Goal: Information Seeking & Learning: Learn about a topic

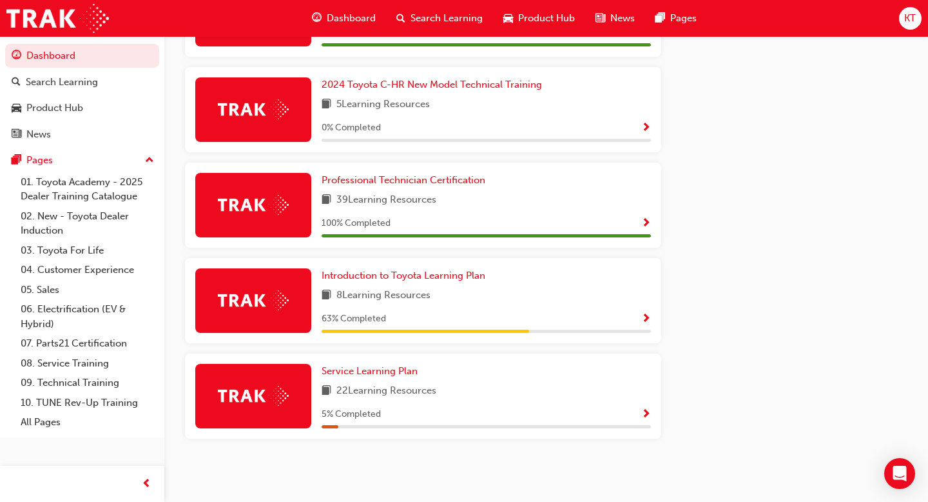
scroll to position [864, 0]
click at [439, 273] on span "Introduction to Toyota Learning Plan" at bounding box center [404, 275] width 164 height 12
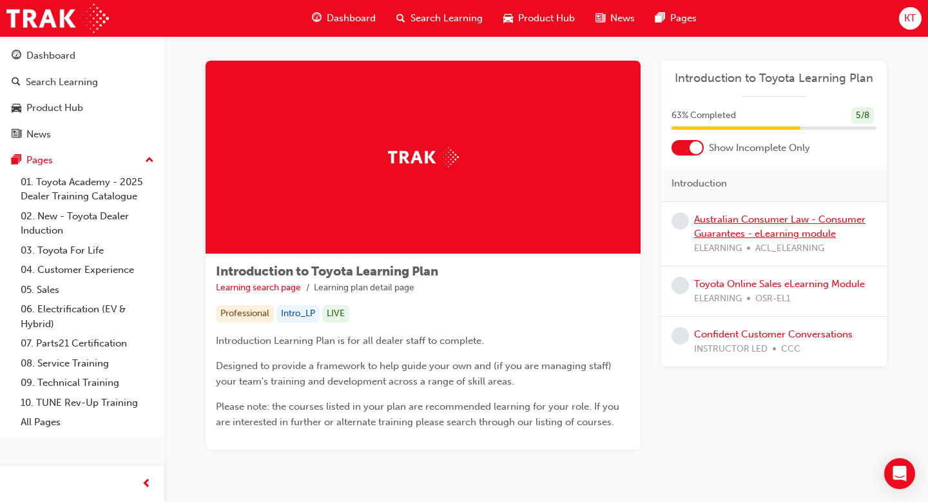
scroll to position [3, 0]
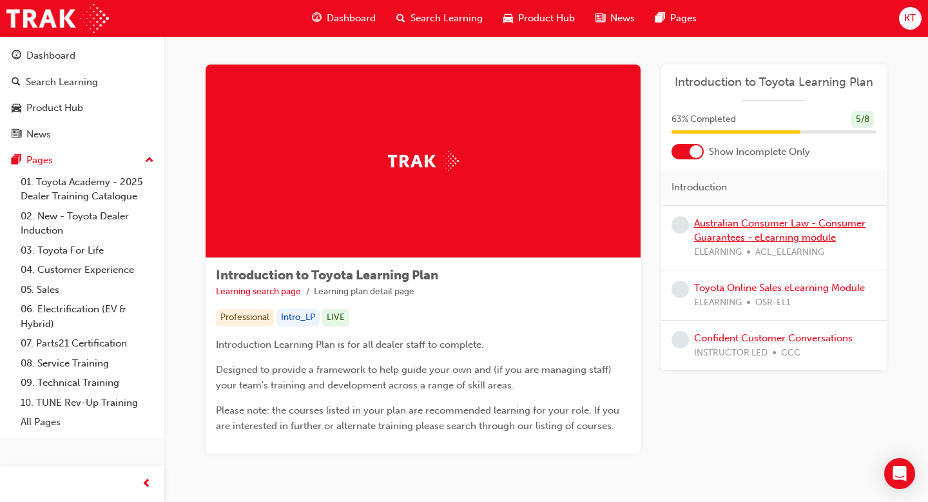
click at [725, 237] on link "Australian Consumer Law - Consumer Guarantees - eLearning module" at bounding box center [779, 230] width 171 height 26
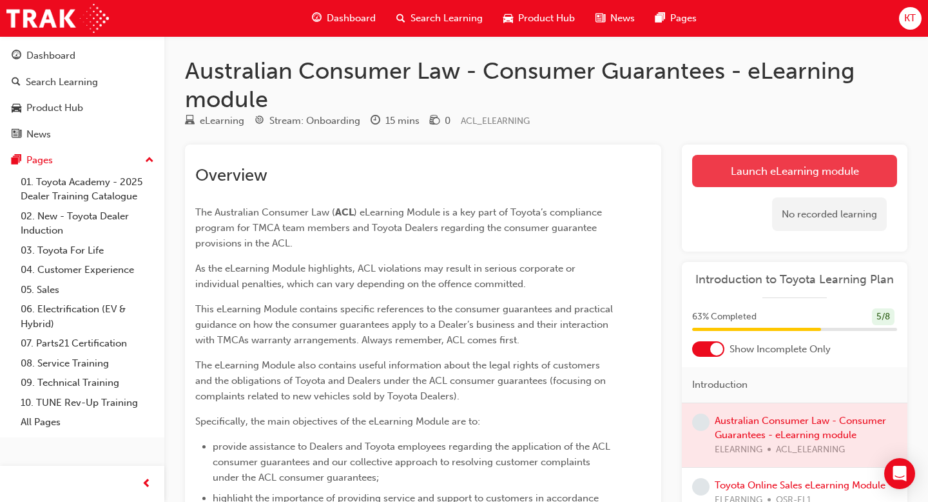
click at [737, 164] on link "Launch eLearning module" at bounding box center [794, 171] width 205 height 32
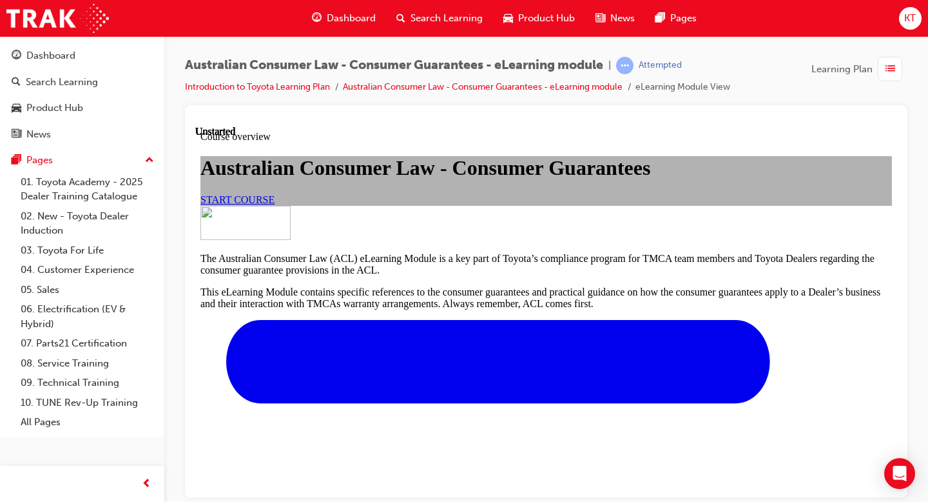
click at [275, 204] on span "START COURSE" at bounding box center [237, 198] width 74 height 11
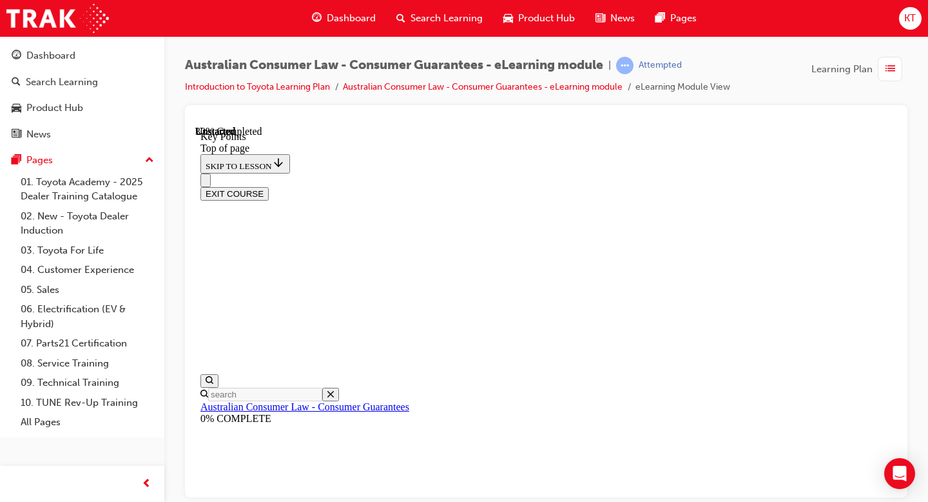
scroll to position [603, 0]
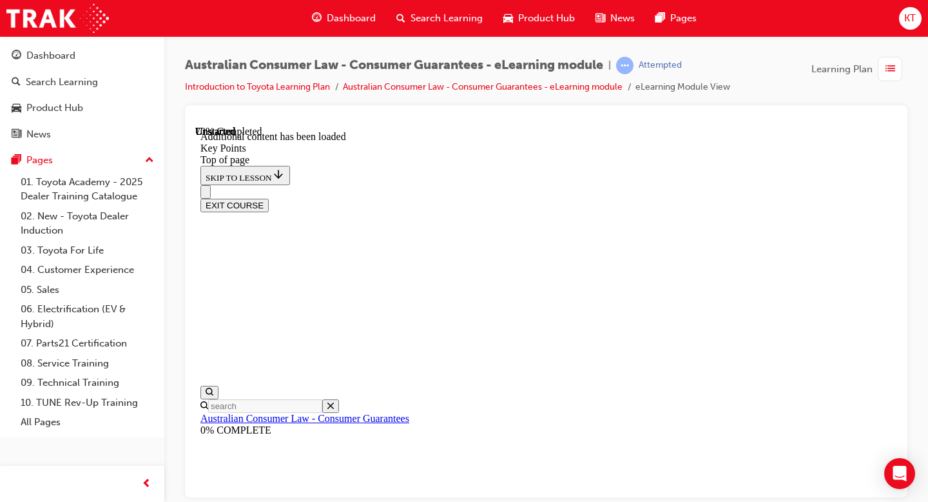
scroll to position [1848, 0]
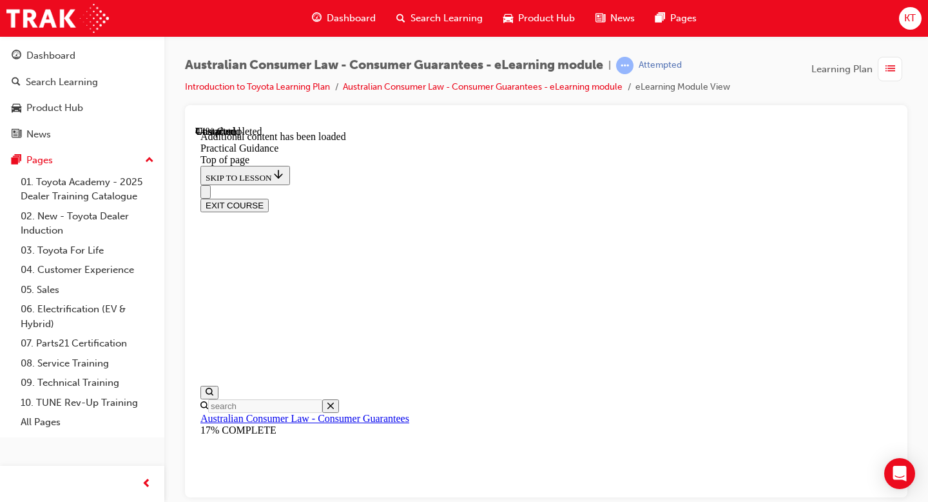
scroll to position [1492, 0]
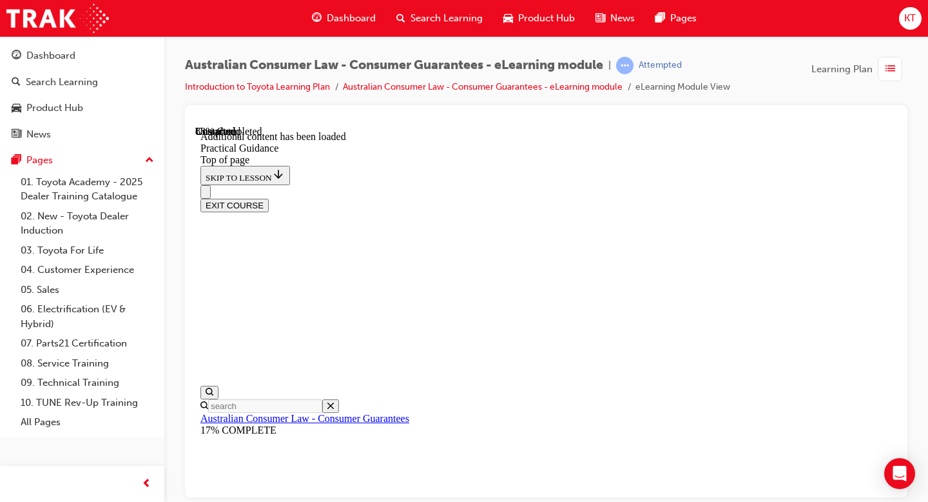
scroll to position [3461, 0]
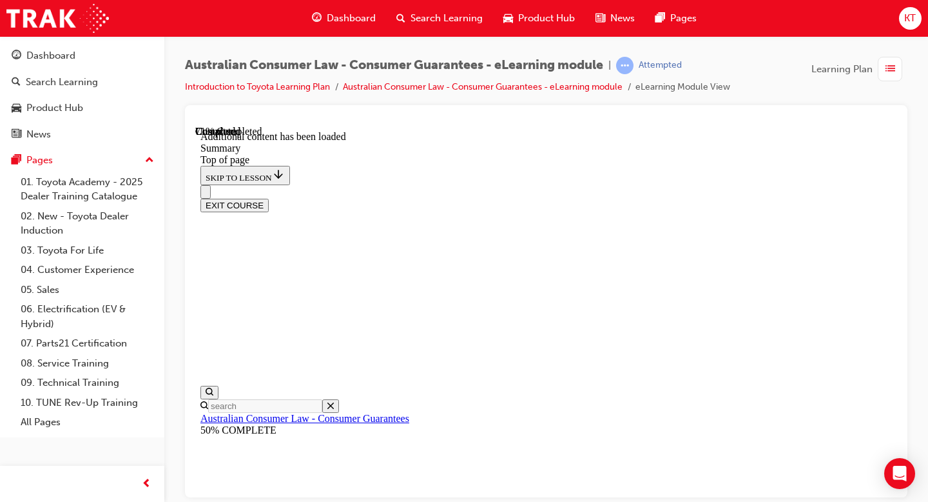
scroll to position [1178, 0]
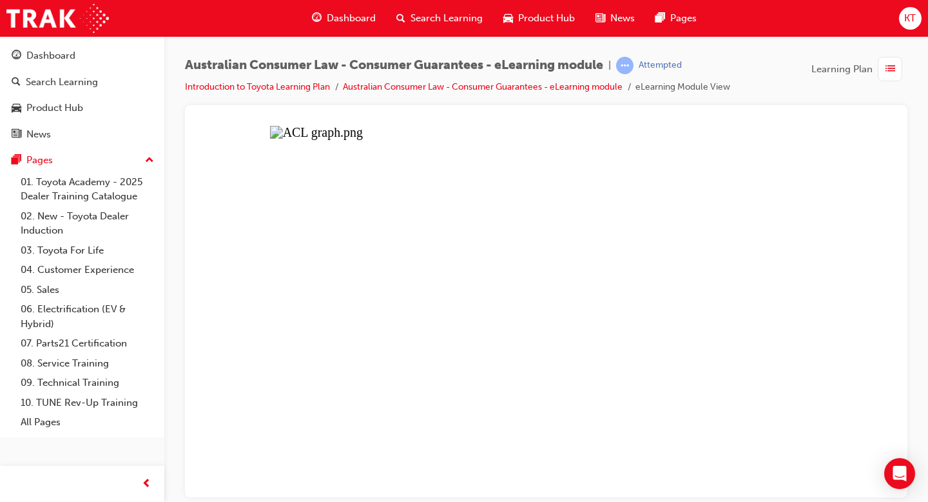
click at [621, 384] on button "Unzoom image" at bounding box center [546, 310] width 702 height 371
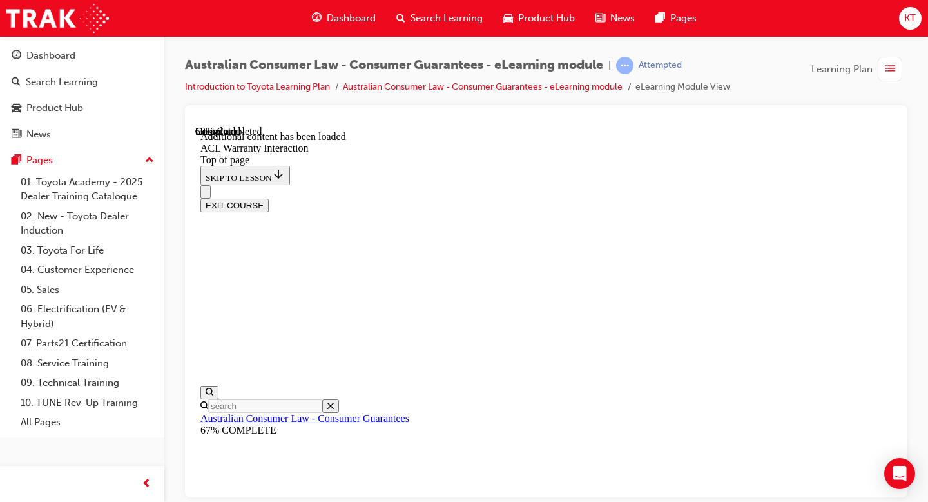
scroll to position [799, 0]
drag, startPoint x: 510, startPoint y: 285, endPoint x: 490, endPoint y: 285, distance: 20.0
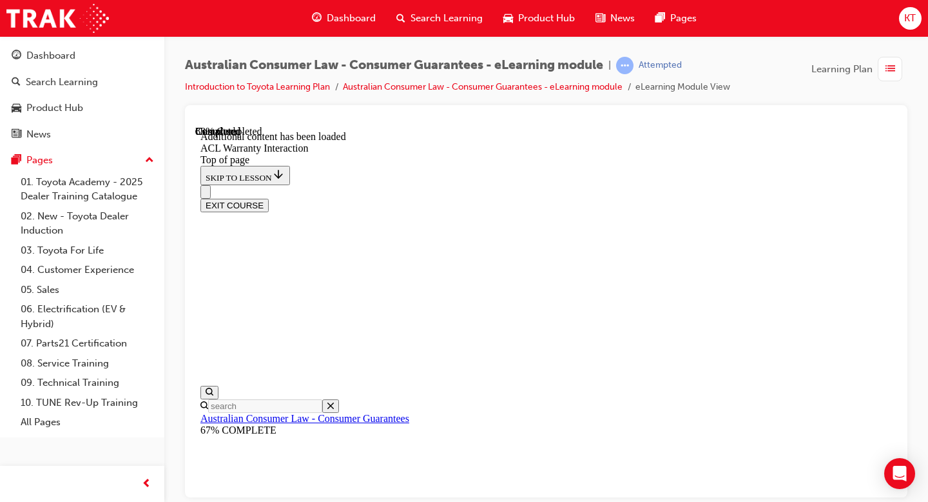
click at [269, 198] on button "EXIT COURSE" at bounding box center [234, 205] width 68 height 14
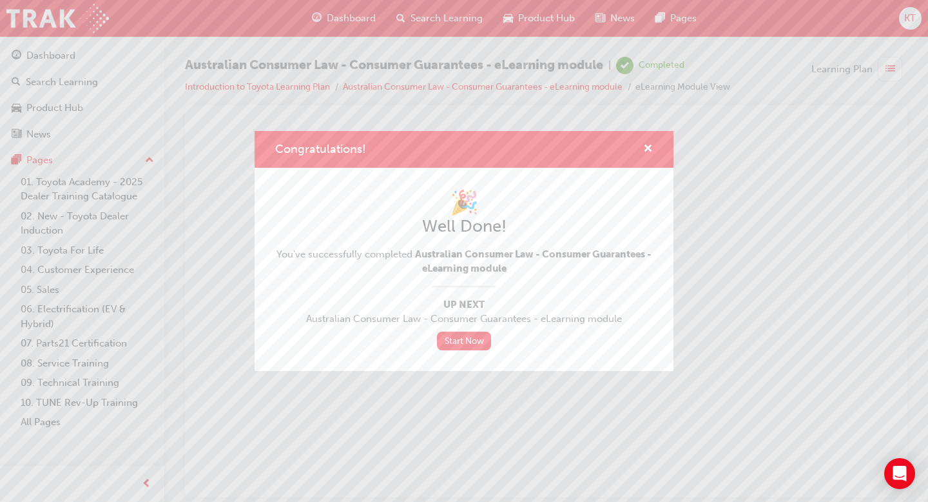
scroll to position [0, 0]
click at [645, 153] on span "cross-icon" at bounding box center [648, 150] width 10 height 12
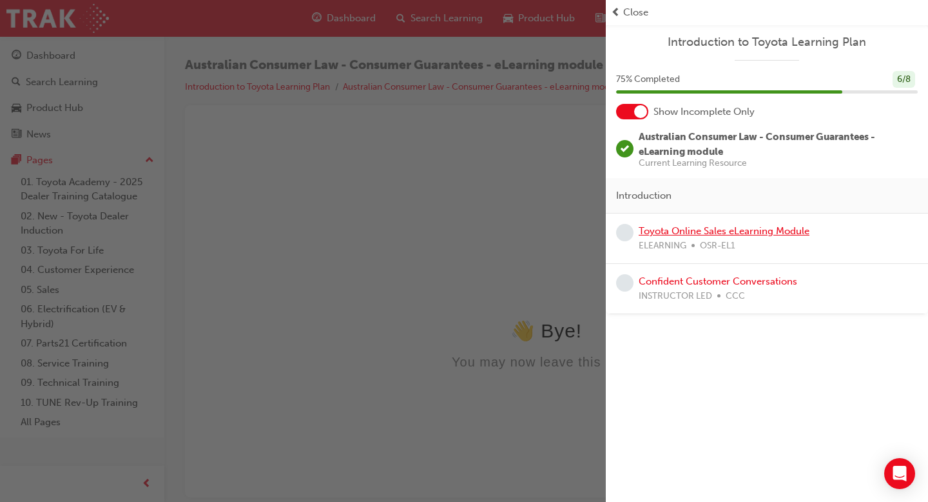
click at [705, 232] on link "Toyota Online Sales eLearning Module" at bounding box center [724, 231] width 171 height 12
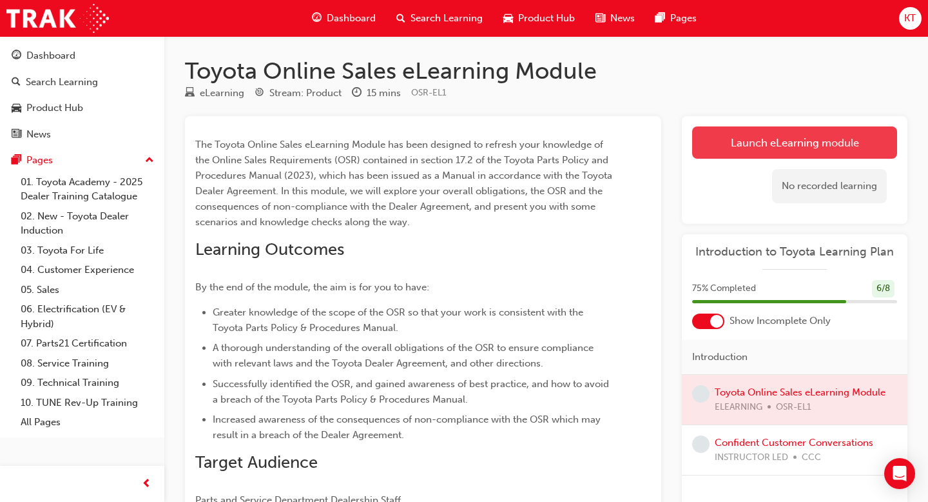
click at [717, 153] on link "Launch eLearning module" at bounding box center [794, 142] width 205 height 32
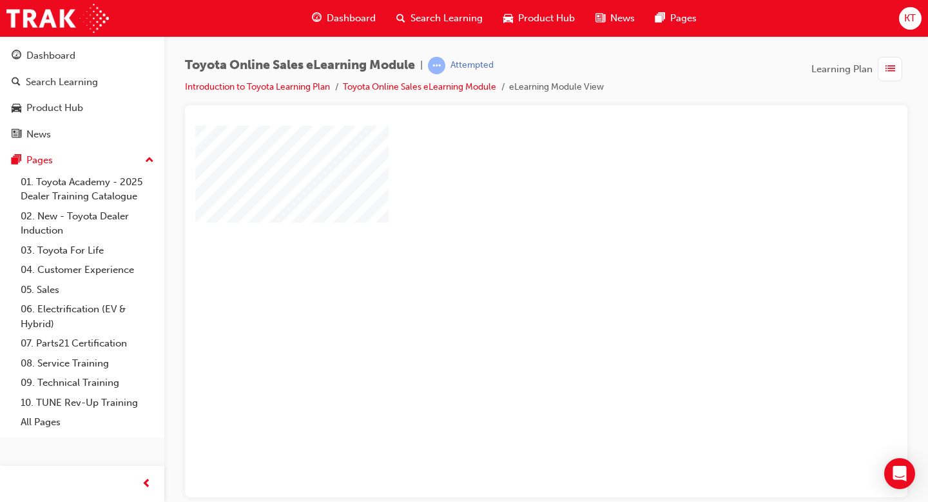
click at [509, 273] on div "play" at bounding box center [509, 273] width 0 height 0
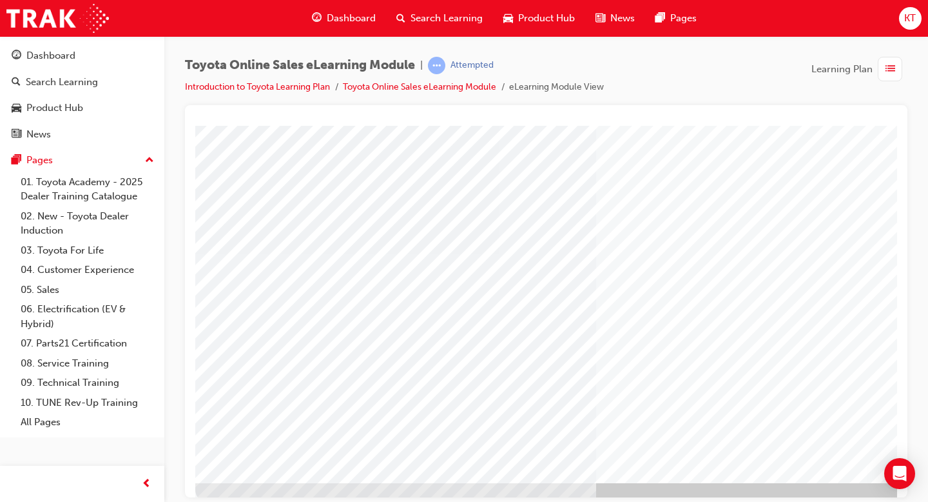
scroll to position [112, 0]
drag, startPoint x: 302, startPoint y: 492, endPoint x: 396, endPoint y: 501, distance: 95.2
click at [396, 18] on html "Cover page Loading..." at bounding box center [546, 15] width 702 height 5
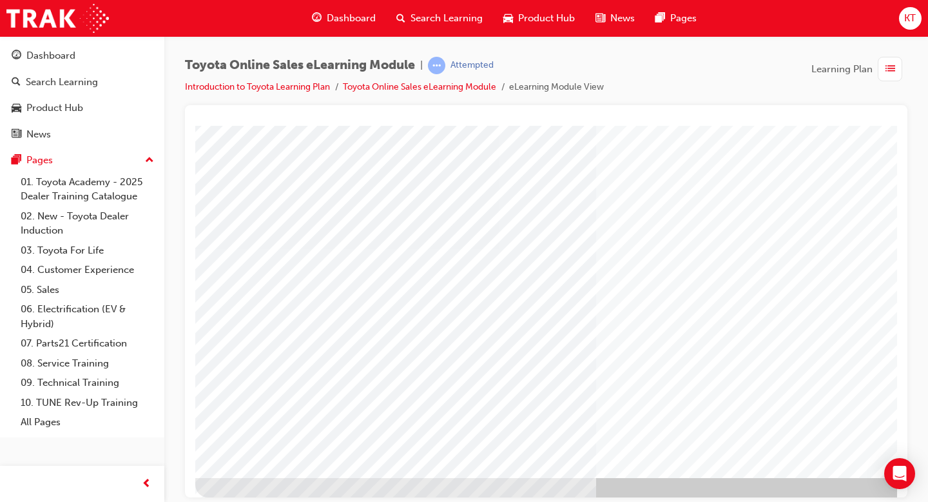
click at [855, 482] on div at bounding box center [633, 254] width 877 height 483
drag, startPoint x: 650, startPoint y: 492, endPoint x: 727, endPoint y: 492, distance: 76.7
click at [727, 493] on div at bounding box center [633, 254] width 877 height 483
click at [874, 491] on div at bounding box center [633, 254] width 877 height 483
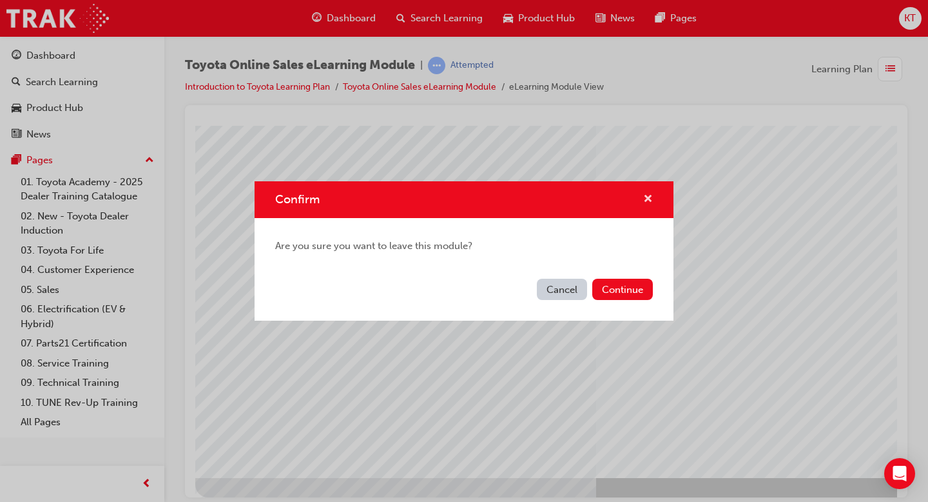
click at [645, 197] on span "cross-icon" at bounding box center [648, 200] width 10 height 12
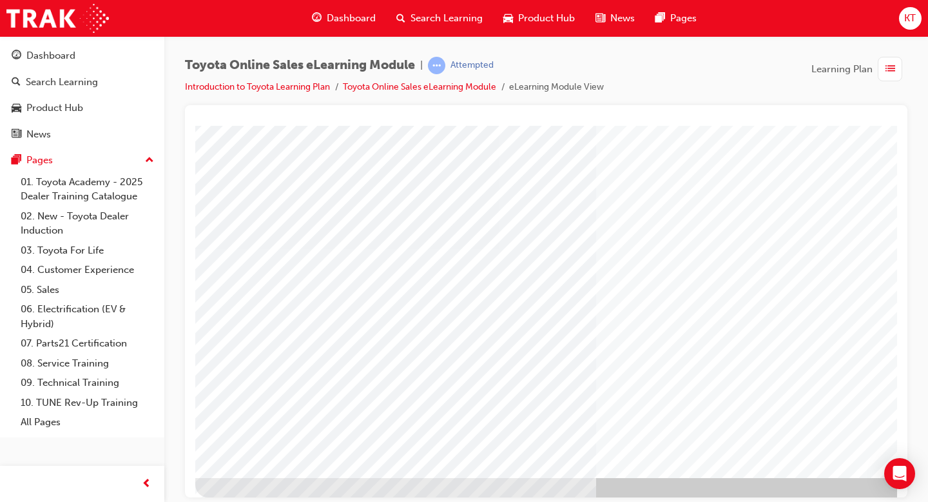
click at [869, 481] on div at bounding box center [633, 254] width 877 height 483
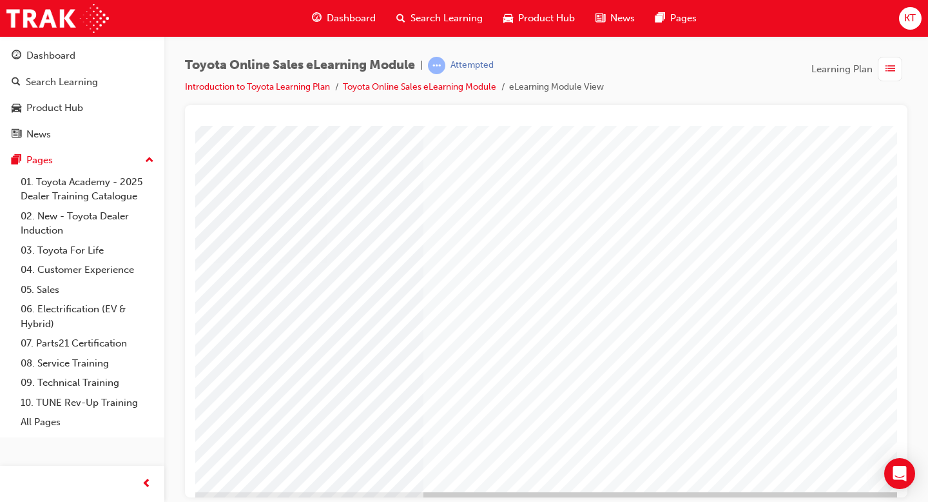
scroll to position [98, 173]
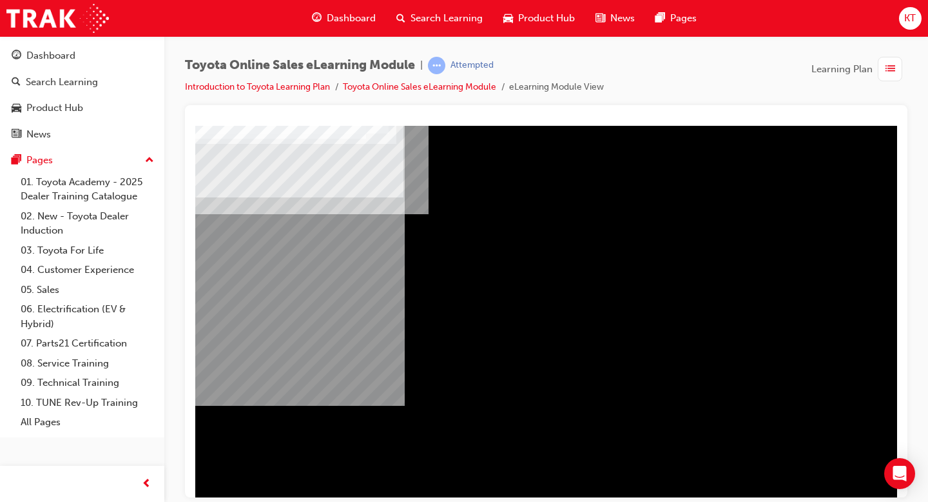
scroll to position [112, 0]
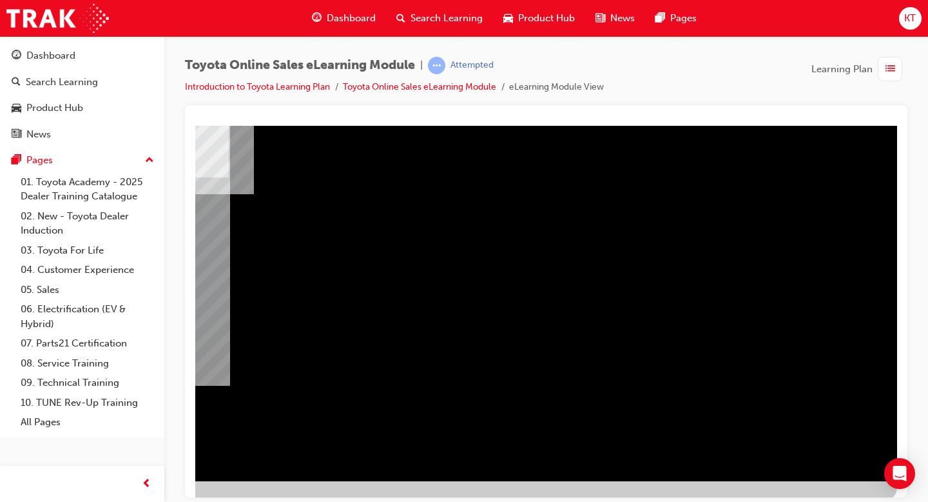
scroll to position [112, 175]
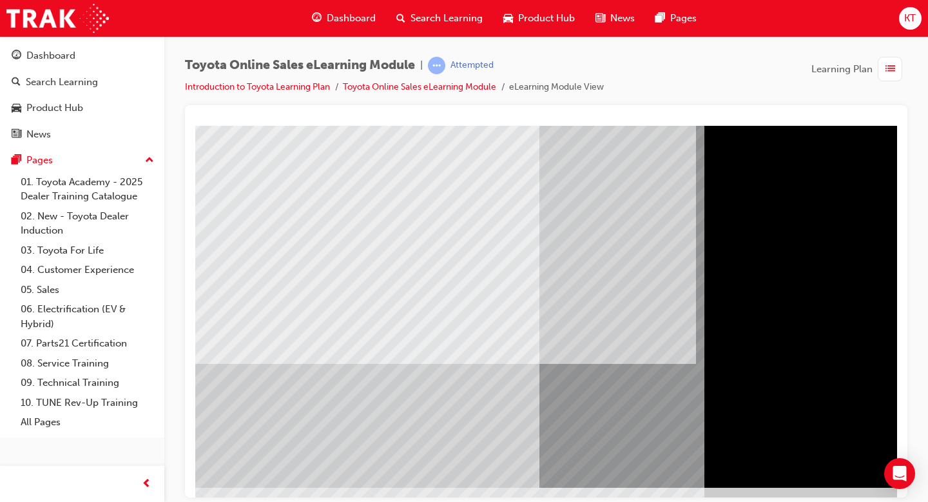
scroll to position [112, 0]
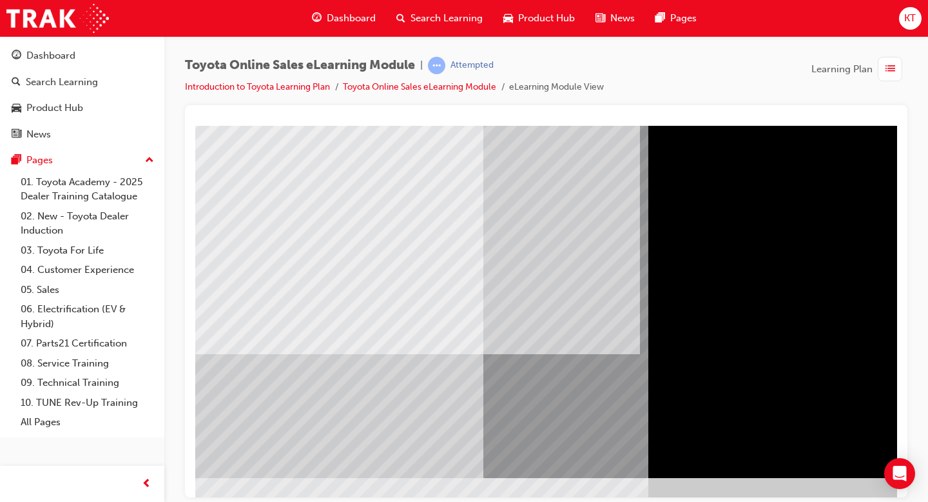
scroll to position [112, 175]
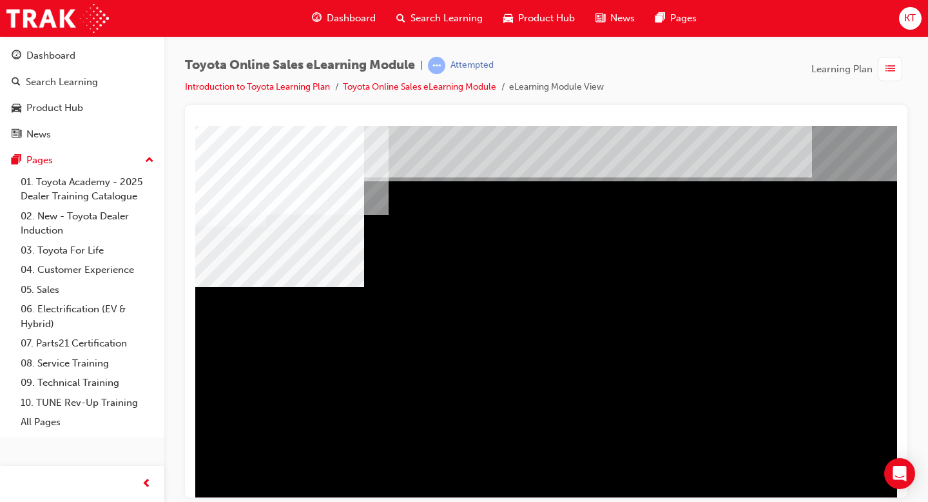
scroll to position [0, 0]
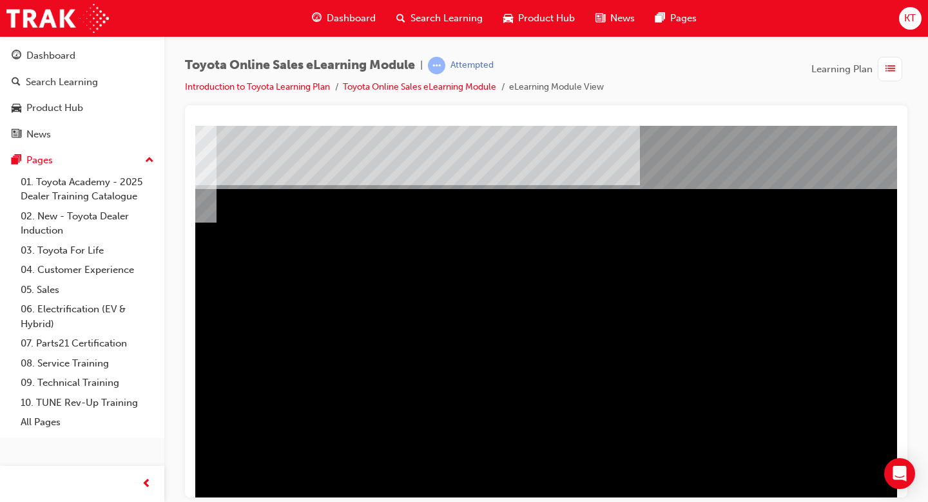
scroll to position [0, 175]
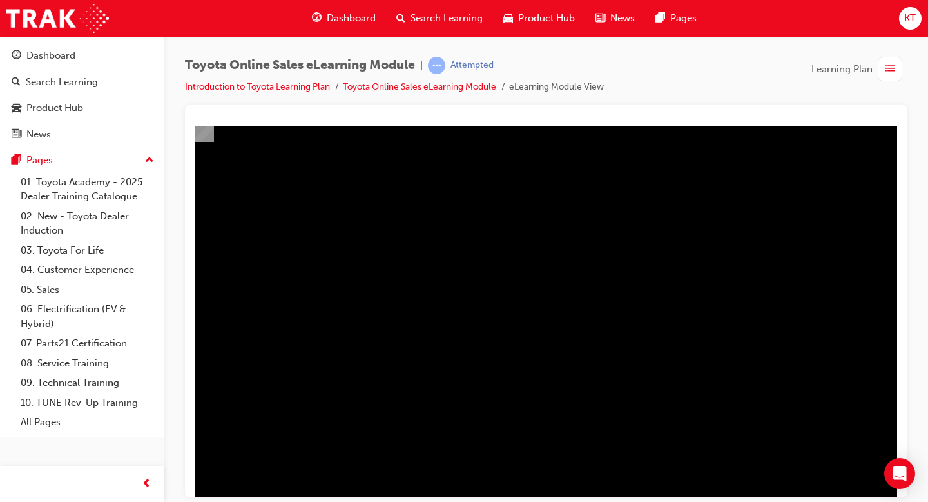
scroll to position [112, 175]
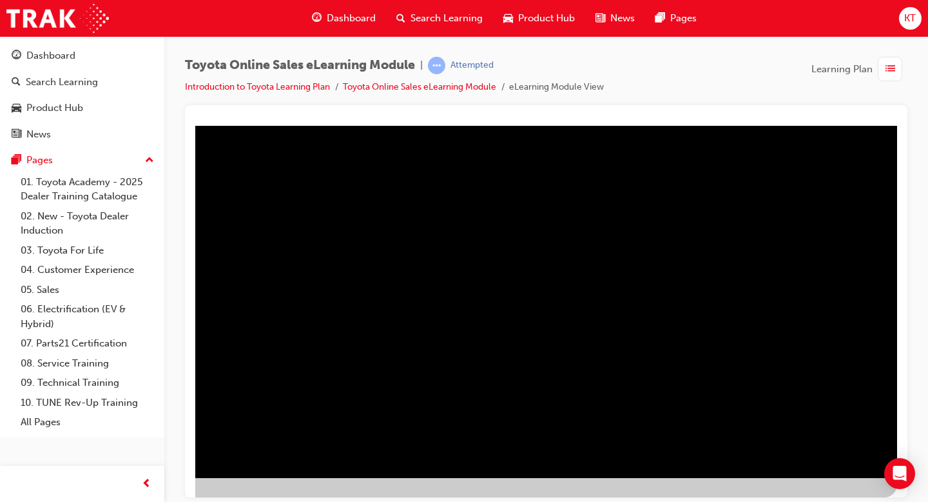
click at [802, 465] on div "multistate" at bounding box center [459, 245] width 877 height 464
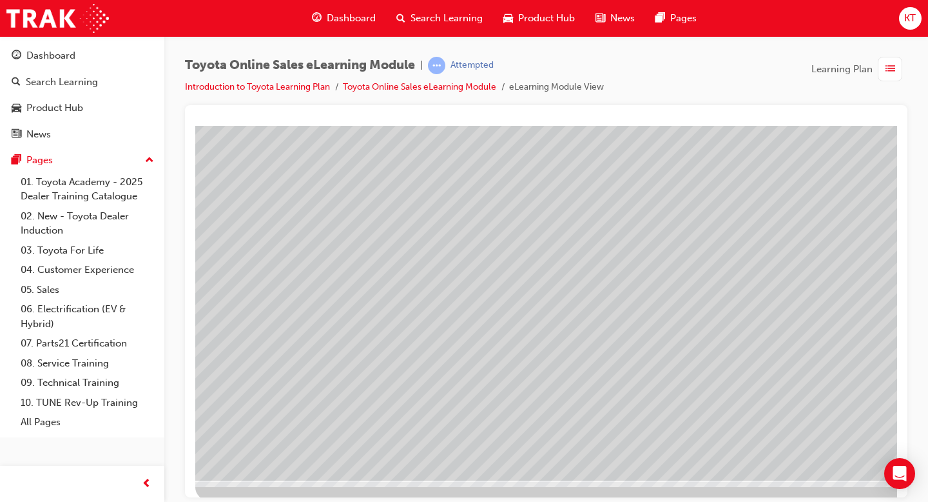
scroll to position [112, 0]
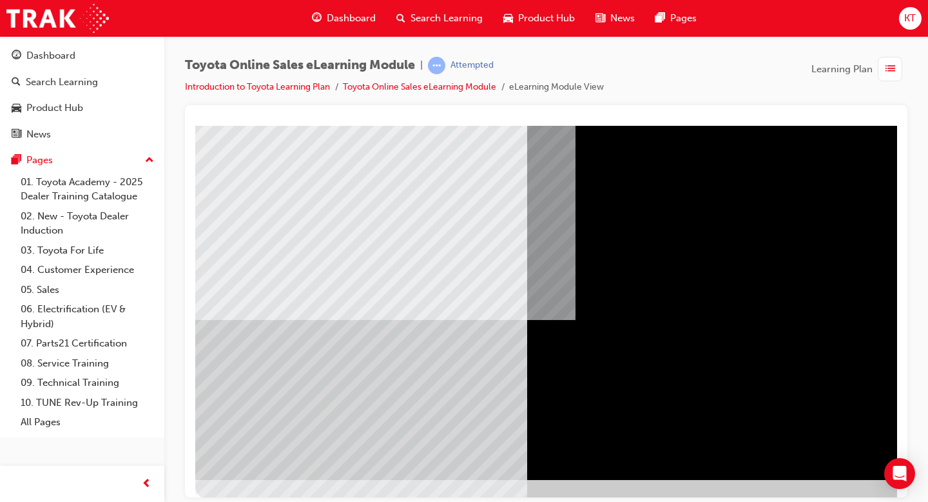
scroll to position [112, 0]
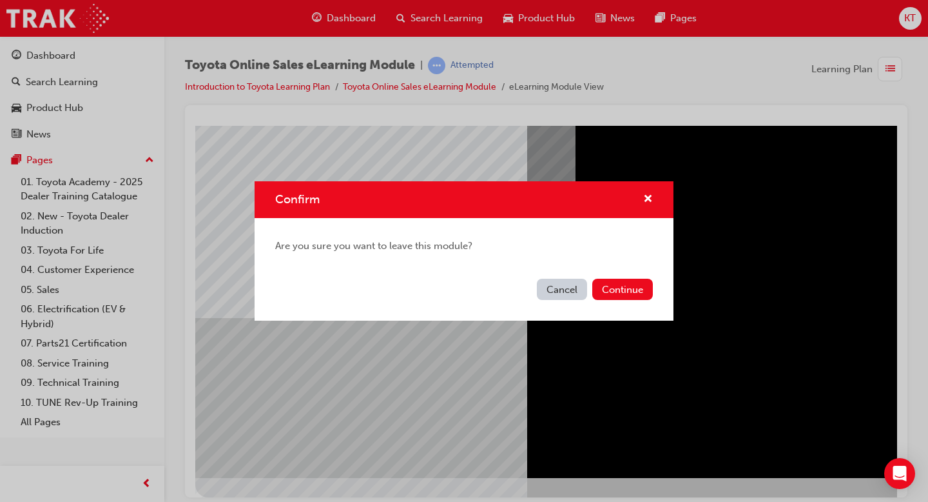
click at [563, 284] on button "Cancel" at bounding box center [562, 288] width 50 height 21
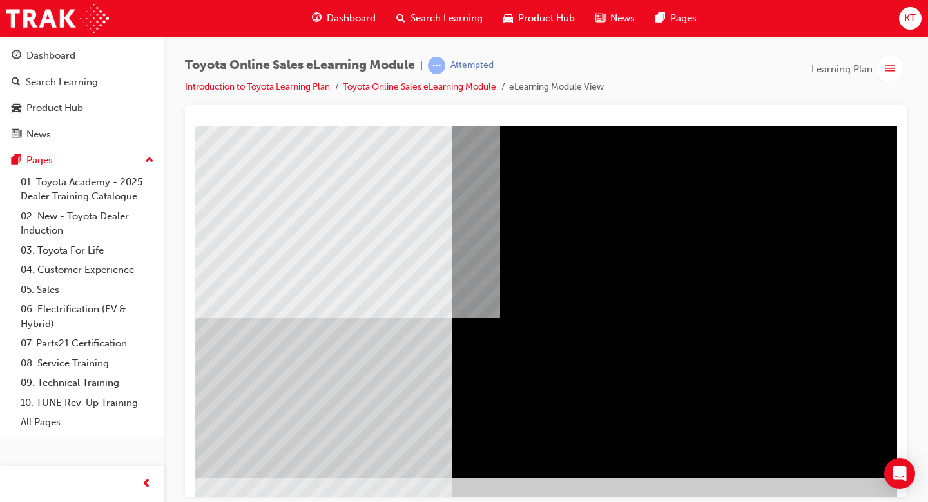
scroll to position [112, 175]
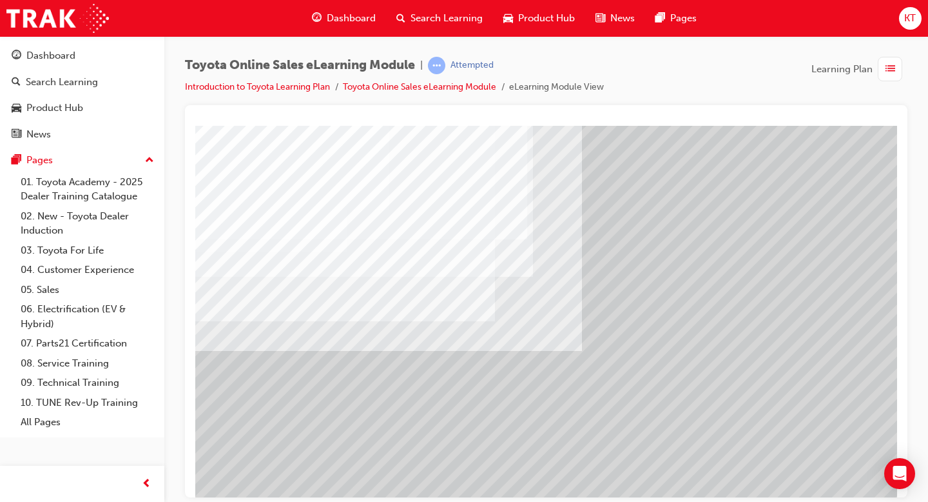
scroll to position [73, 0]
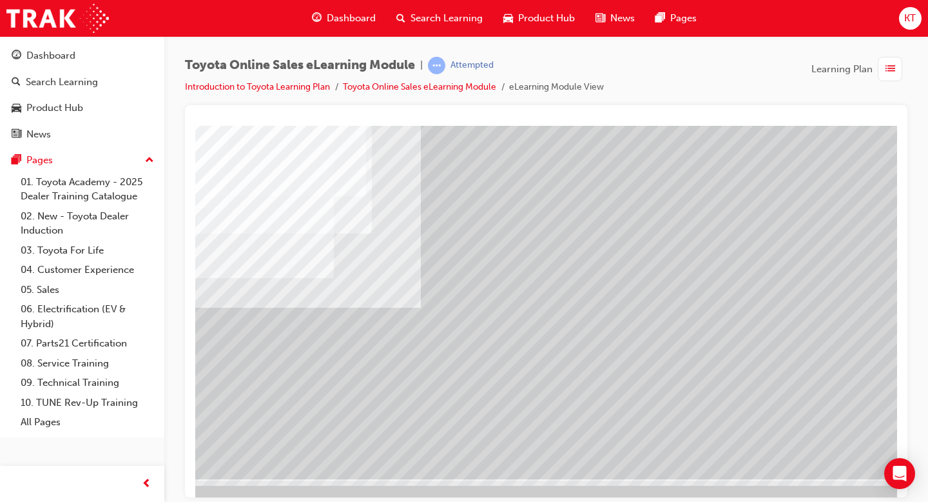
scroll to position [112, 161]
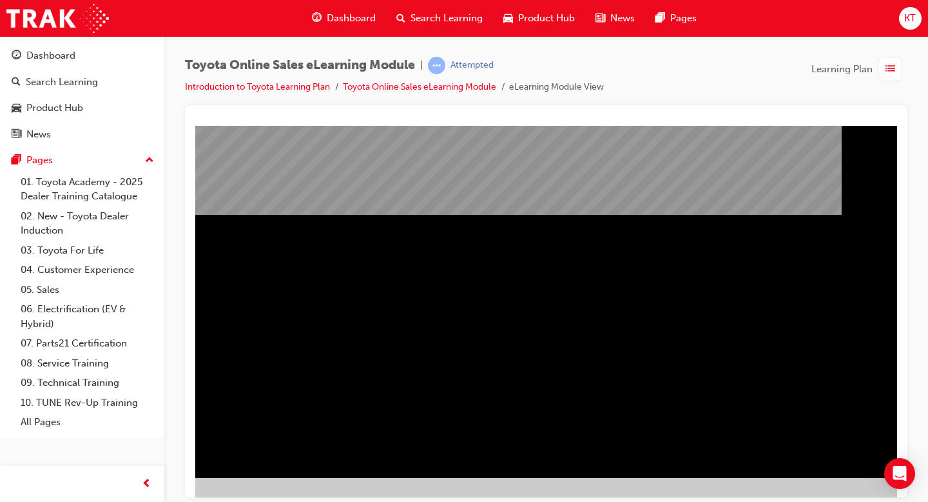
scroll to position [112, 175]
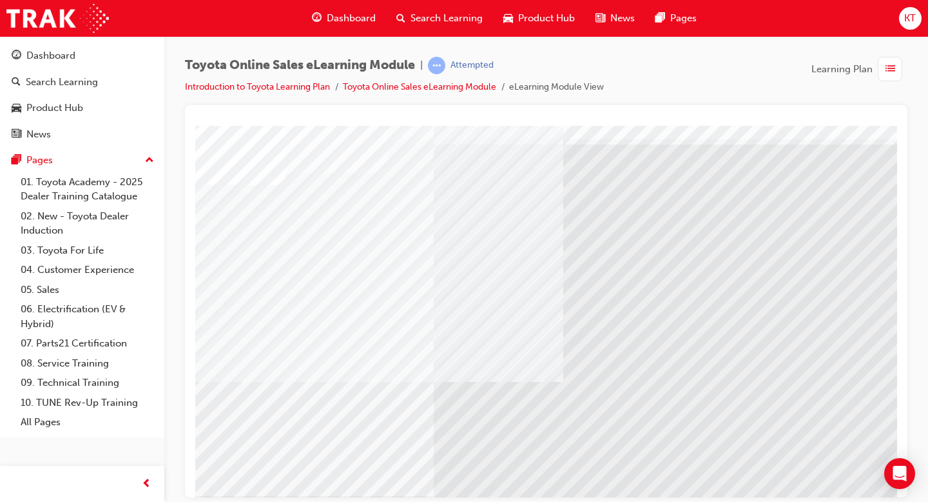
scroll to position [52, 0]
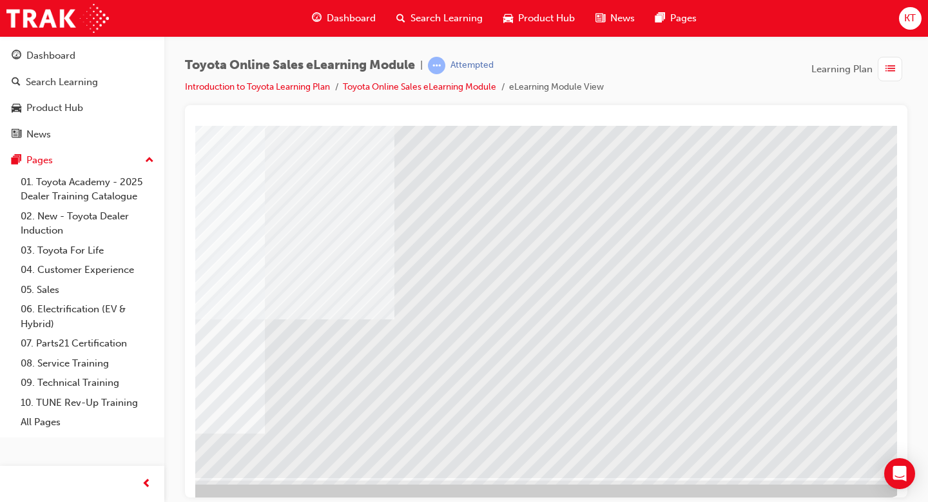
scroll to position [112, 175]
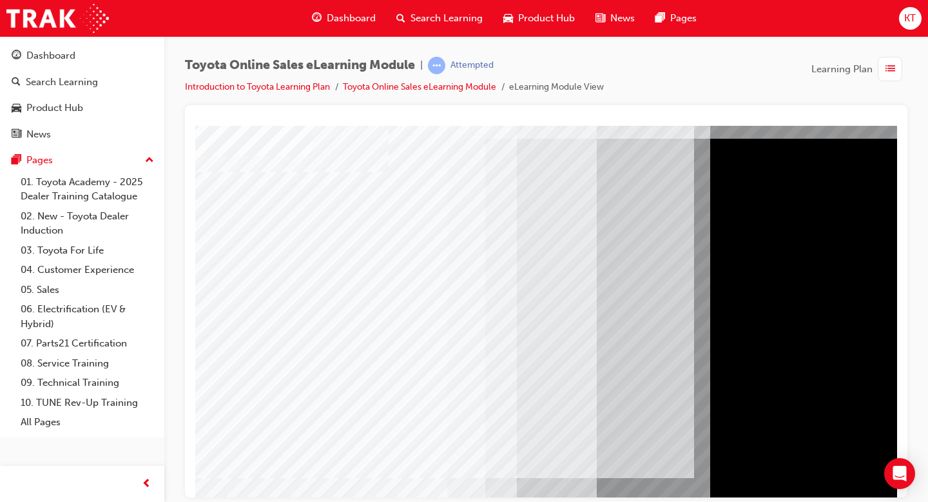
scroll to position [88, 0]
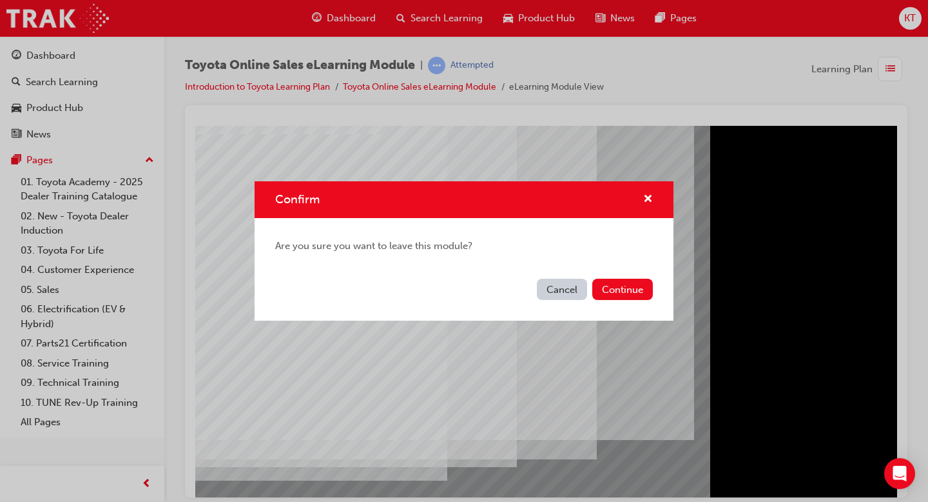
click at [549, 292] on button "Cancel" at bounding box center [562, 288] width 50 height 21
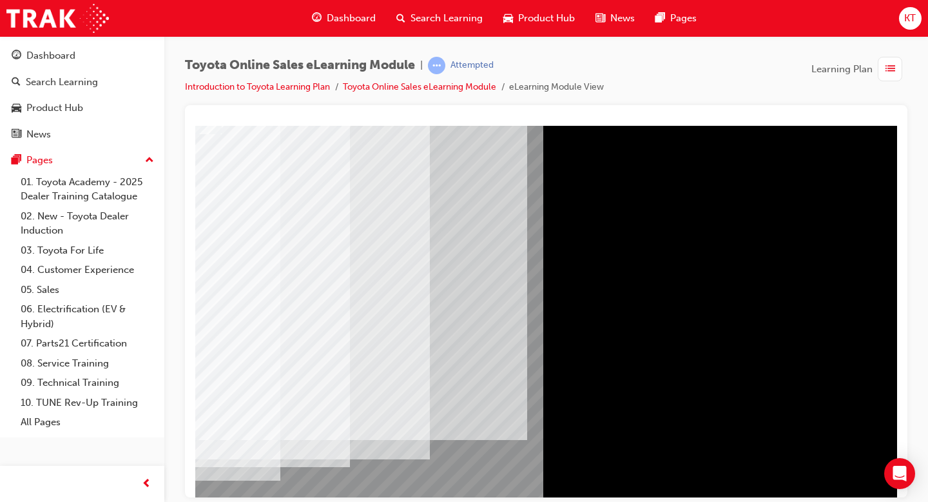
scroll to position [88, 175]
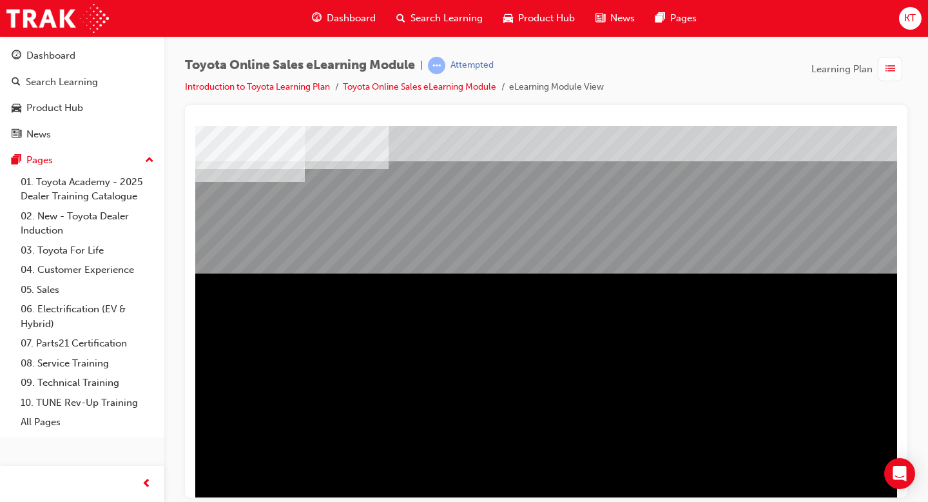
scroll to position [112, 0]
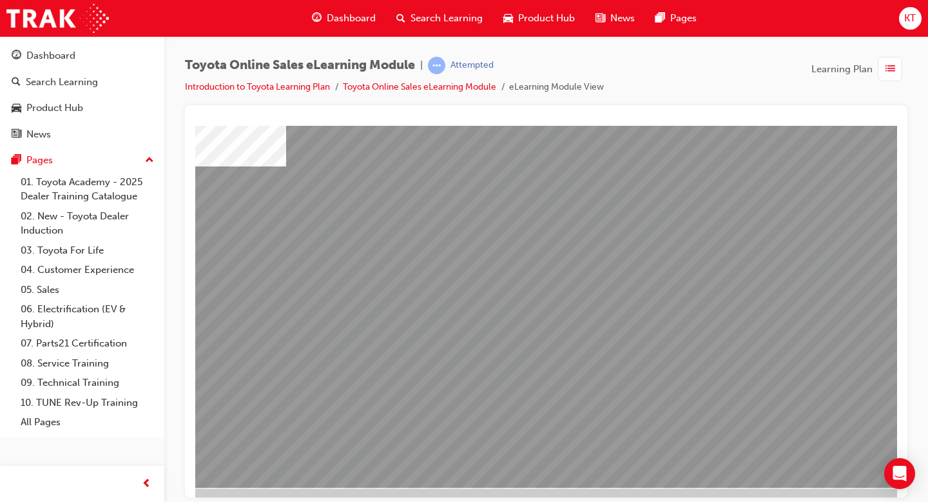
scroll to position [112, 5]
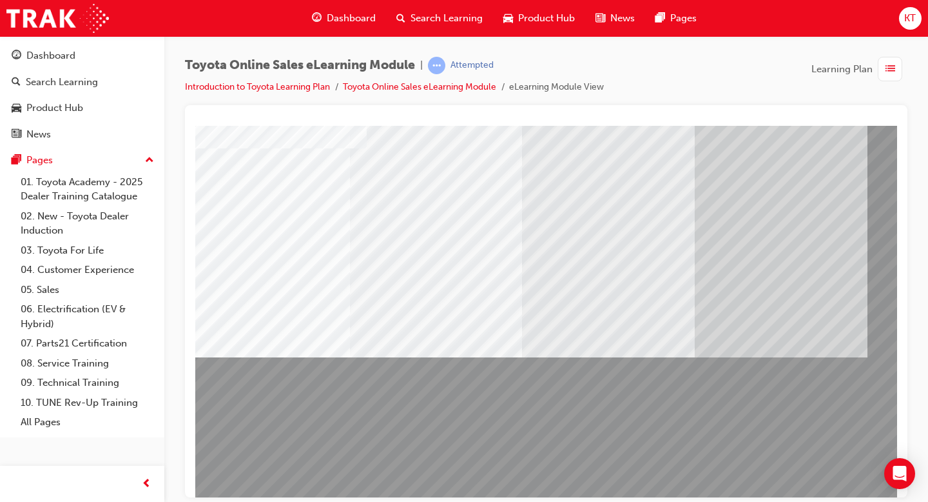
scroll to position [74, 0]
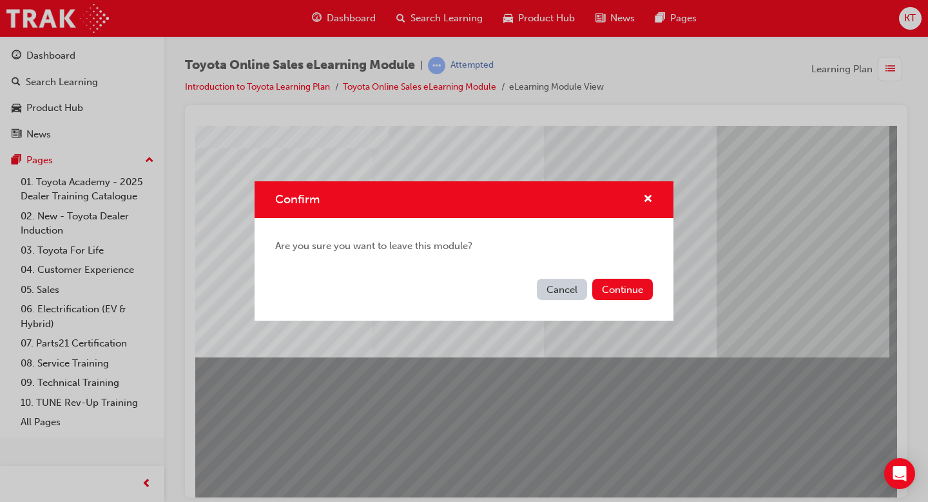
drag, startPoint x: 572, startPoint y: 281, endPoint x: 377, endPoint y: 157, distance: 231.6
click at [572, 281] on button "Cancel" at bounding box center [562, 288] width 50 height 21
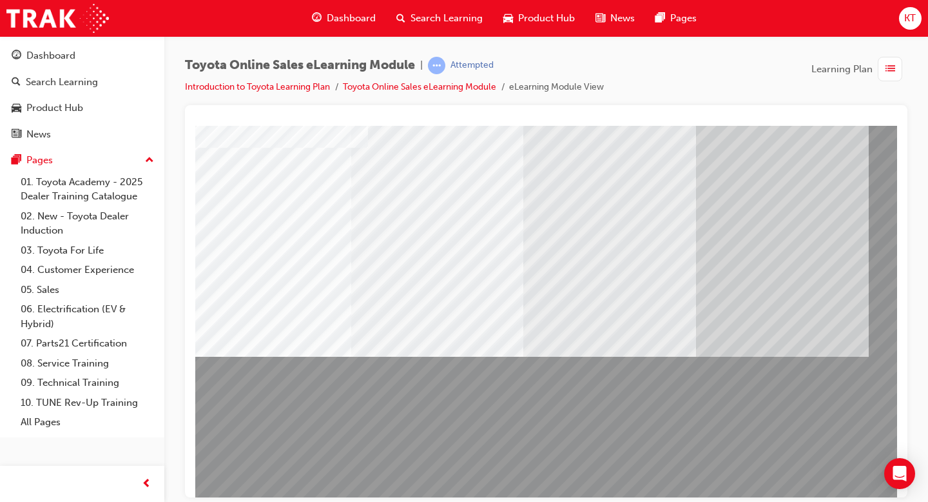
scroll to position [75, 0]
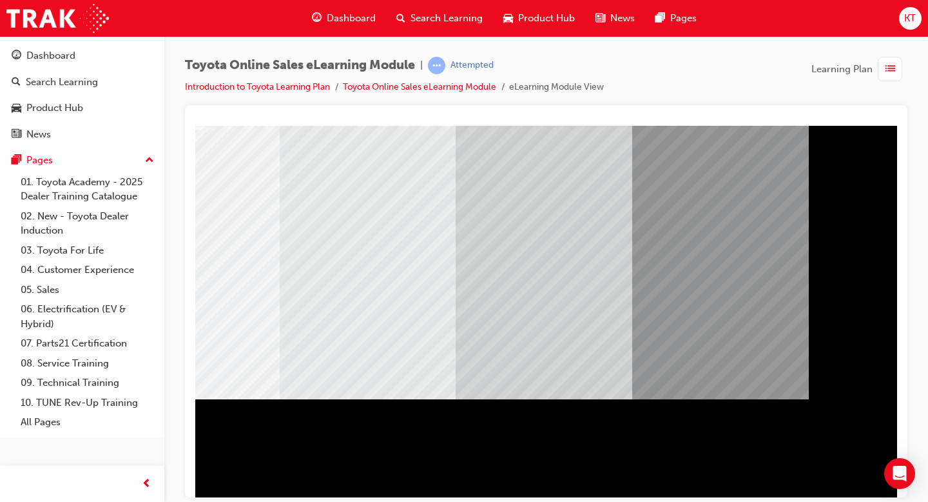
scroll to position [112, 175]
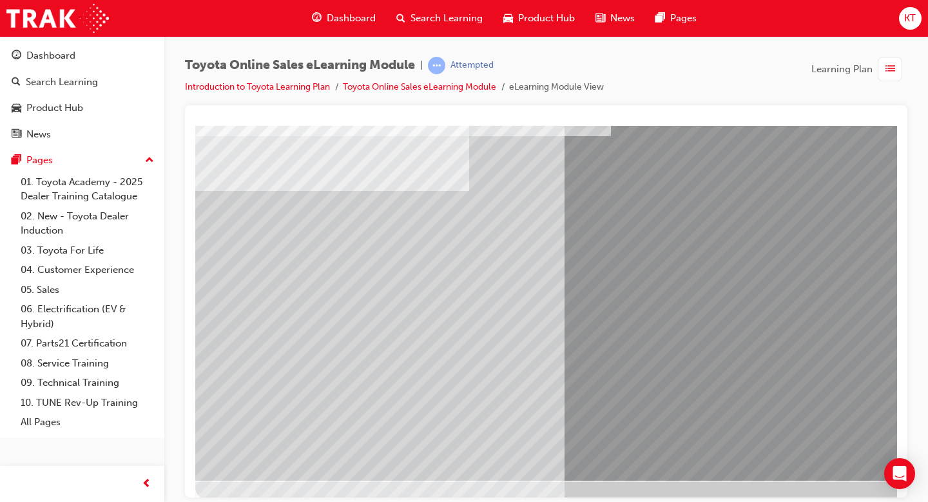
scroll to position [112, 0]
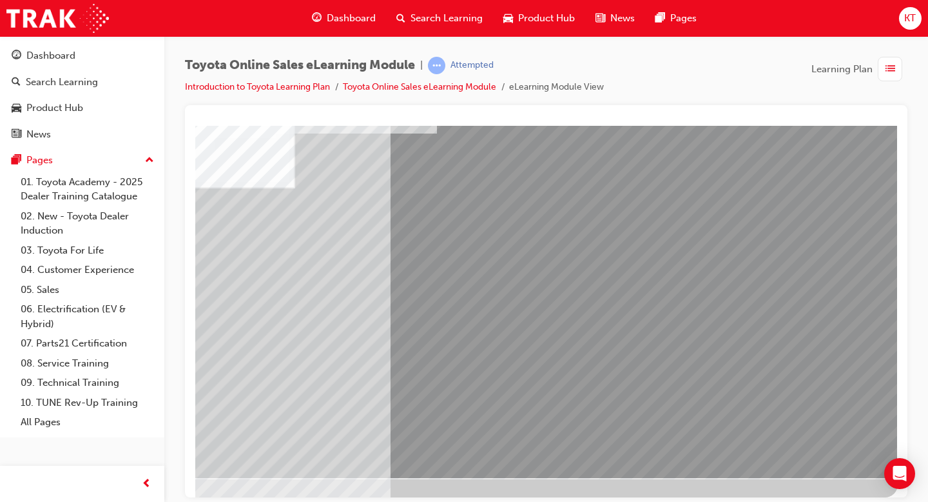
scroll to position [112, 175]
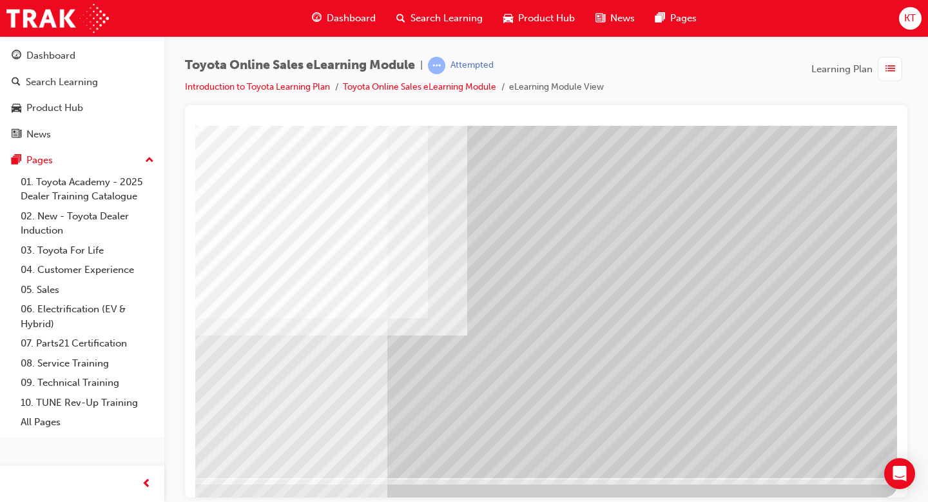
scroll to position [112, 0]
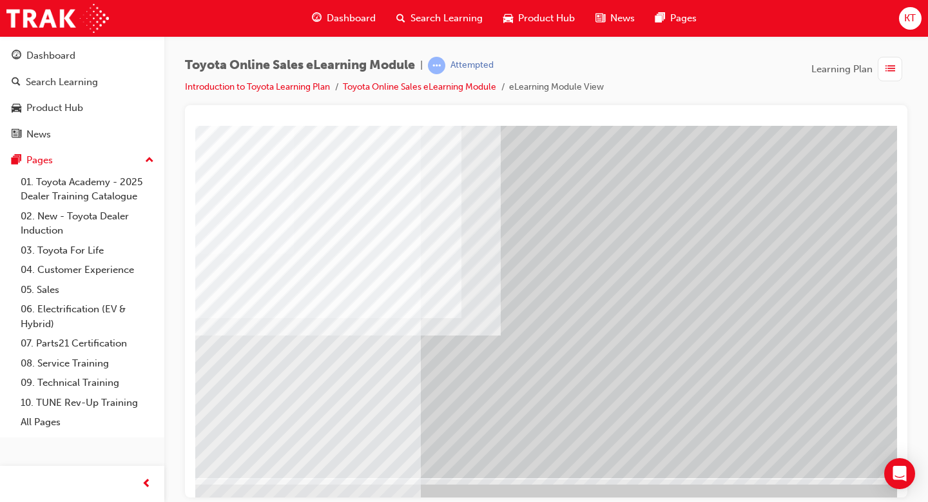
scroll to position [112, 175]
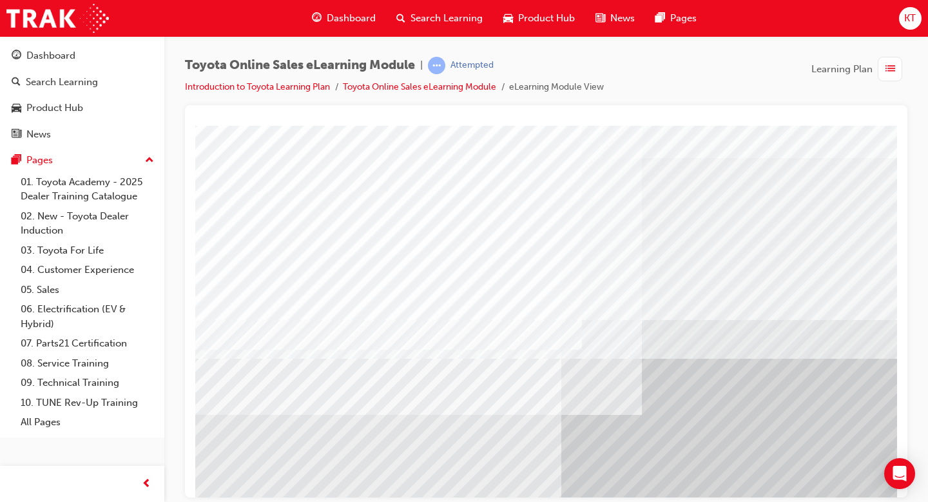
scroll to position [83, 0]
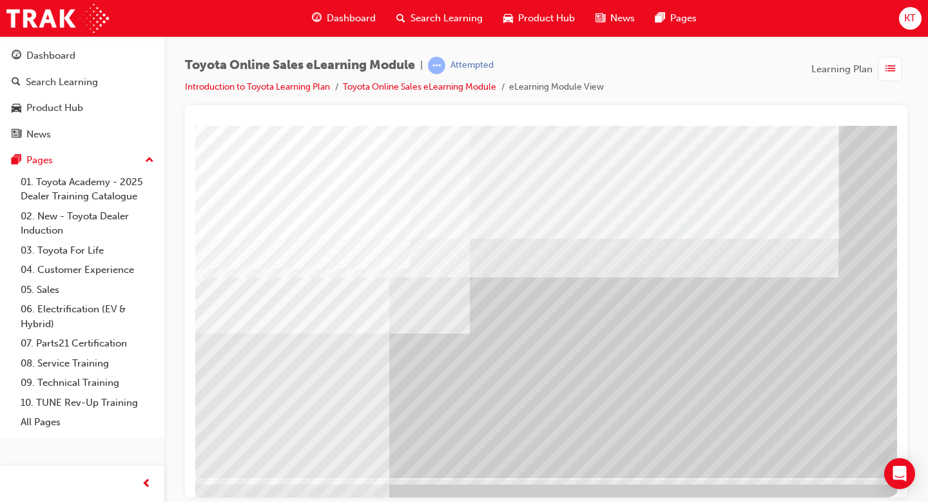
scroll to position [112, 175]
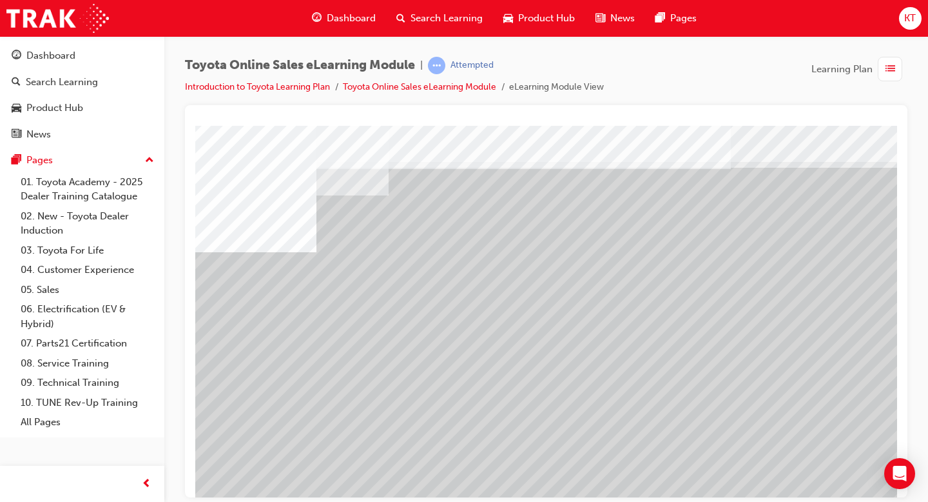
scroll to position [43, 0]
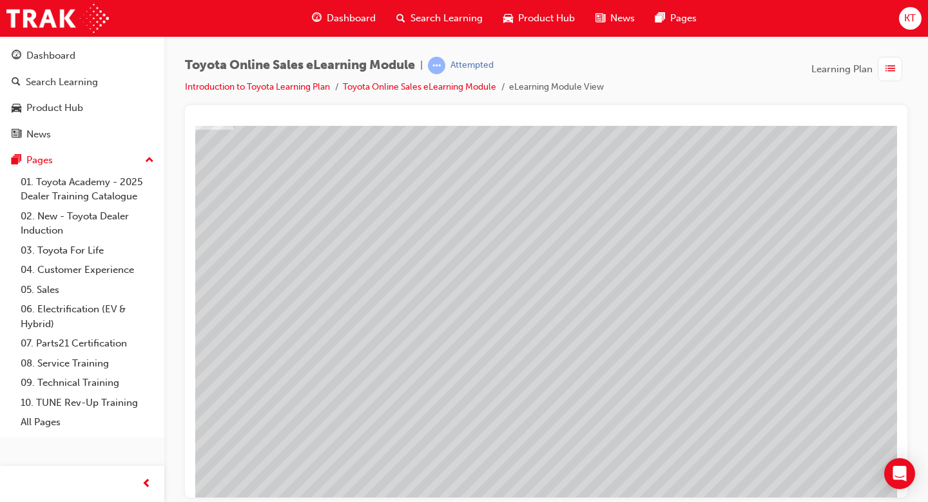
scroll to position [93, 175]
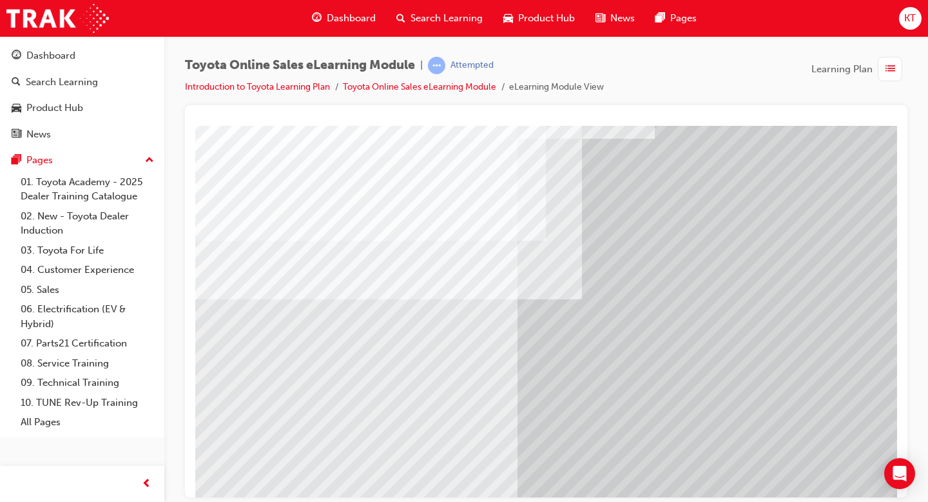
scroll to position [112, 0]
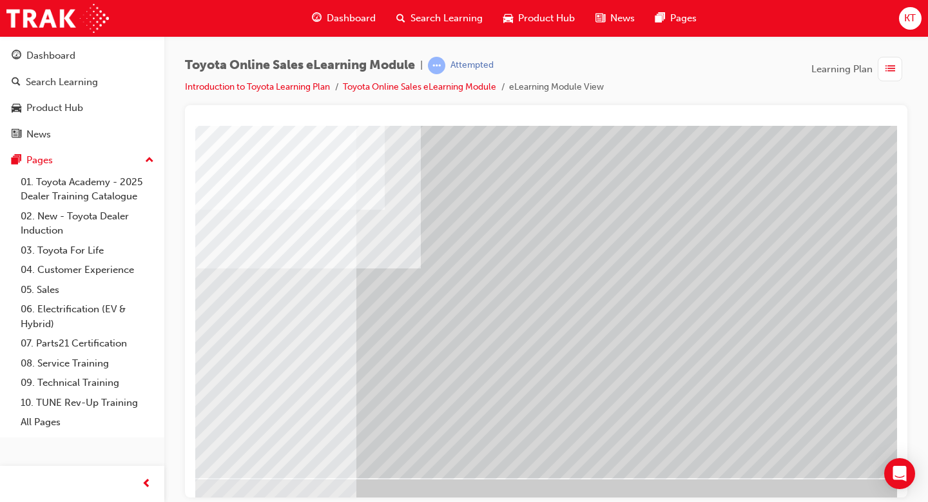
scroll to position [112, 175]
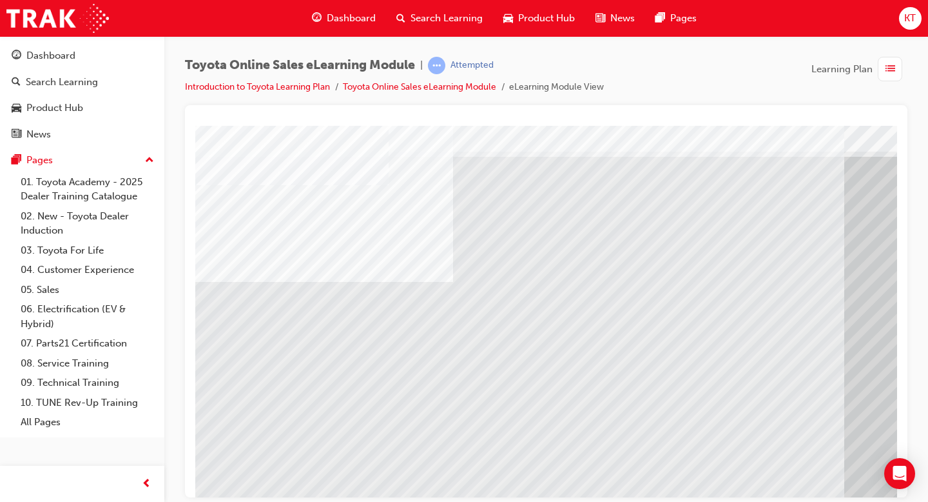
scroll to position [88, 0]
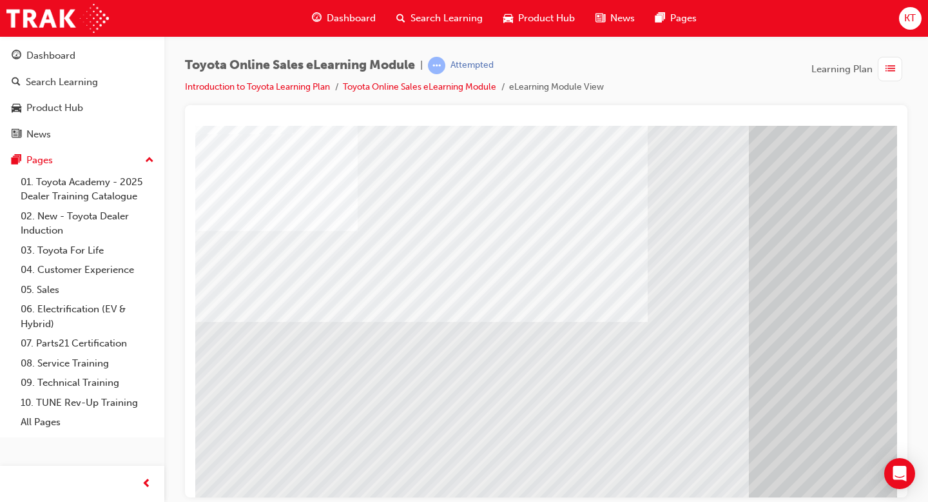
scroll to position [88, 175]
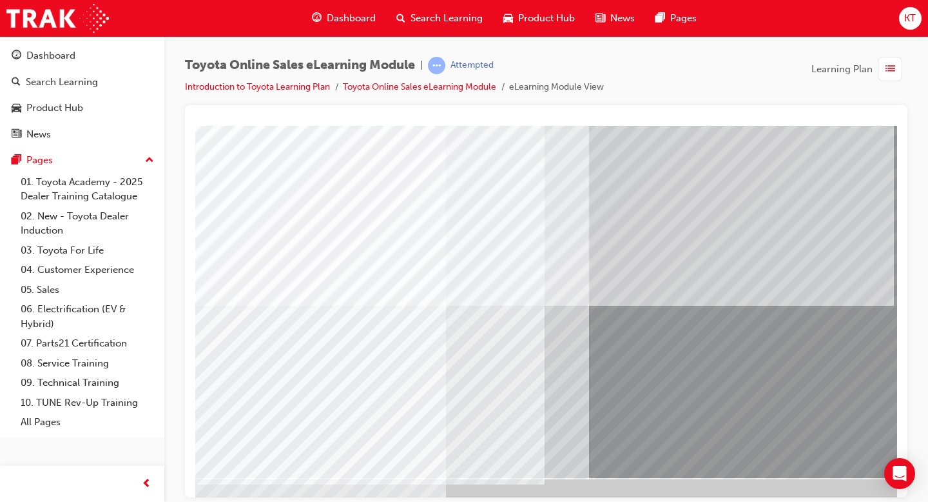
scroll to position [112, 0]
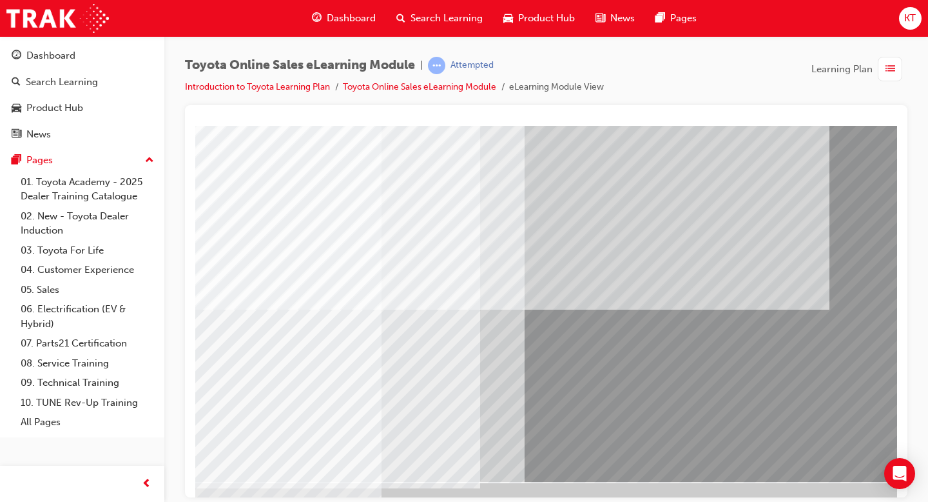
scroll to position [108, 175]
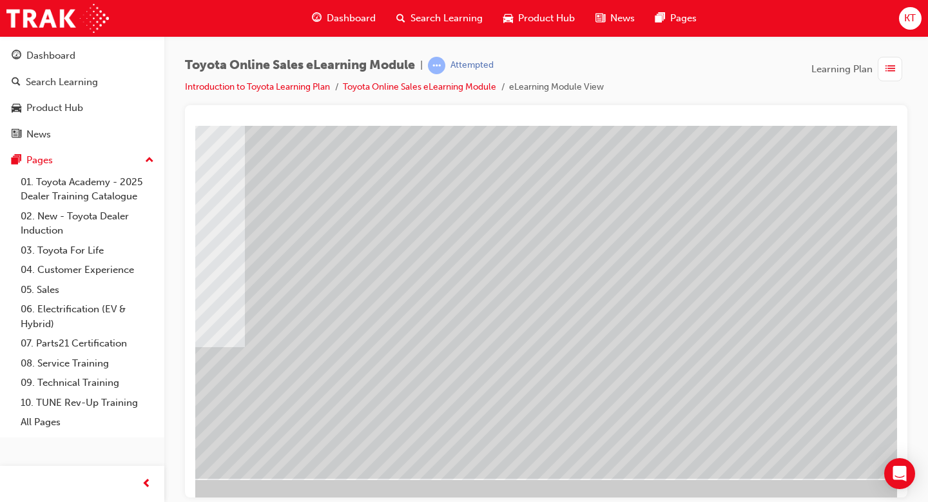
scroll to position [112, 175]
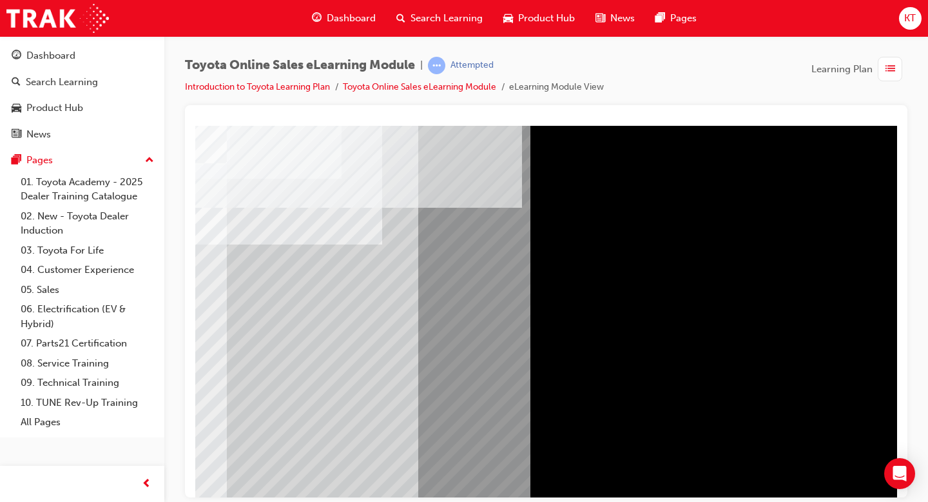
scroll to position [59, 175]
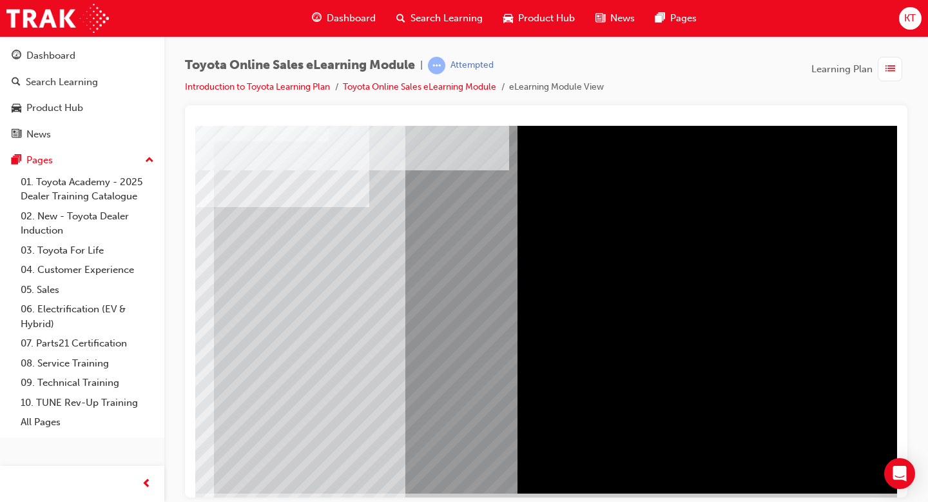
scroll to position [112, 175]
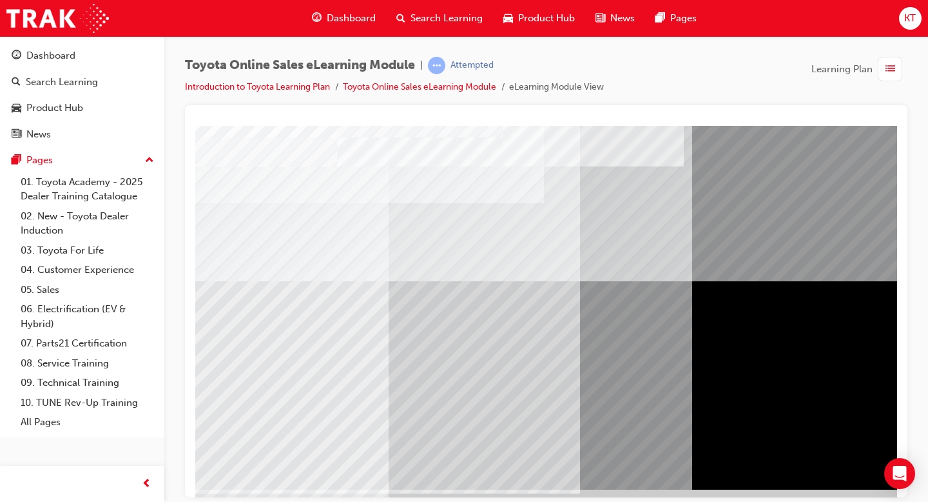
scroll to position [112, 0]
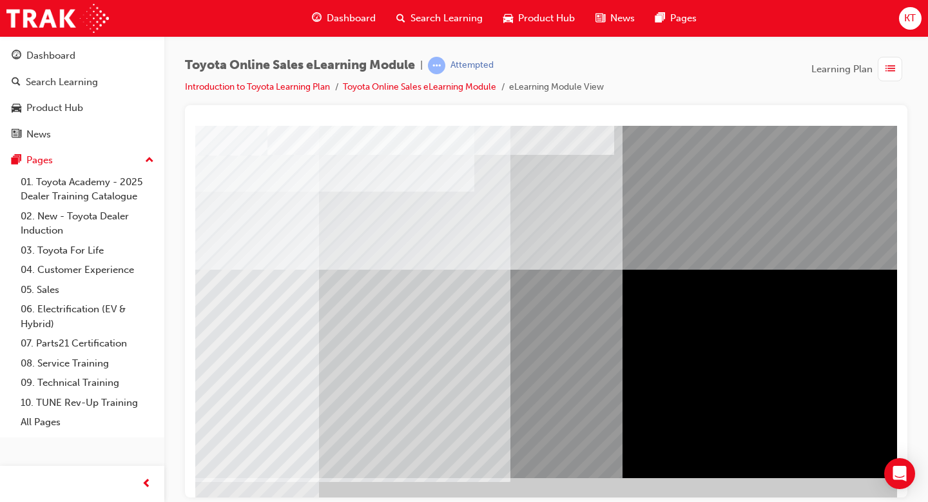
scroll to position [112, 175]
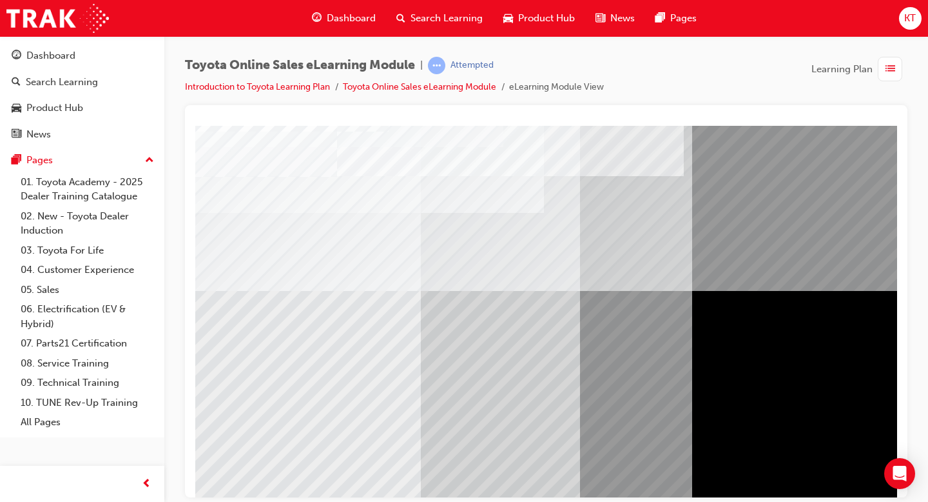
scroll to position [112, 0]
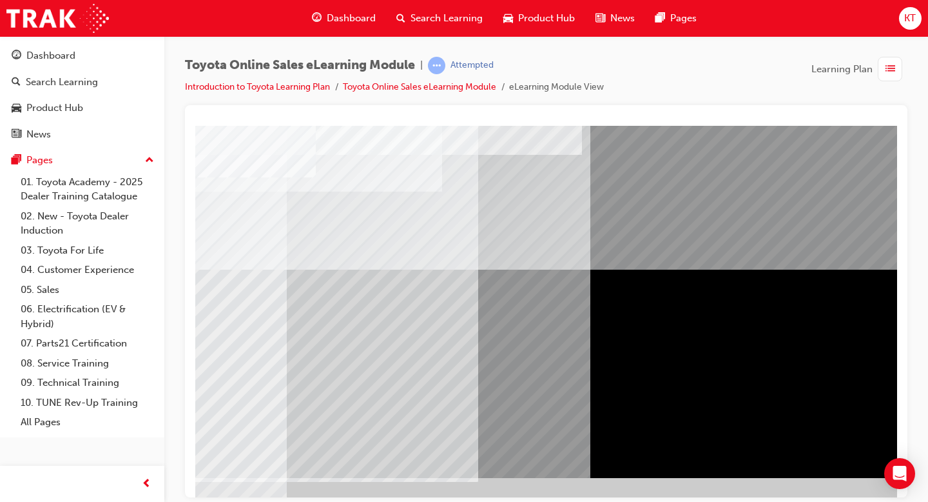
scroll to position [112, 175]
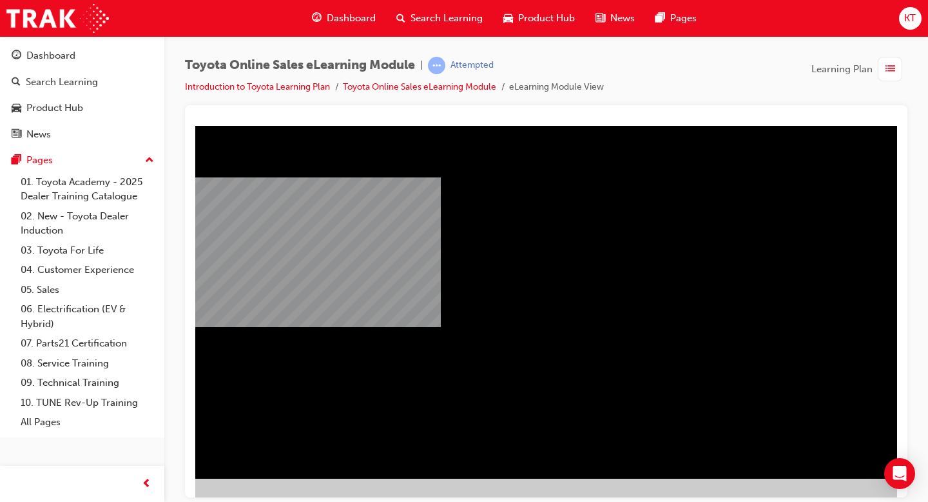
scroll to position [112, 121]
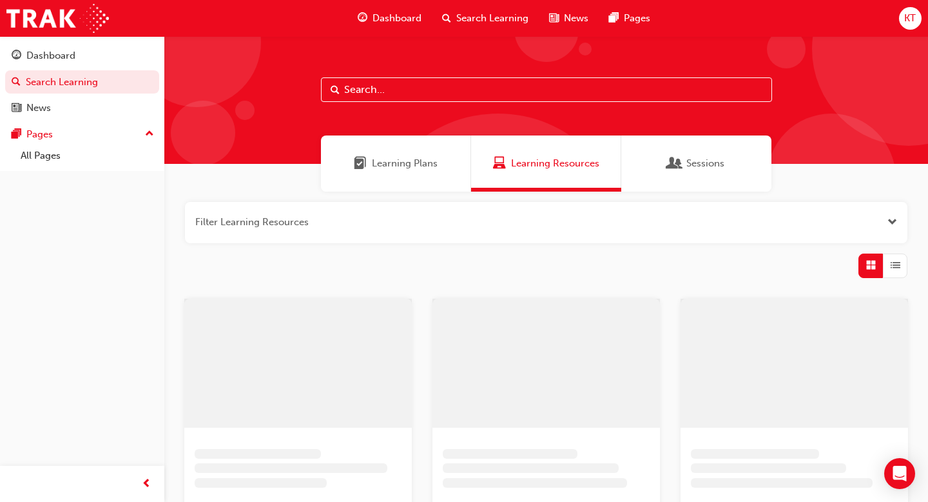
click at [388, 155] on div "Learning Plans" at bounding box center [396, 163] width 150 height 56
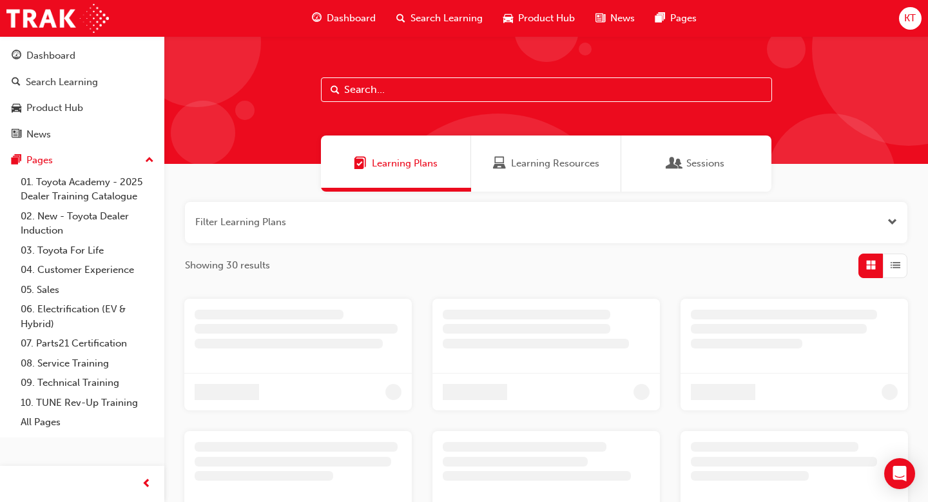
click at [343, 11] on span "Dashboard" at bounding box center [351, 18] width 49 height 15
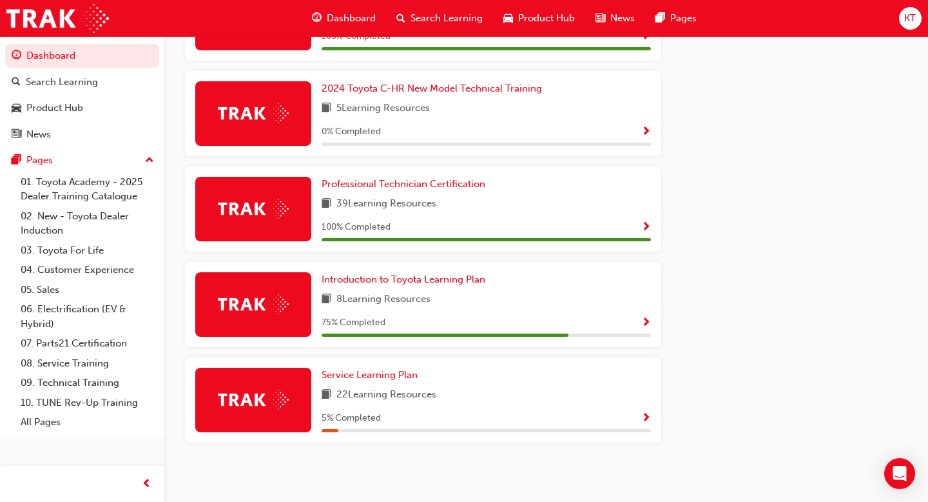
scroll to position [864, 0]
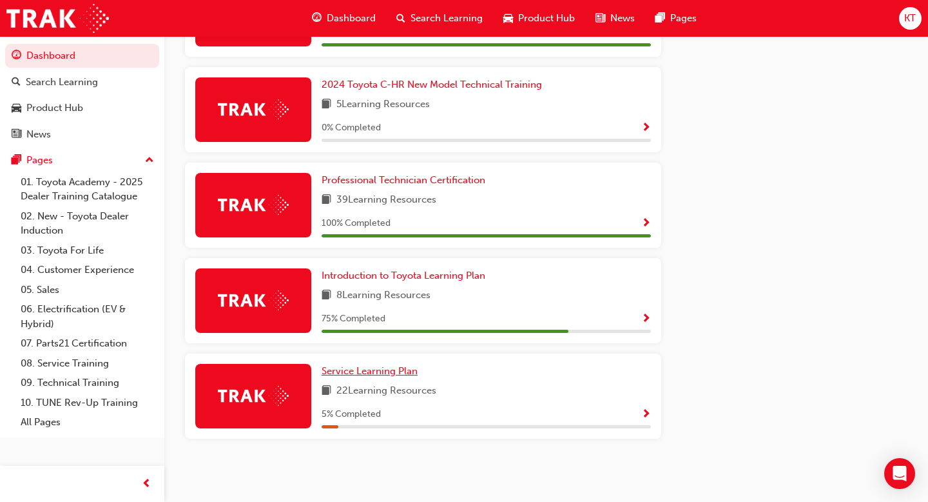
click at [364, 366] on span "Service Learning Plan" at bounding box center [370, 371] width 96 height 12
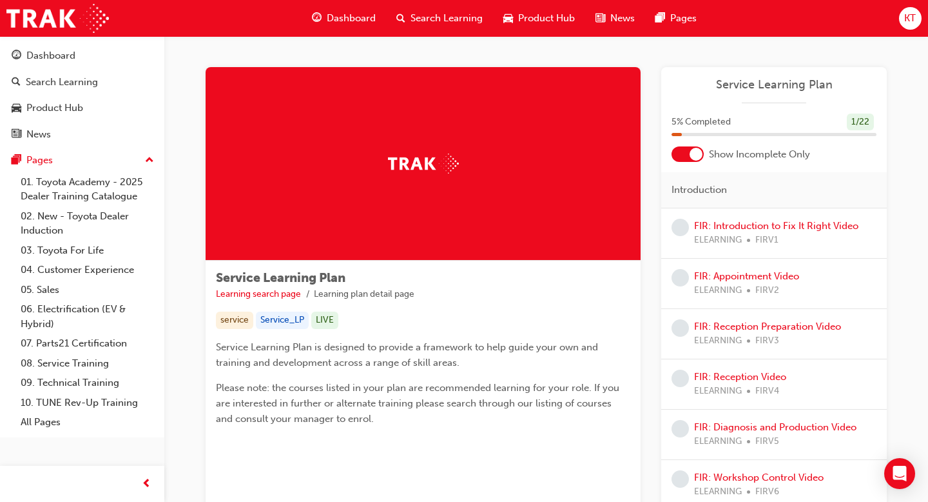
click at [685, 154] on div at bounding box center [688, 153] width 32 height 15
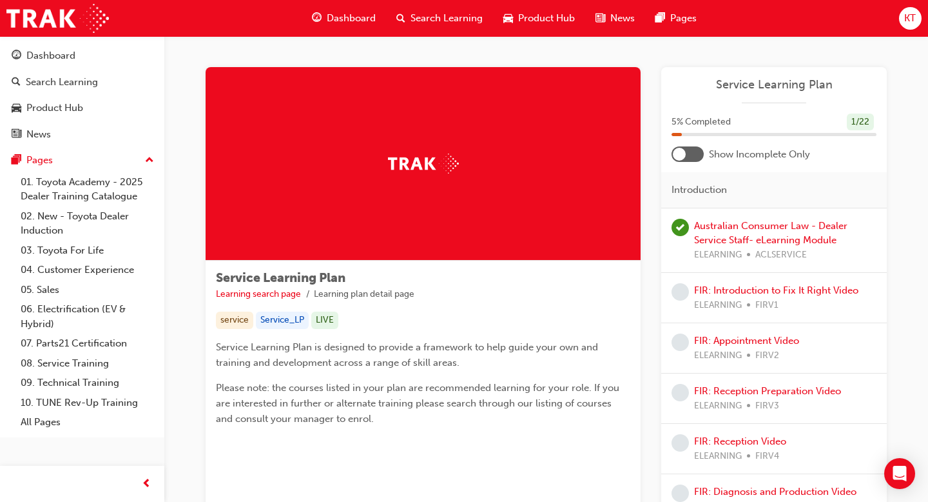
click at [349, 19] on span "Dashboard" at bounding box center [351, 18] width 49 height 15
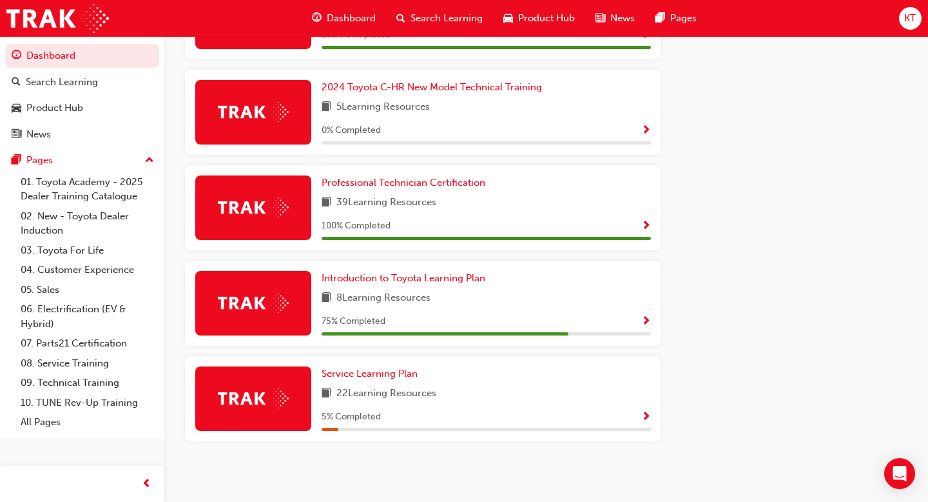
scroll to position [858, 0]
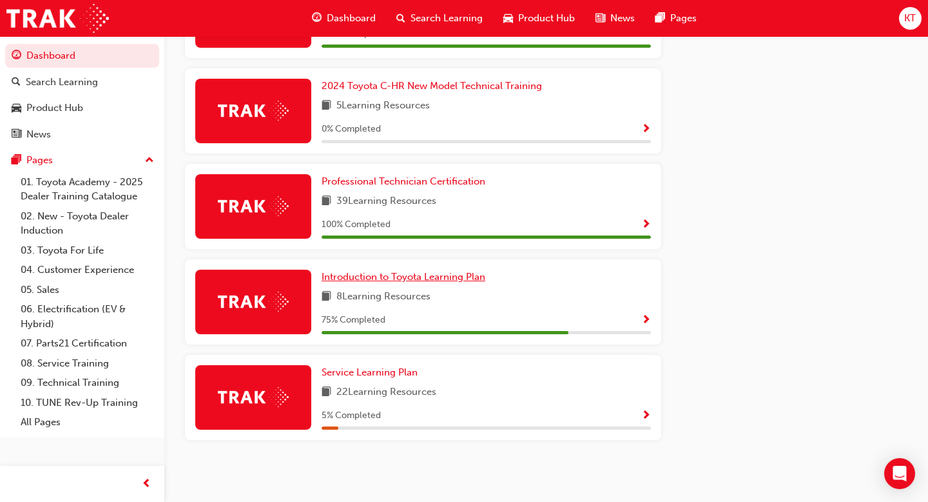
click at [433, 282] on span "Introduction to Toyota Learning Plan" at bounding box center [404, 277] width 164 height 12
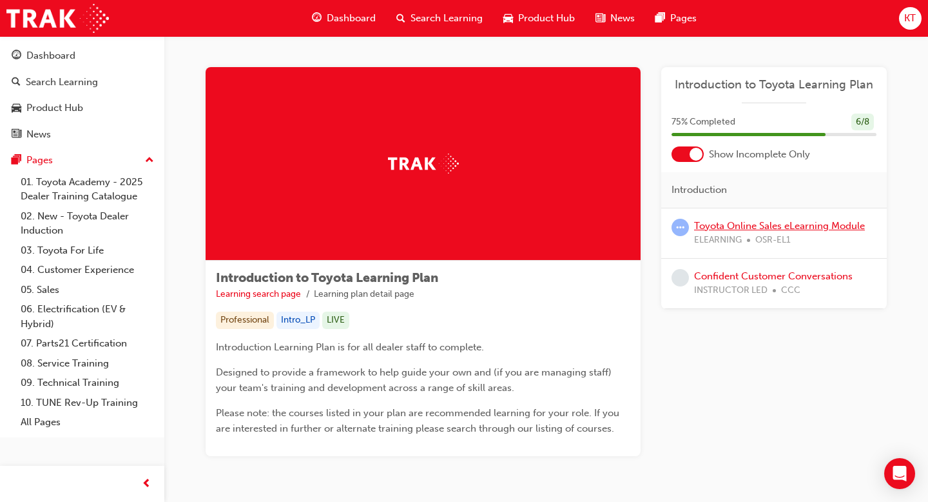
click at [782, 229] on link "Toyota Online Sales eLearning Module" at bounding box center [779, 226] width 171 height 12
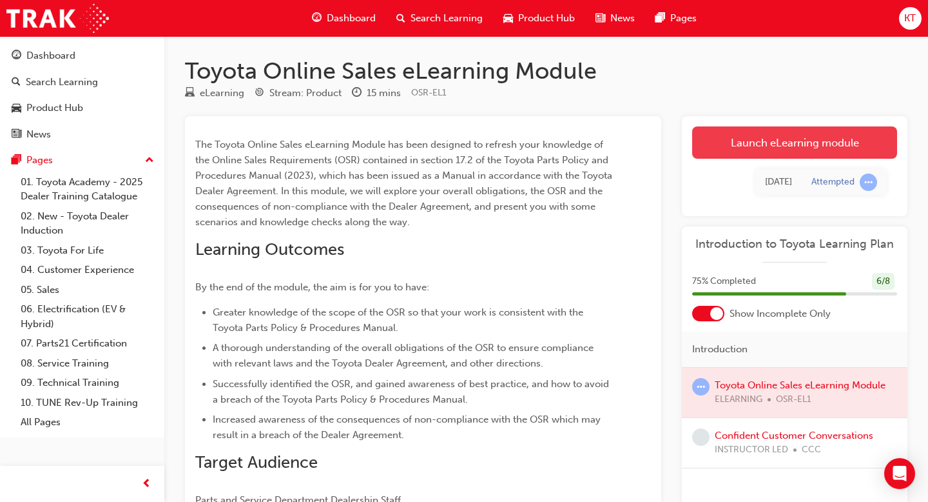
click at [781, 148] on link "Launch eLearning module" at bounding box center [794, 142] width 205 height 32
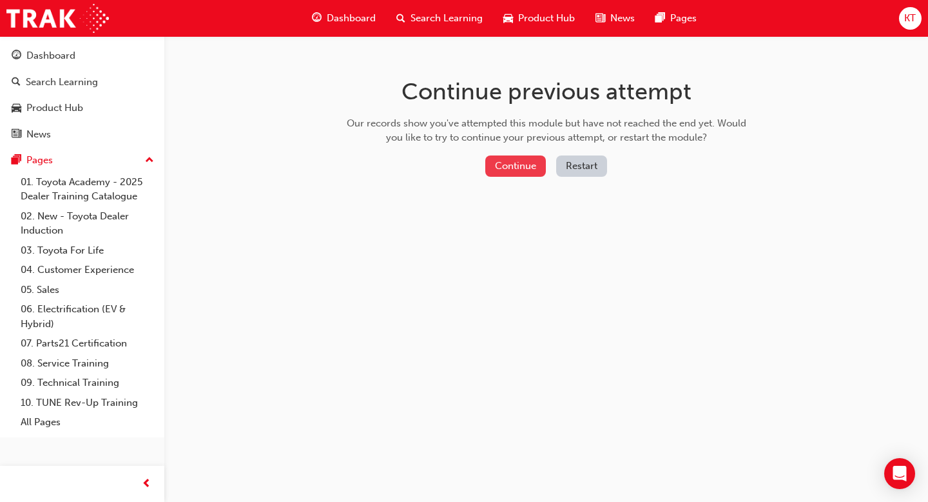
click at [508, 172] on button "Continue" at bounding box center [515, 165] width 61 height 21
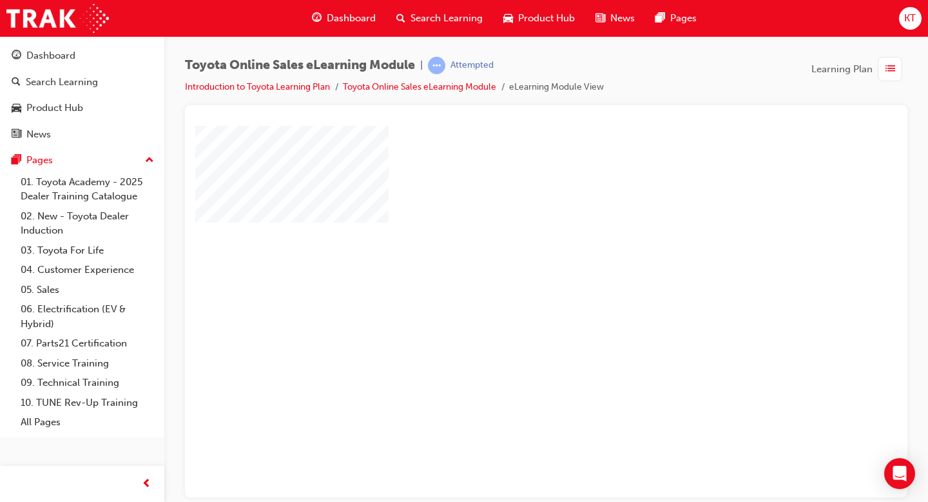
click at [509, 273] on div "play" at bounding box center [509, 273] width 0 height 0
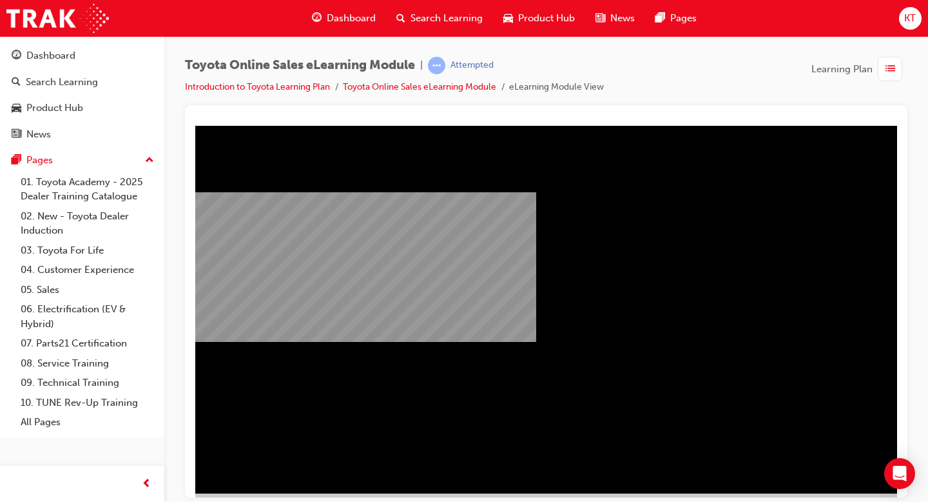
scroll to position [97, 0]
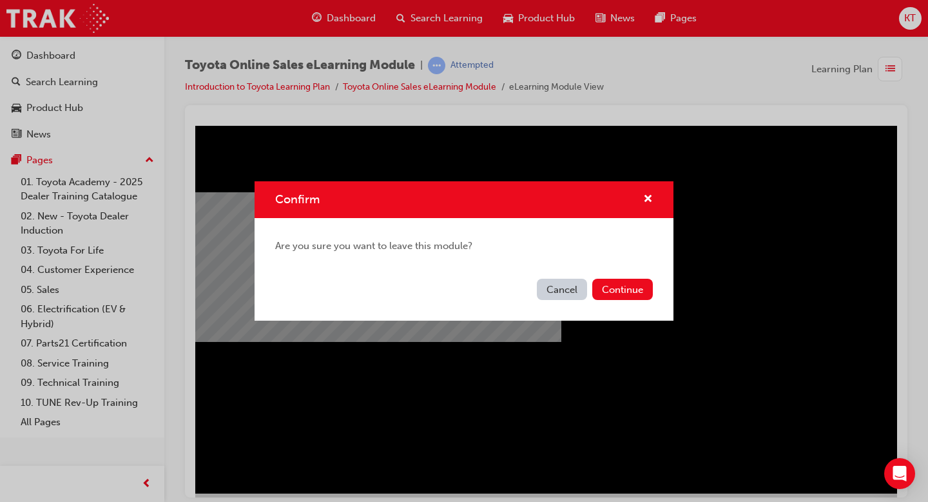
click at [563, 293] on button "Cancel" at bounding box center [562, 288] width 50 height 21
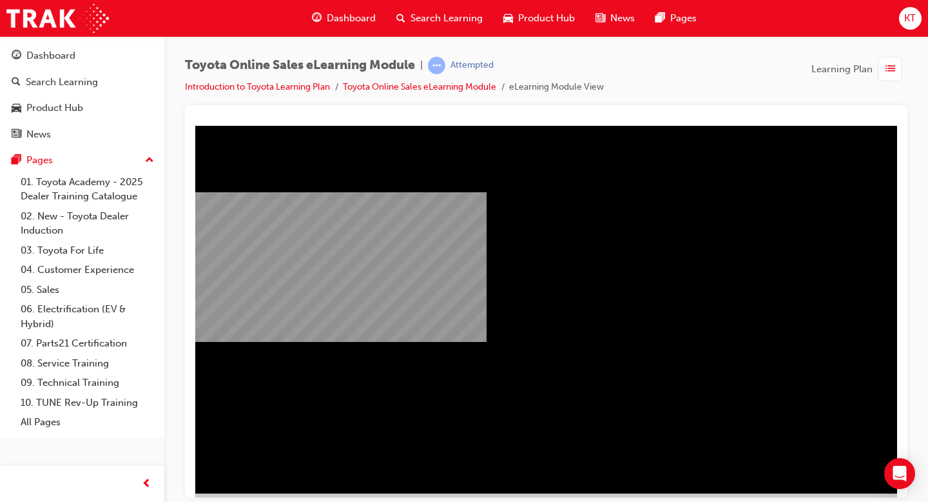
scroll to position [97, 89]
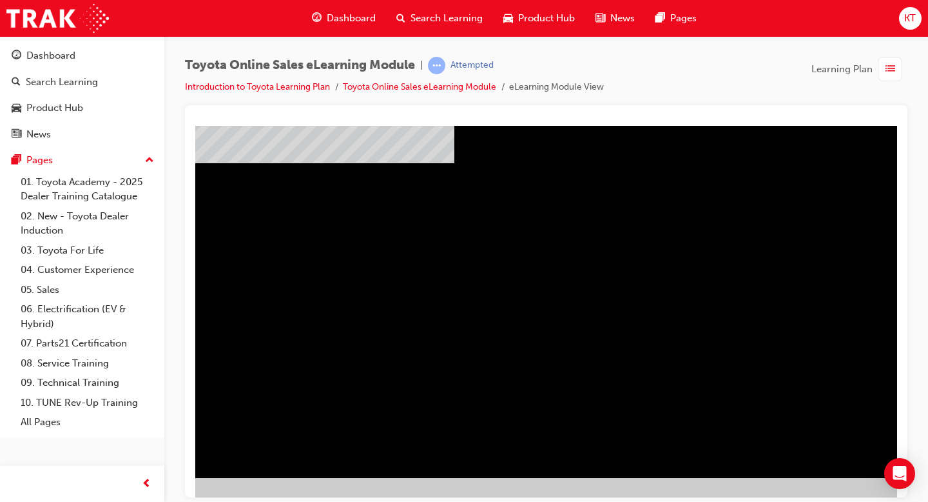
scroll to position [112, 122]
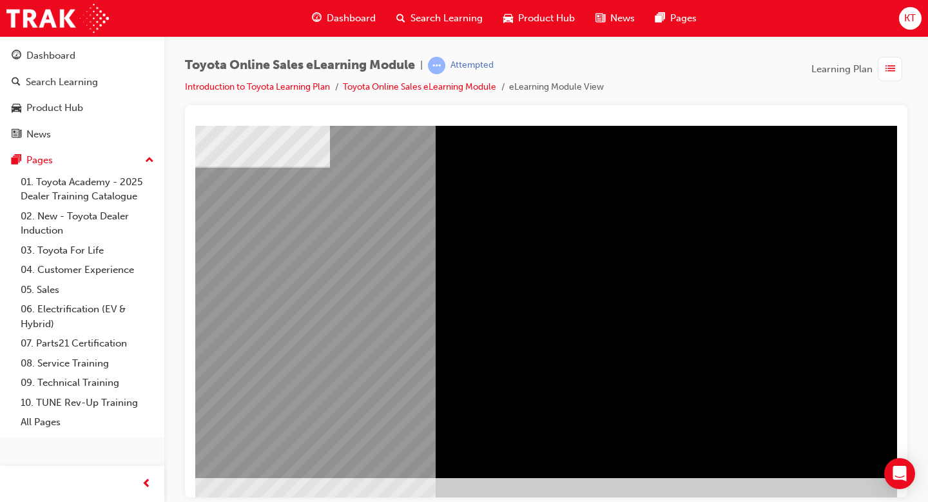
scroll to position [0, 0]
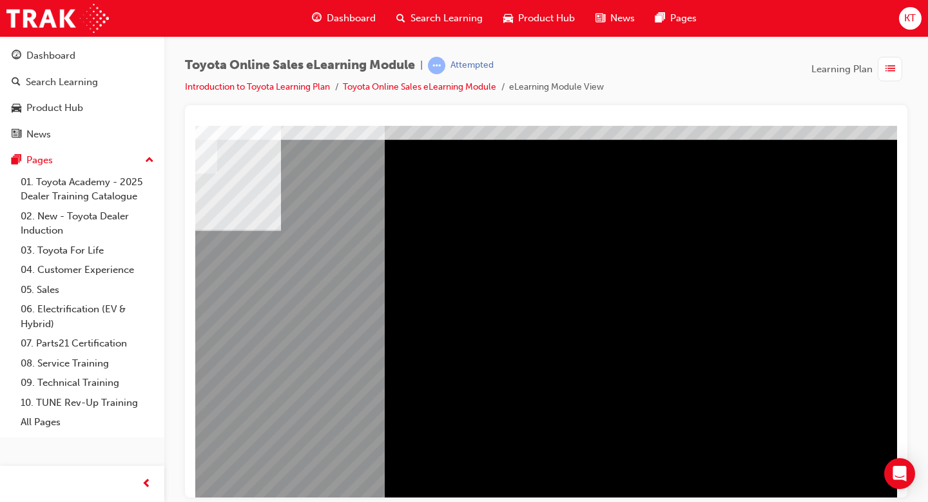
scroll to position [49, 175]
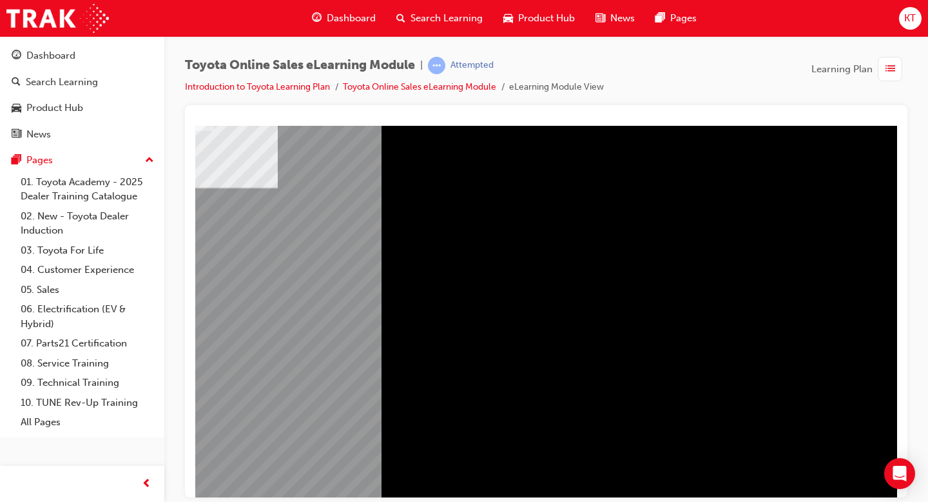
scroll to position [112, 175]
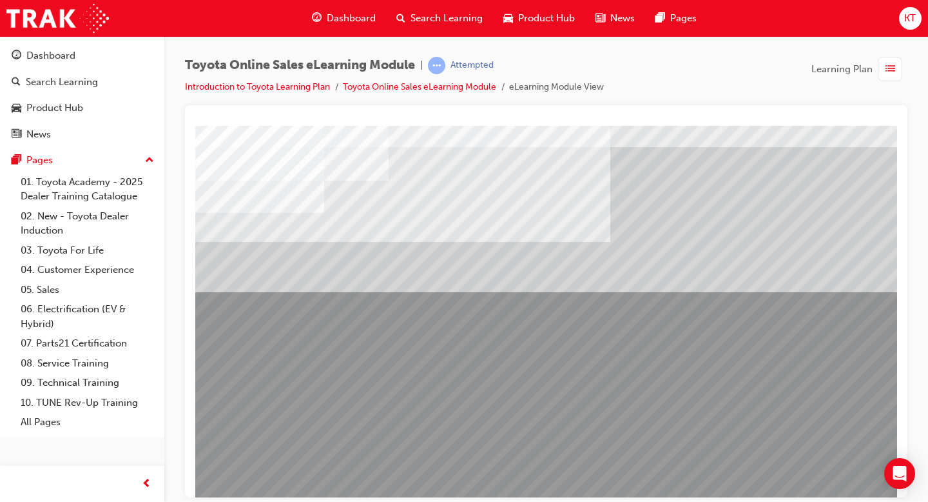
scroll to position [68, 0]
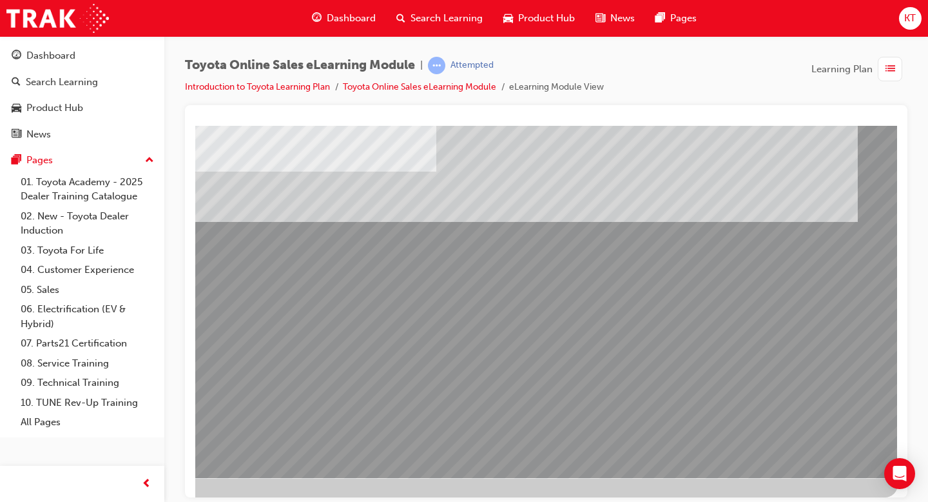
scroll to position [112, 175]
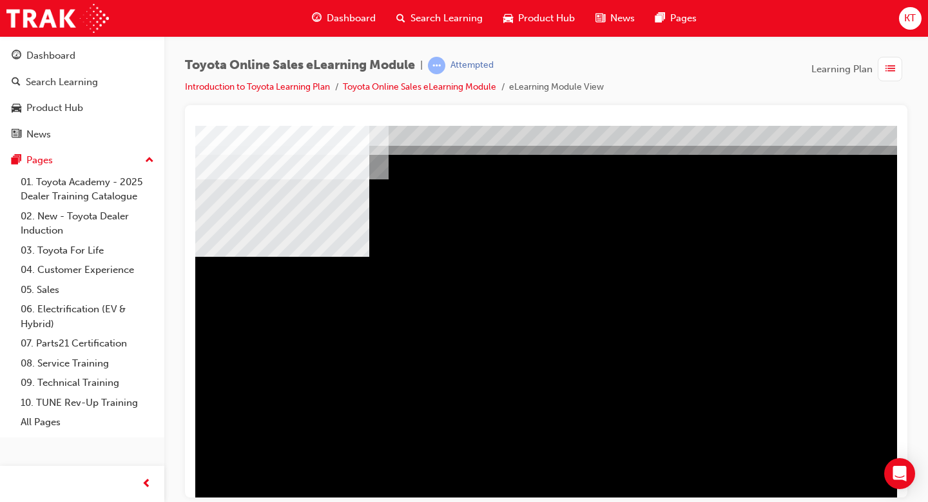
scroll to position [45, 0]
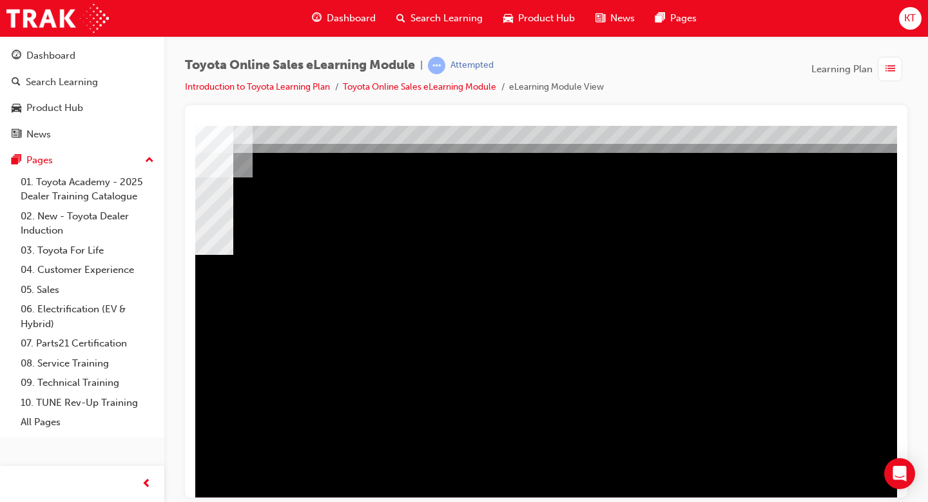
scroll to position [45, 139]
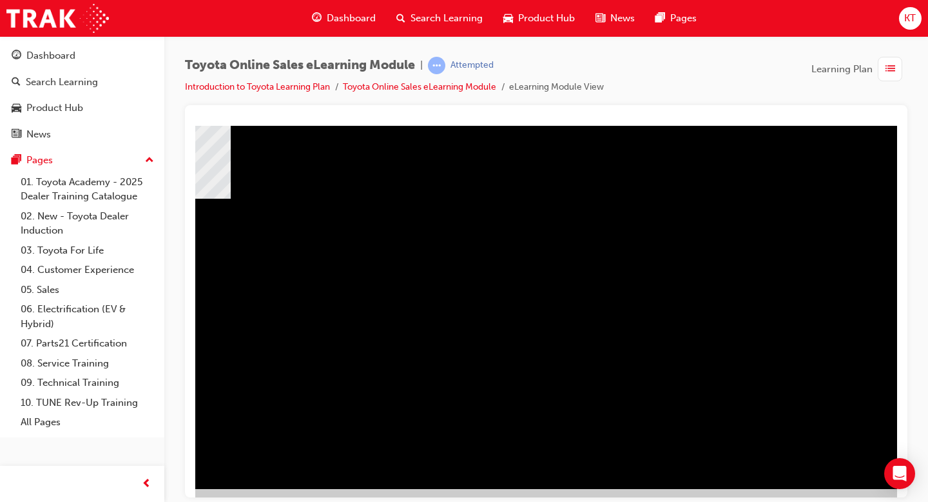
scroll to position [107, 139]
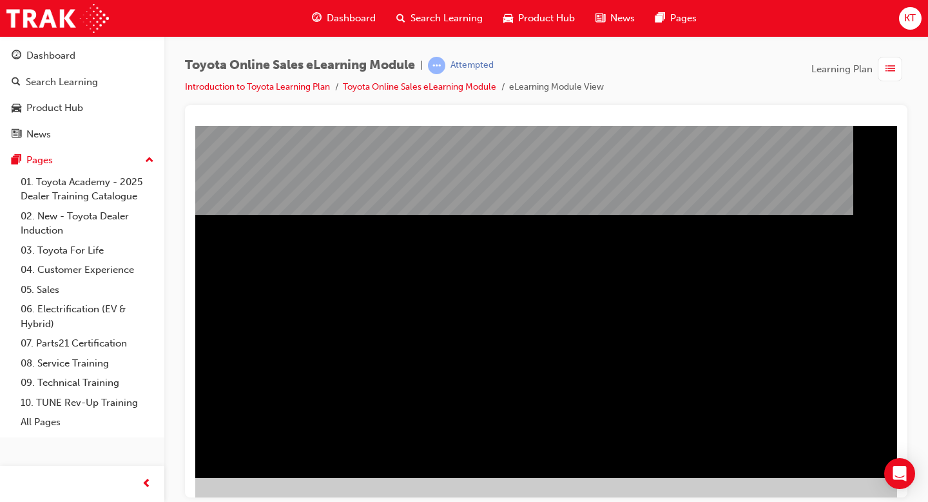
scroll to position [112, 175]
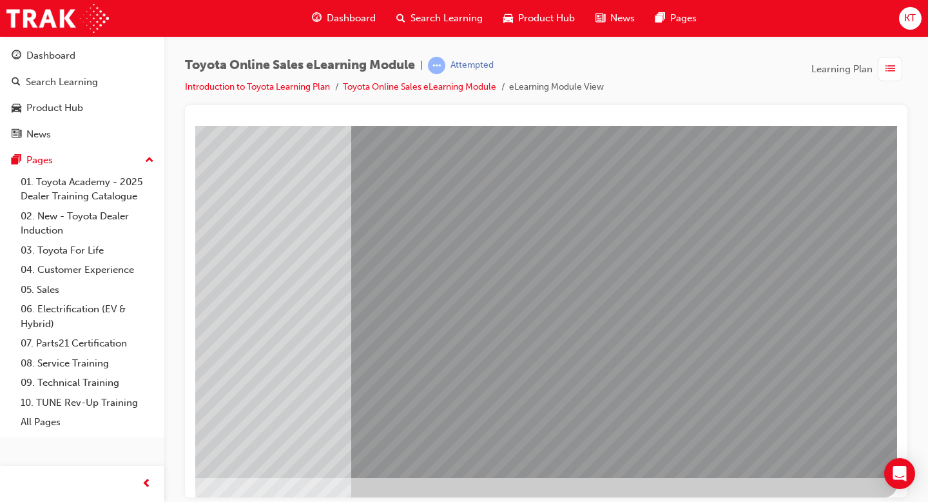
scroll to position [0, 0]
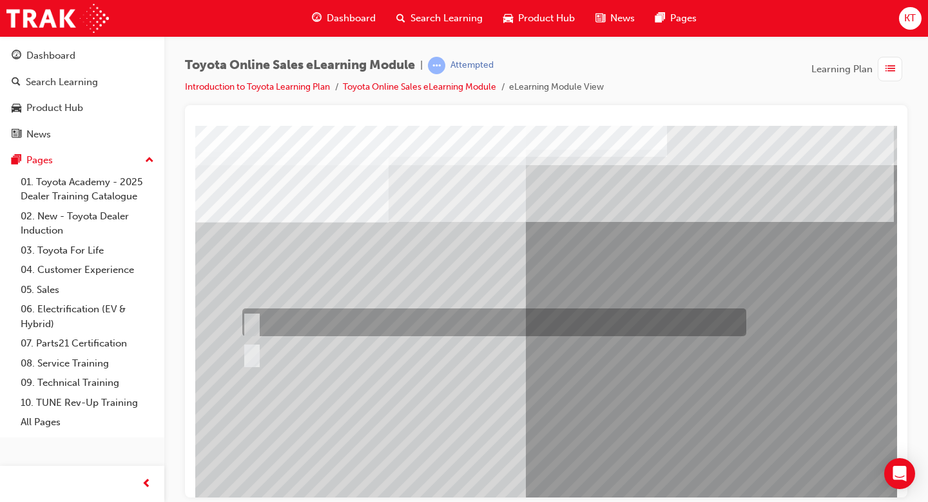
click at [301, 328] on div at bounding box center [491, 322] width 504 height 28
radio input "true"
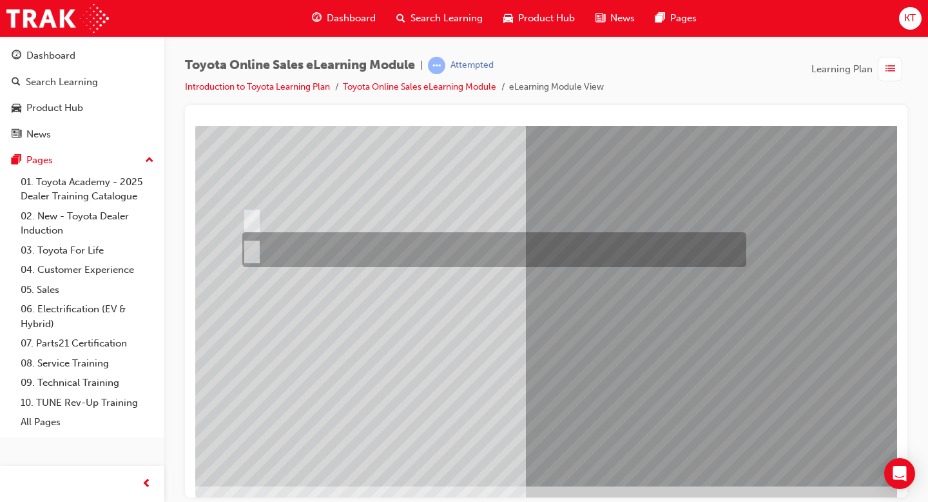
scroll to position [112, 0]
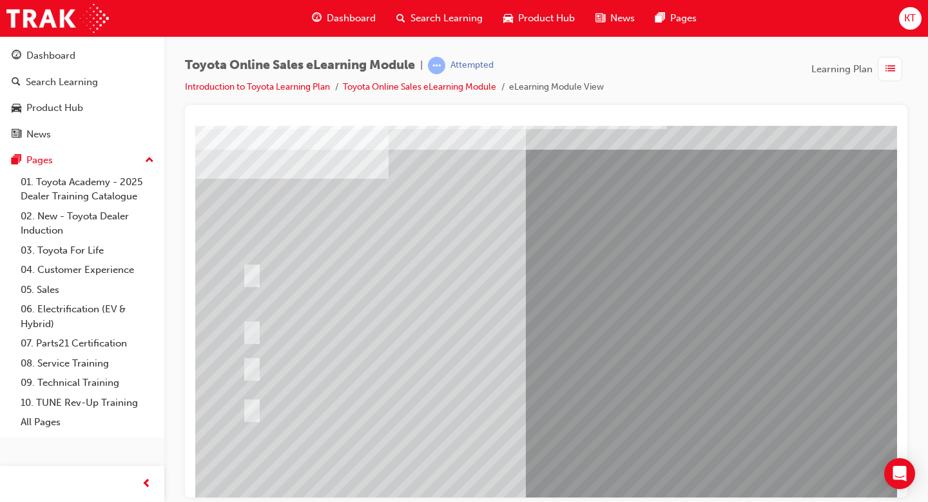
scroll to position [43, 0]
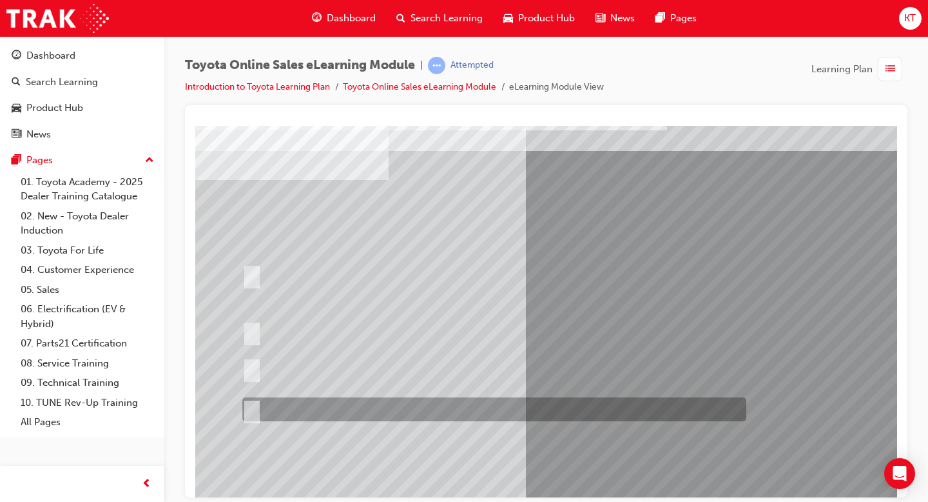
click at [459, 409] on div at bounding box center [491, 409] width 504 height 24
radio input "true"
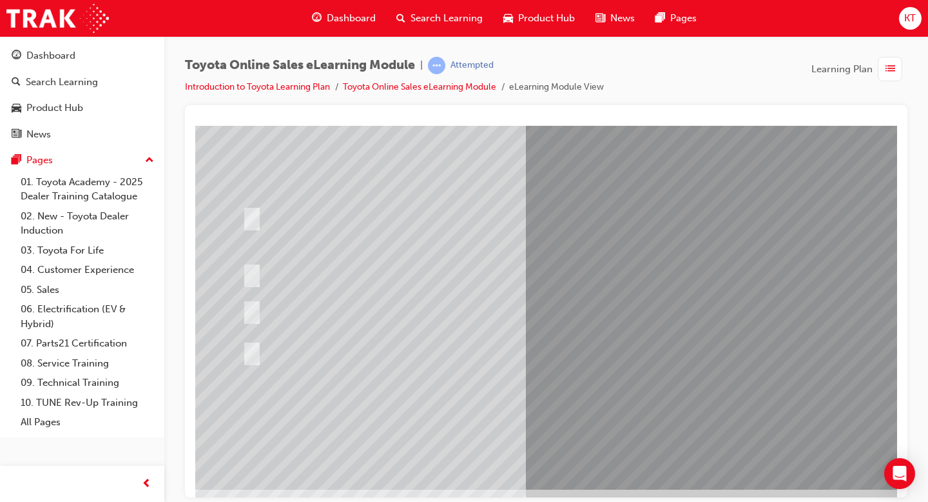
scroll to position [112, 0]
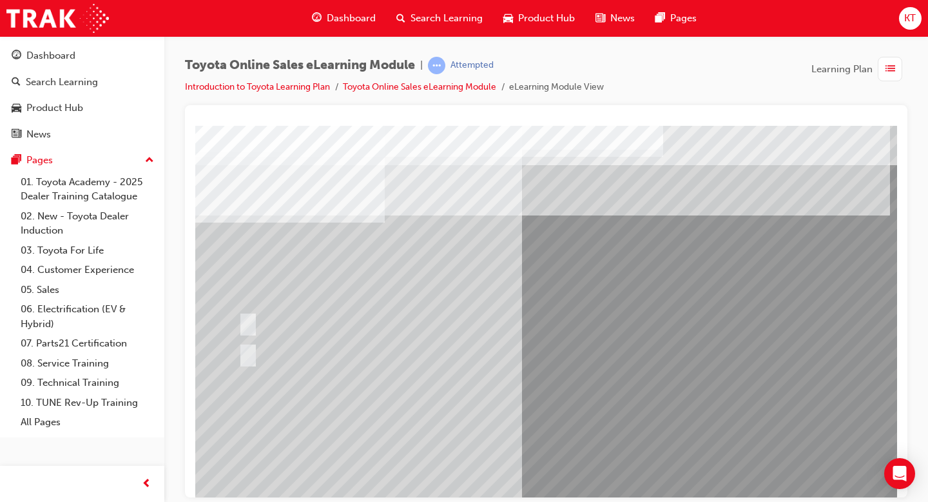
scroll to position [0, 0]
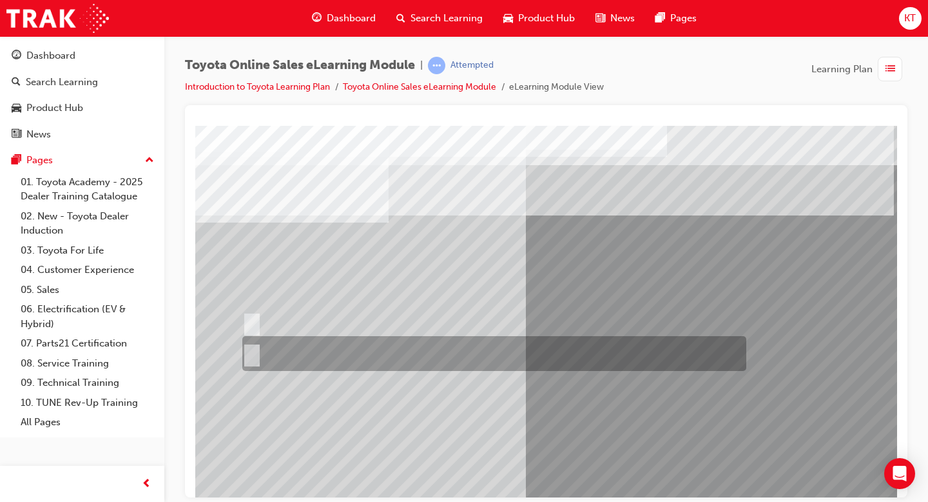
click at [304, 350] on div at bounding box center [491, 353] width 504 height 35
radio input "true"
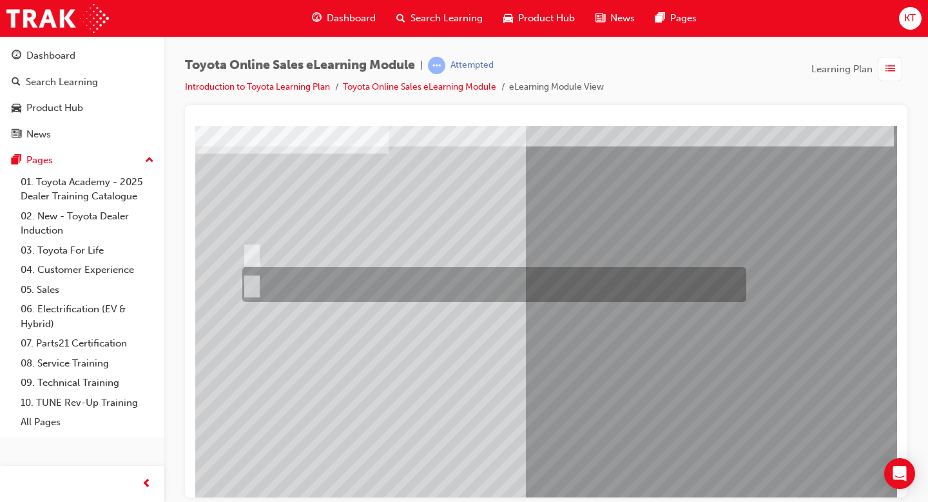
scroll to position [99, 0]
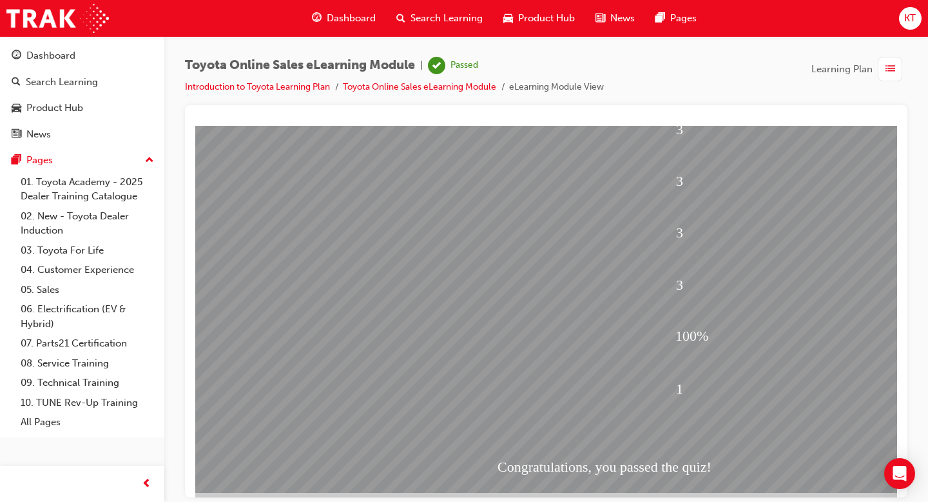
scroll to position [112, 0]
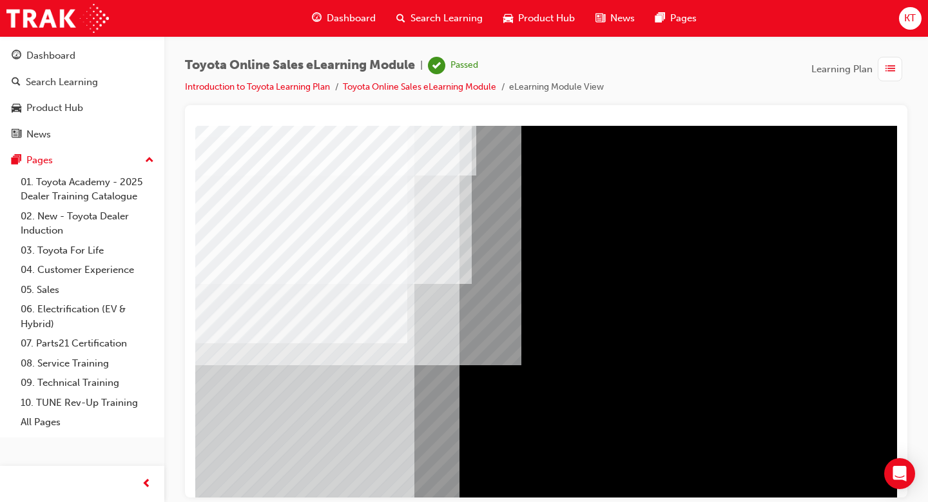
scroll to position [86, 139]
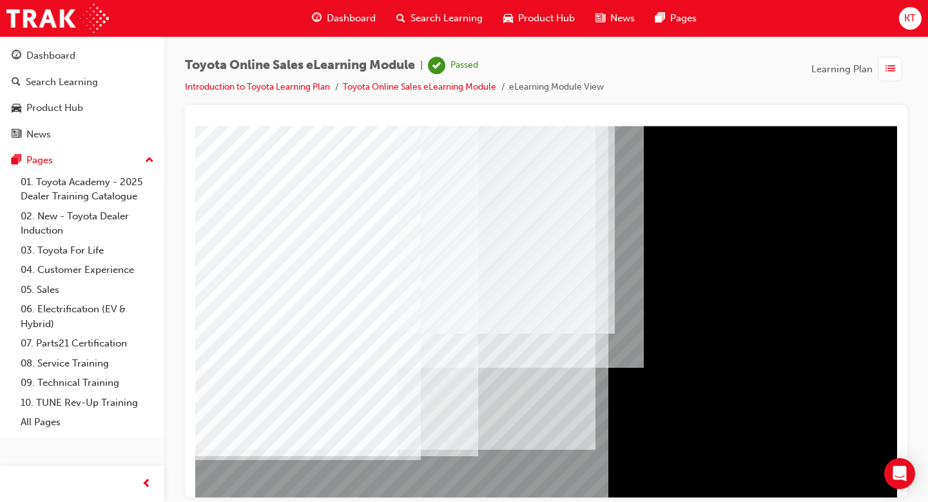
scroll to position [112, 0]
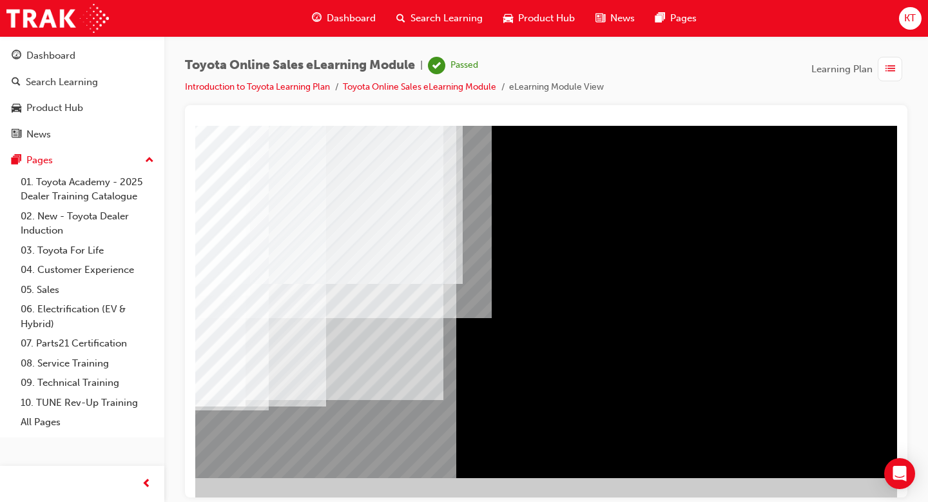
scroll to position [112, 175]
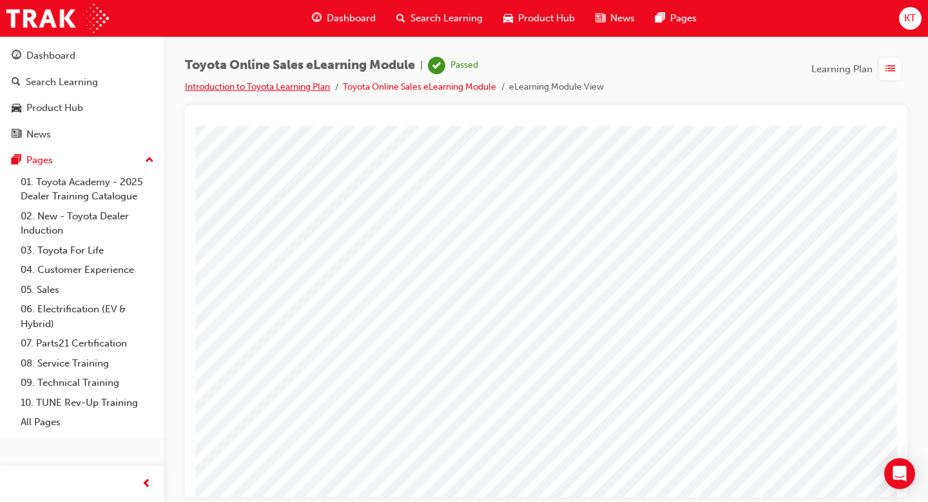
click at [308, 87] on link "Introduction to Toyota Learning Plan" at bounding box center [257, 86] width 145 height 11
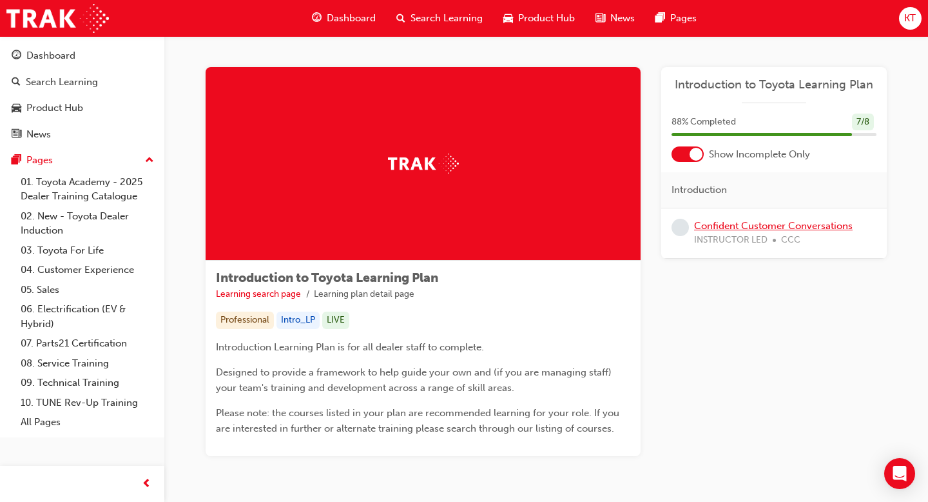
click at [740, 224] on link "Confident Customer Conversations" at bounding box center [773, 226] width 159 height 12
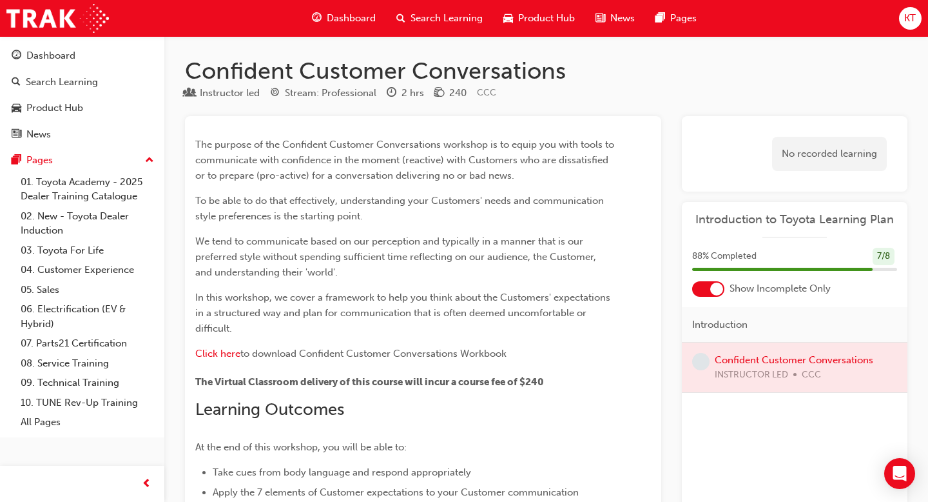
click at [336, 21] on span "Dashboard" at bounding box center [351, 18] width 49 height 15
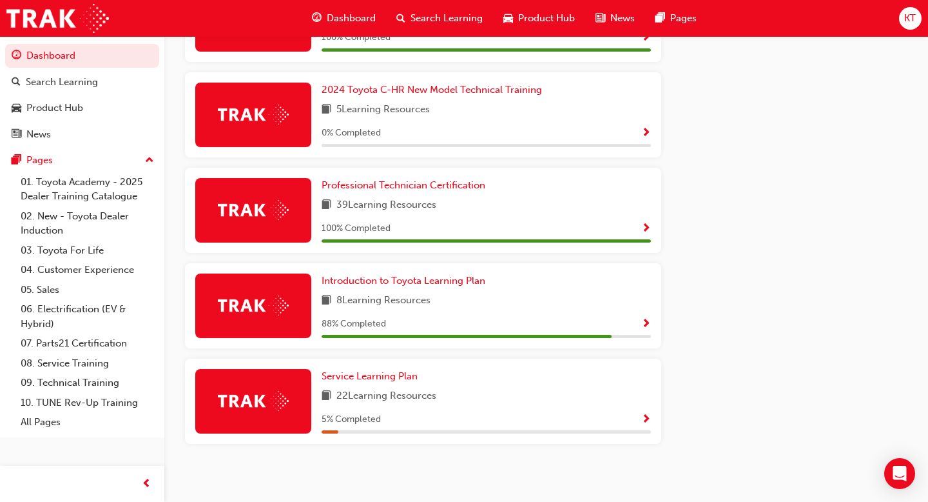
scroll to position [864, 0]
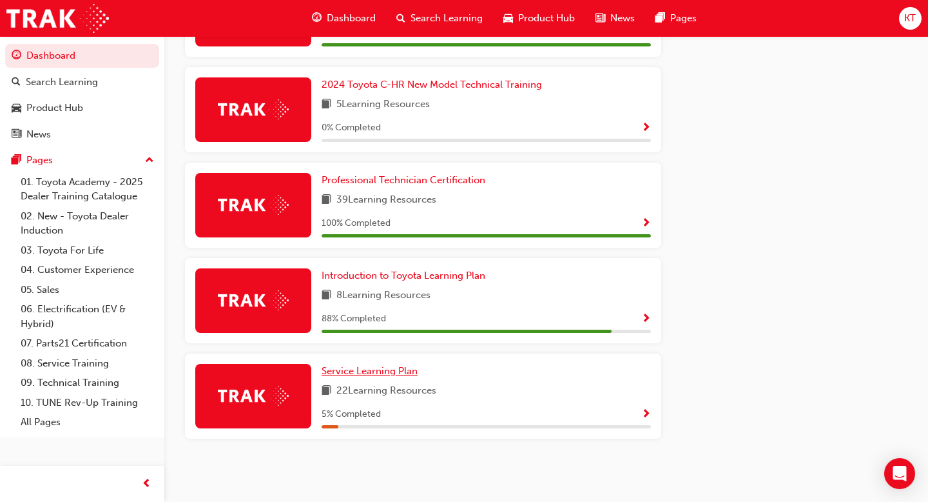
click at [375, 364] on link "Service Learning Plan" at bounding box center [372, 371] width 101 height 15
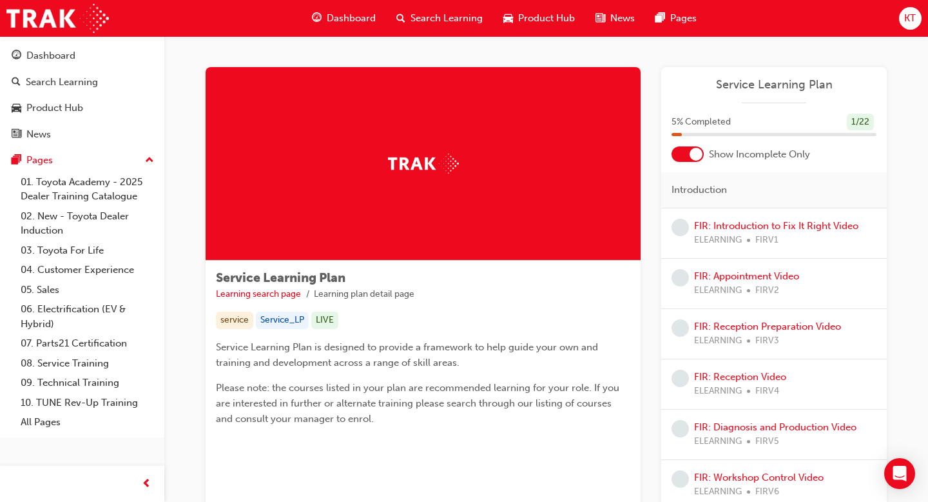
click at [698, 141] on div "5 % Completed 1 / 22" at bounding box center [774, 130] width 226 height 34
click at [693, 151] on div at bounding box center [696, 154] width 13 height 13
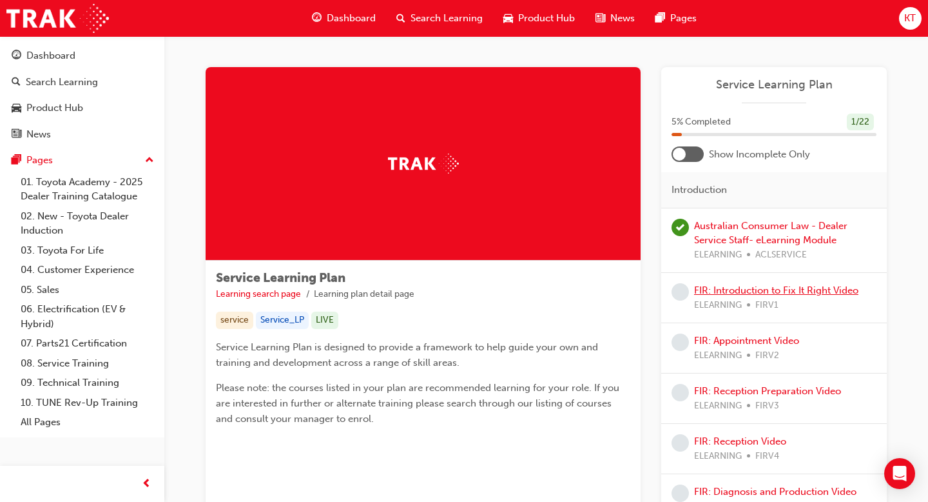
click at [721, 293] on link "FIR: Introduction to Fix It Right Video" at bounding box center [776, 290] width 164 height 12
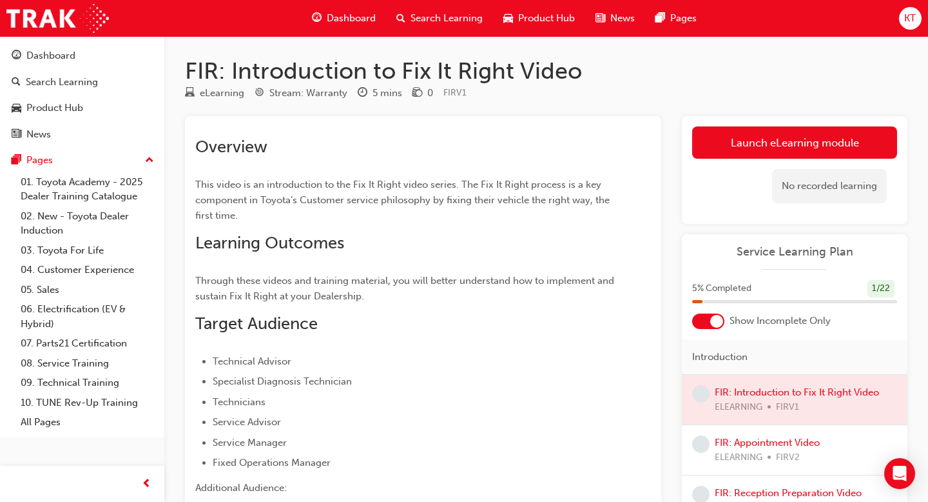
click at [792, 141] on link "Launch eLearning module" at bounding box center [794, 142] width 205 height 32
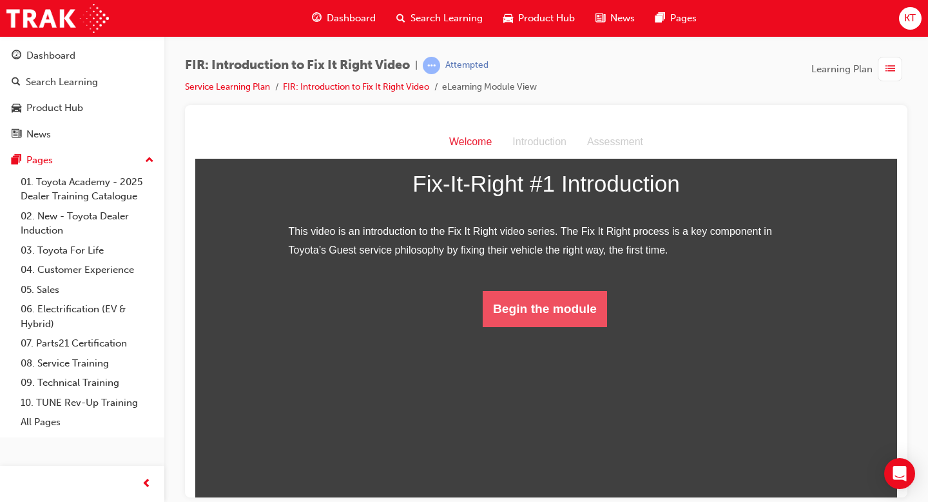
click at [524, 326] on button "Begin the module" at bounding box center [545, 308] width 124 height 36
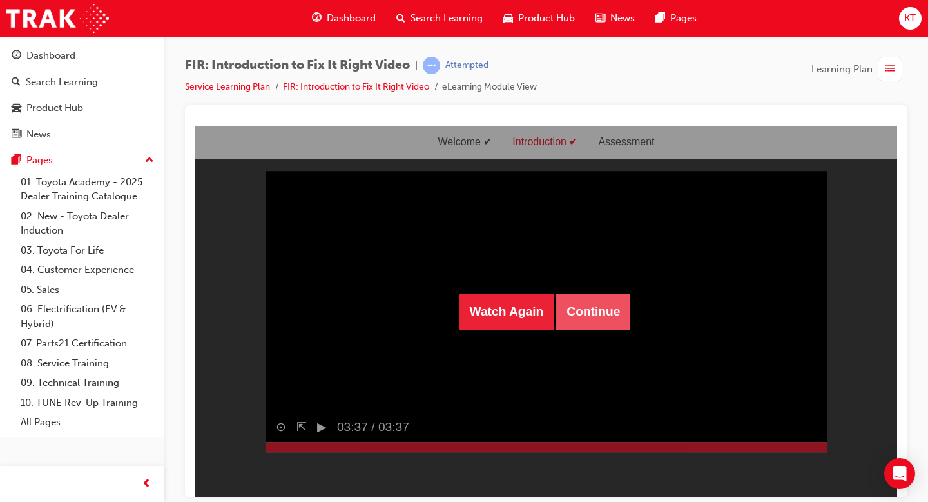
click at [588, 314] on button "Continue" at bounding box center [593, 311] width 74 height 36
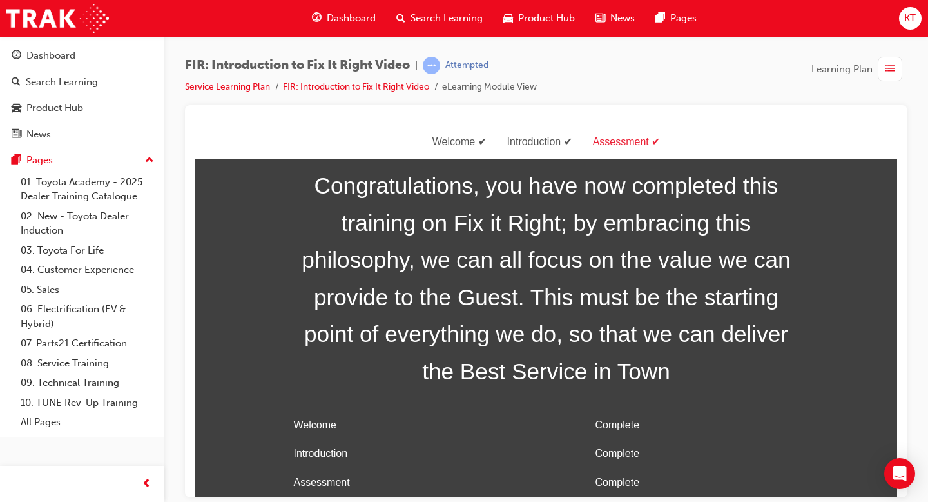
scroll to position [41, 0]
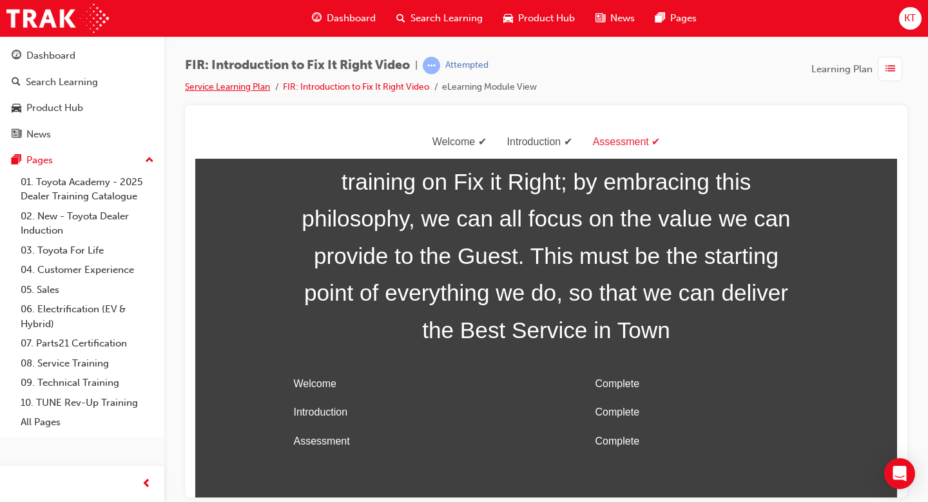
click at [253, 88] on link "Service Learning Plan" at bounding box center [227, 86] width 85 height 11
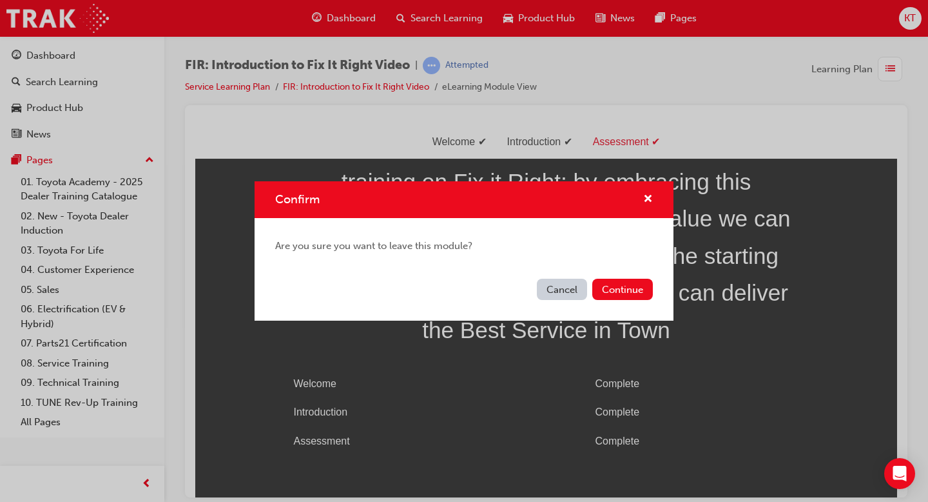
click at [576, 295] on button "Cancel" at bounding box center [562, 288] width 50 height 21
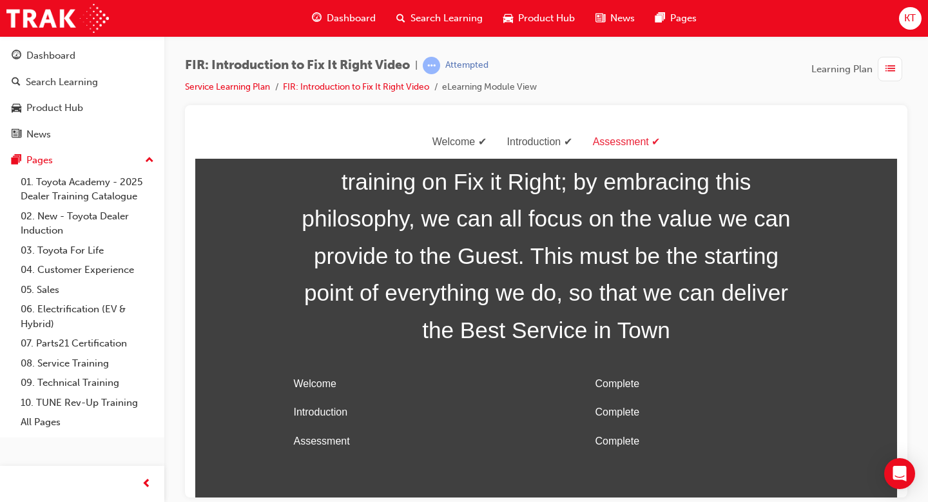
click at [636, 132] on div "Welcome Introduction Assessment" at bounding box center [546, 142] width 702 height 34
click at [636, 140] on div "Assessment" at bounding box center [627, 141] width 88 height 19
click at [259, 92] on li "Service Learning Plan" at bounding box center [234, 87] width 98 height 15
click at [257, 84] on link "Service Learning Plan" at bounding box center [227, 86] width 85 height 11
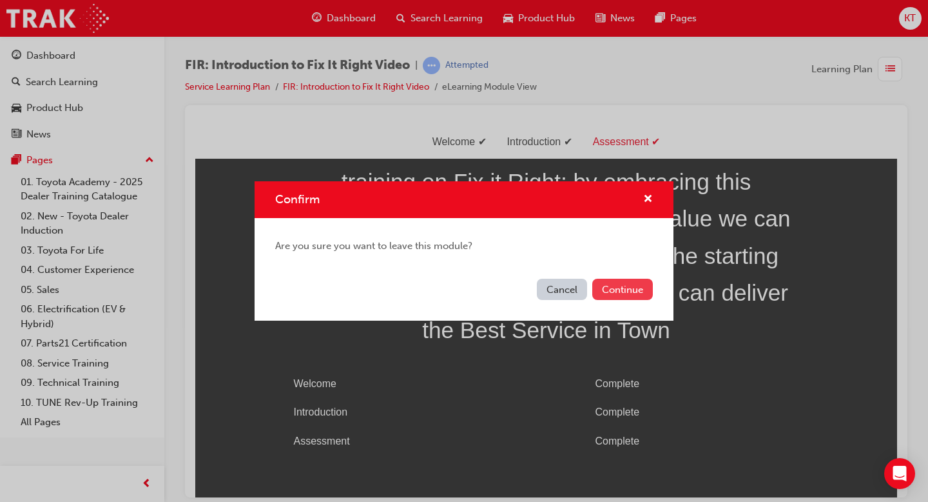
click at [645, 297] on button "Continue" at bounding box center [622, 288] width 61 height 21
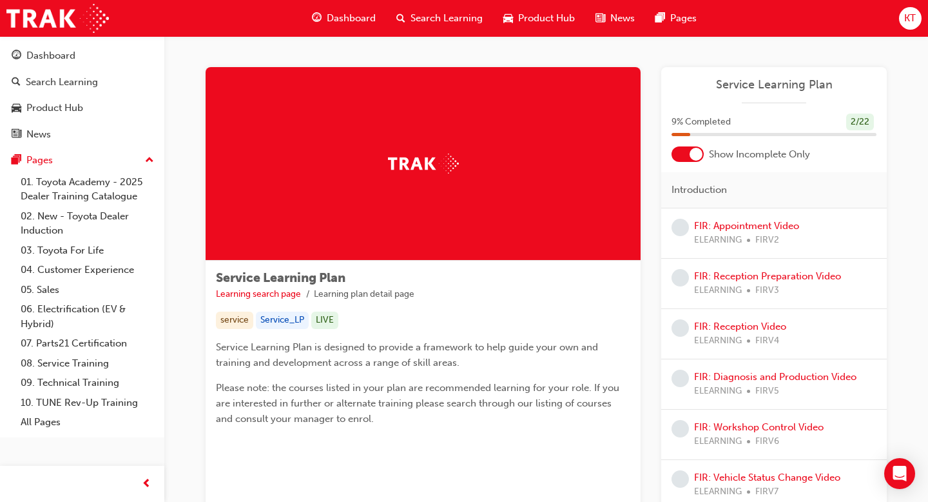
click at [687, 159] on div at bounding box center [688, 153] width 32 height 15
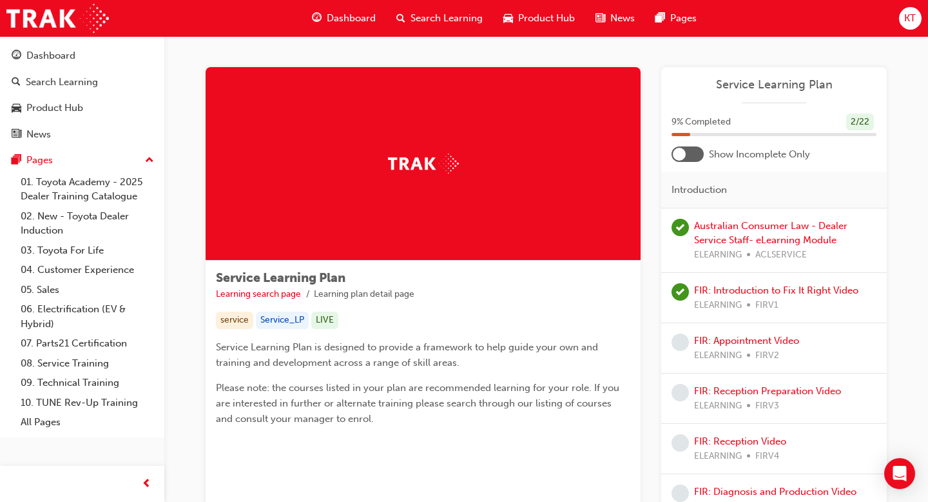
click at [768, 347] on div "FIR: Appointment Video ELEARNING FIRV2" at bounding box center [746, 347] width 105 height 29
click at [772, 337] on link "FIR: Appointment Video" at bounding box center [746, 341] width 105 height 12
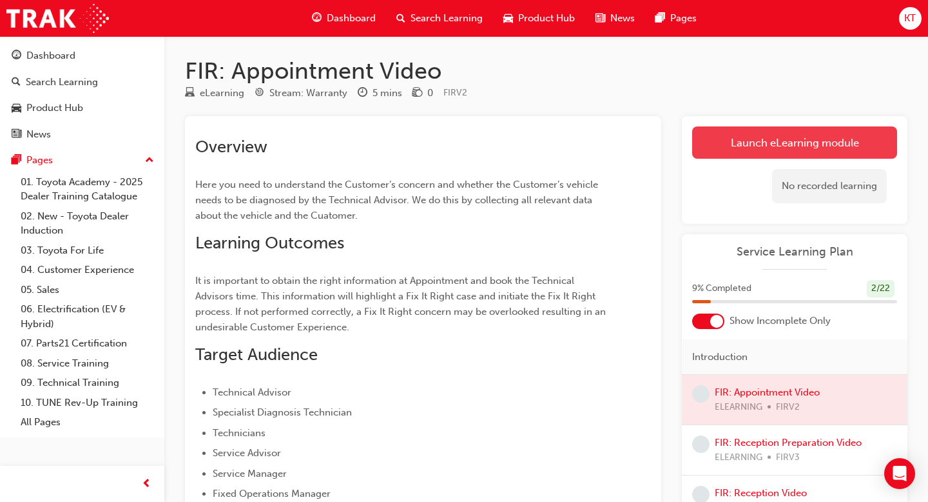
click at [788, 144] on link "Launch eLearning module" at bounding box center [794, 142] width 205 height 32
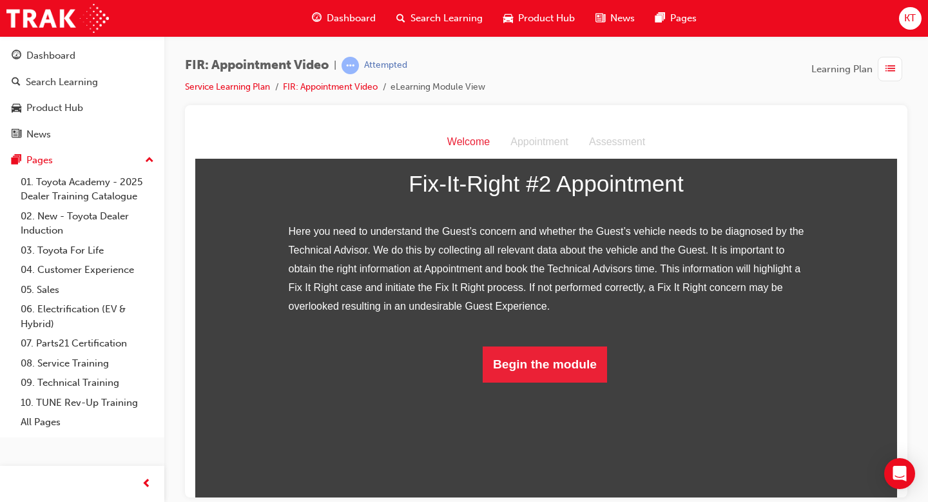
scroll to position [188, 0]
click at [524, 382] on button "Begin the module" at bounding box center [545, 364] width 124 height 36
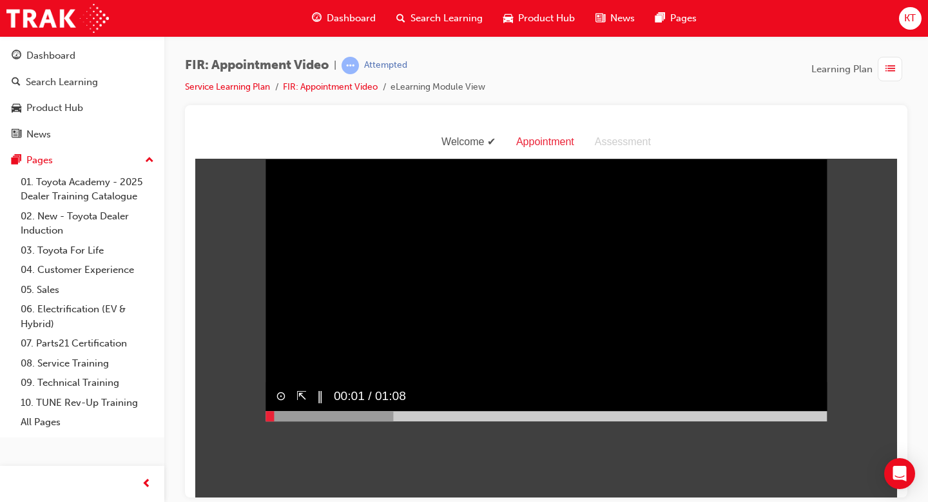
scroll to position [0, 0]
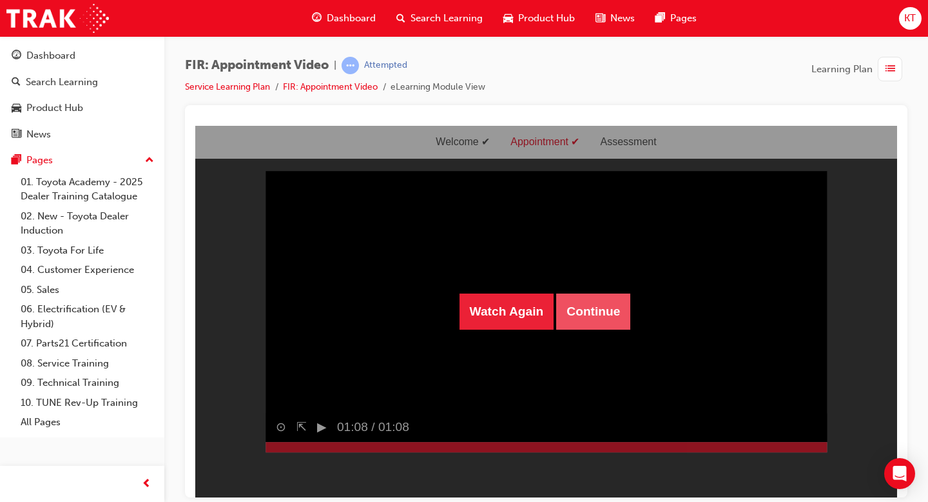
click at [572, 315] on button "Continue" at bounding box center [593, 311] width 74 height 36
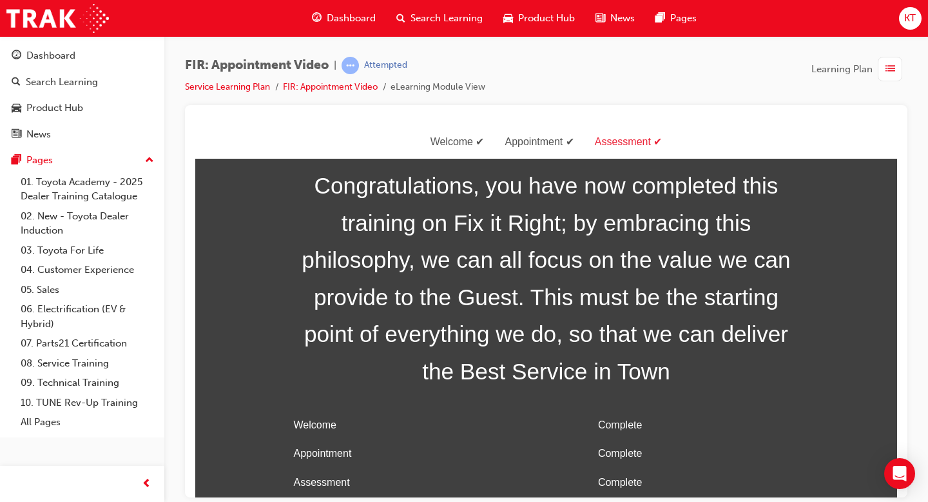
scroll to position [41, 0]
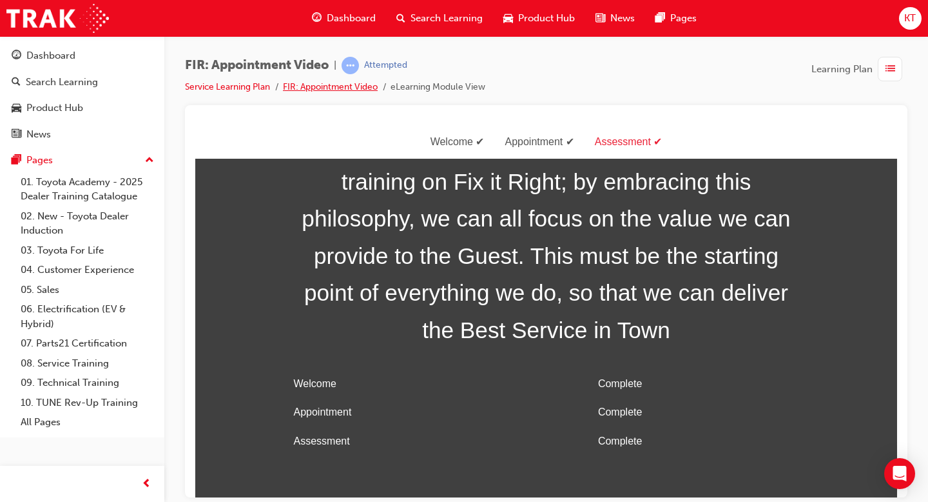
click at [344, 88] on link "FIR: Appointment Video" at bounding box center [330, 86] width 95 height 11
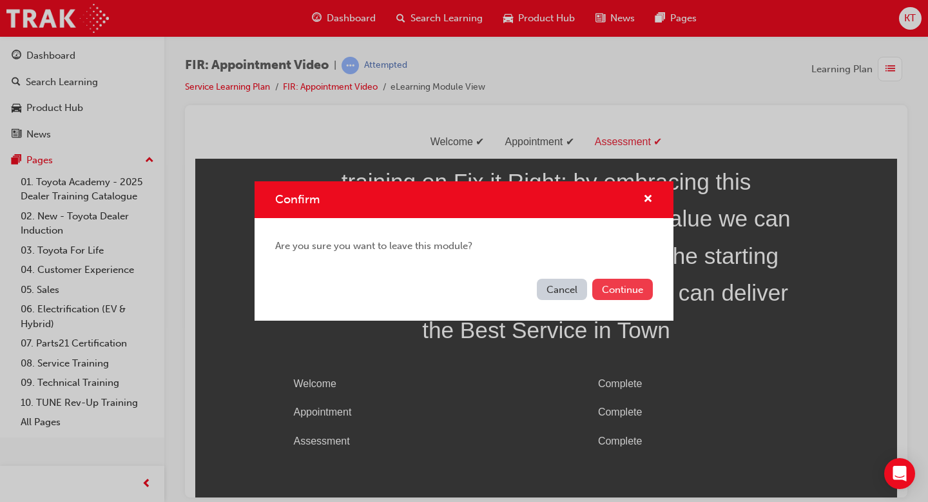
click at [619, 297] on button "Continue" at bounding box center [622, 288] width 61 height 21
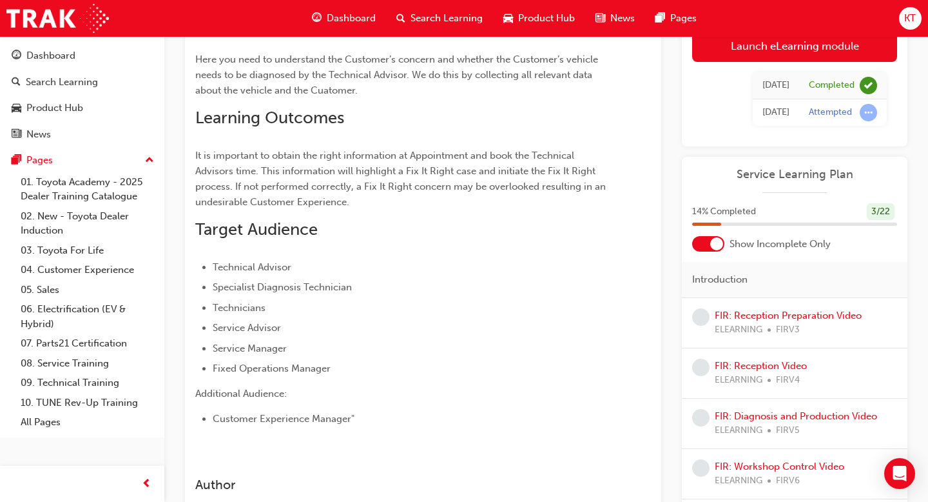
scroll to position [130, 0]
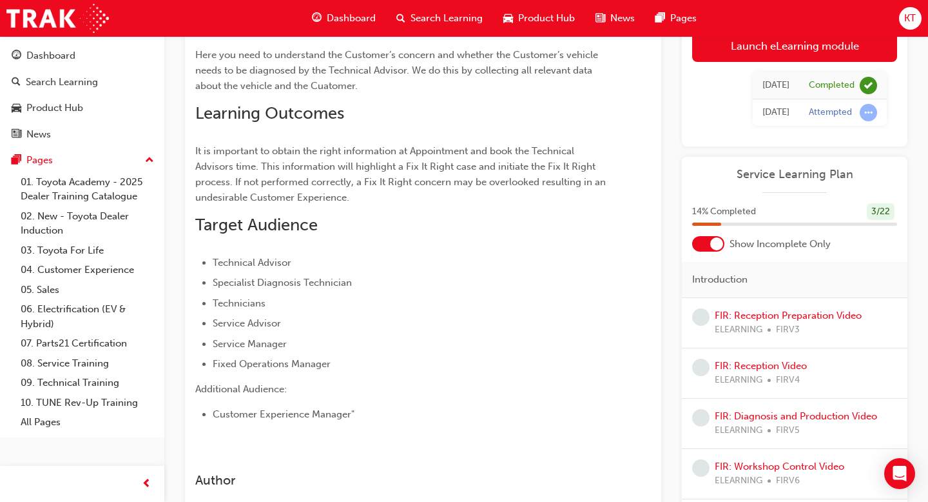
click at [716, 246] on div at bounding box center [716, 243] width 13 height 13
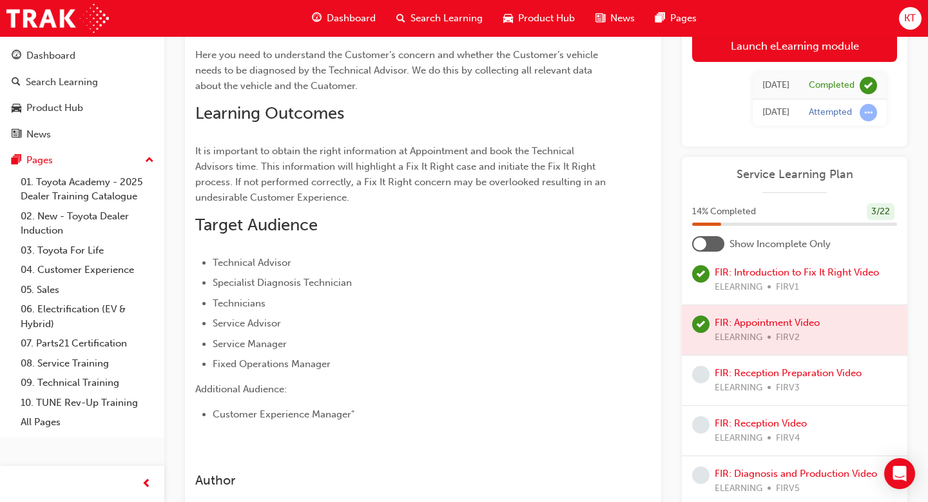
scroll to position [119, 0]
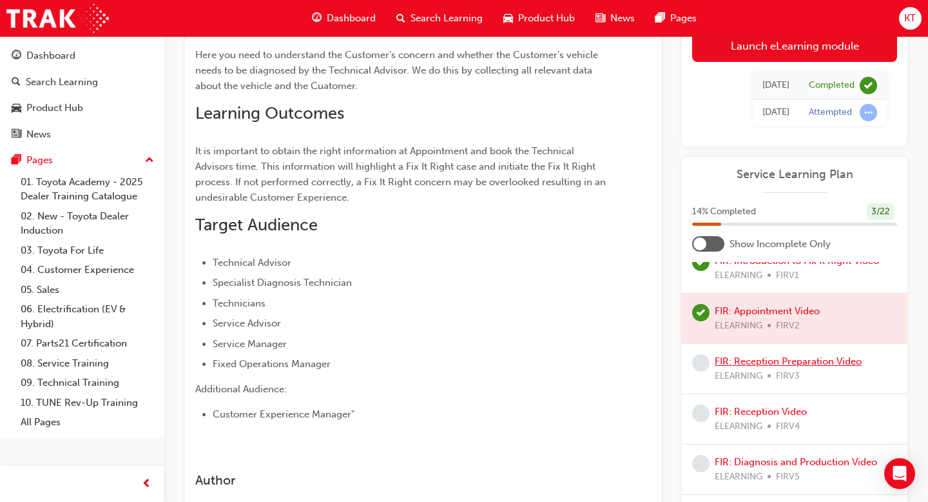
click at [756, 364] on link "FIR: Reception Preparation Video" at bounding box center [788, 361] width 147 height 12
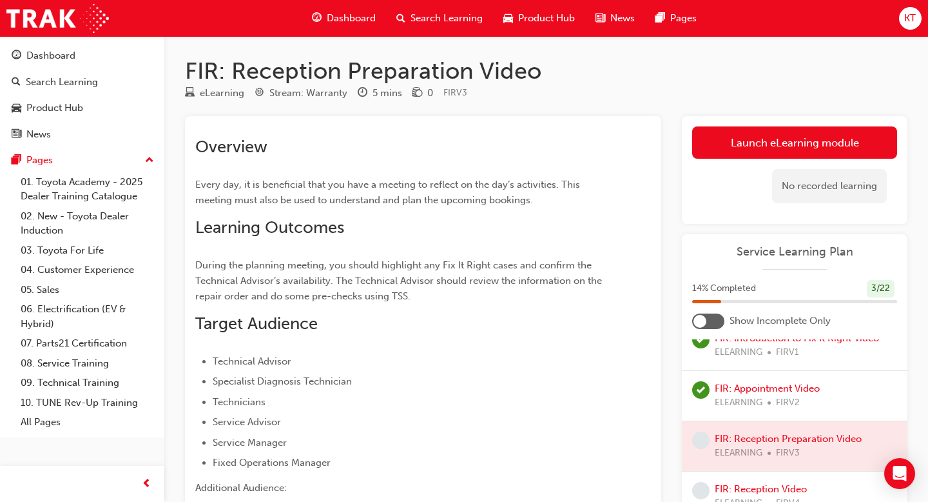
click at [748, 162] on div "No recorded learning" at bounding box center [794, 186] width 205 height 55
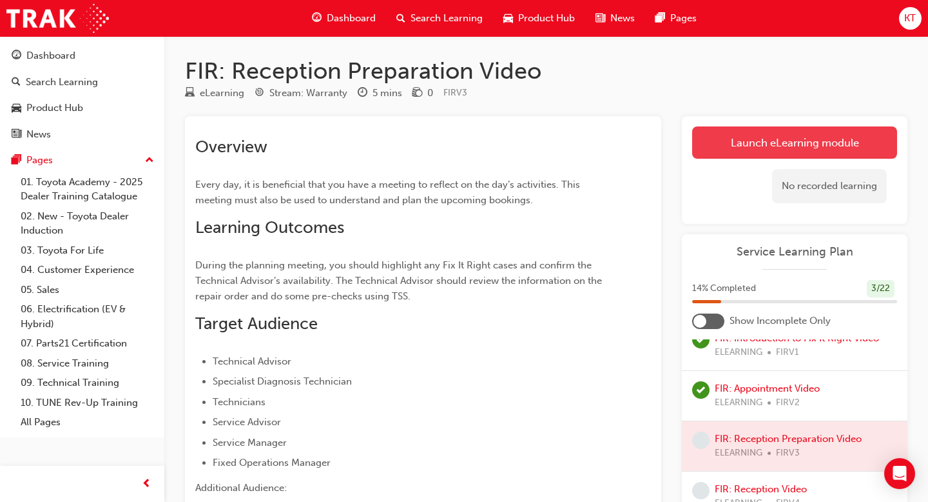
click at [748, 146] on link "Launch eLearning module" at bounding box center [794, 142] width 205 height 32
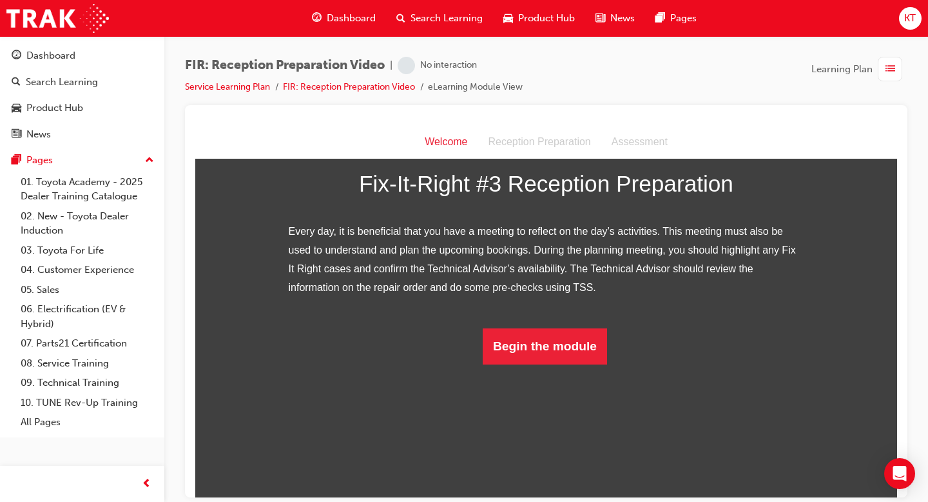
scroll to position [170, 0]
click at [554, 364] on button "Begin the module" at bounding box center [545, 345] width 124 height 36
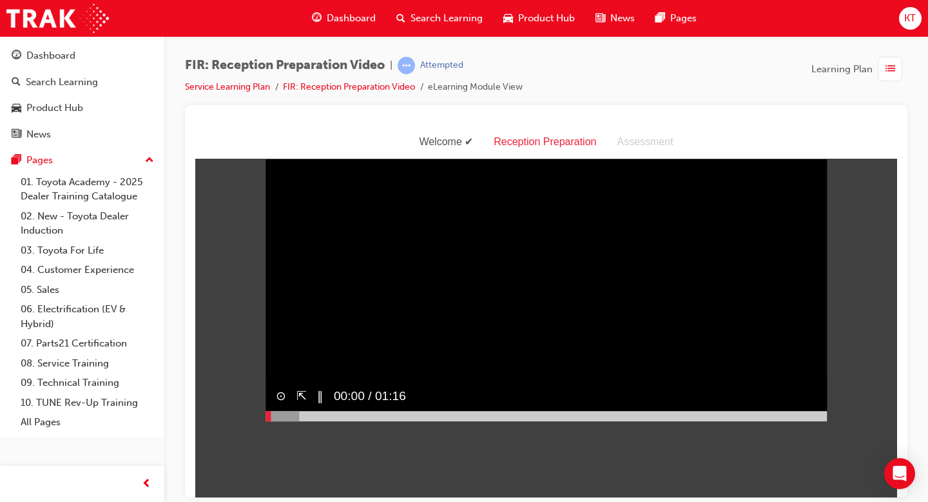
scroll to position [0, 0]
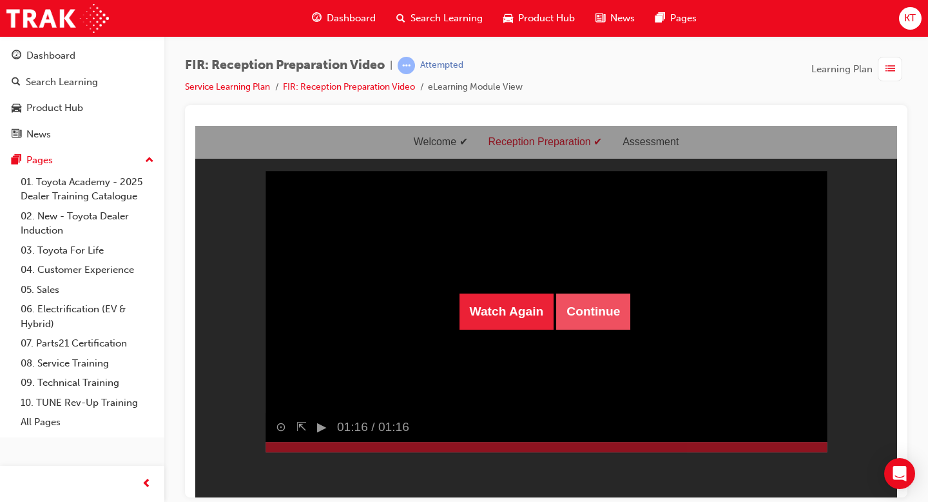
click at [583, 326] on button "Continue" at bounding box center [593, 311] width 74 height 36
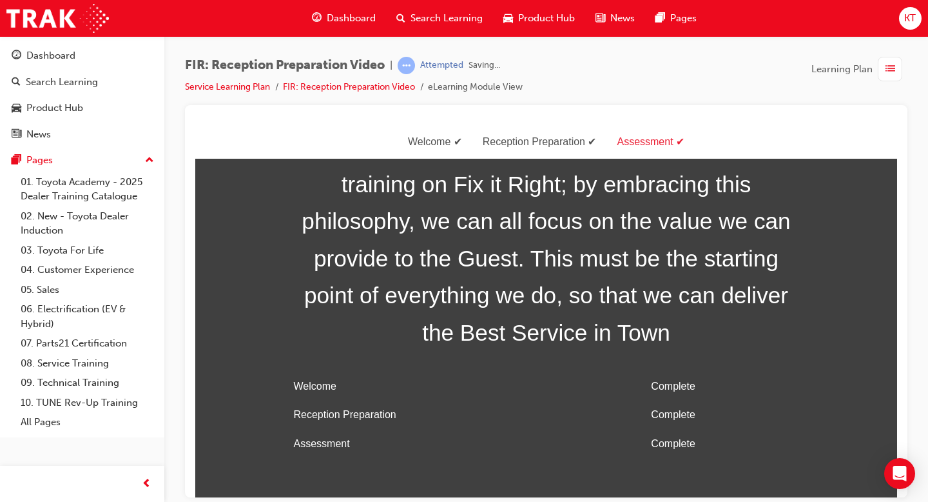
scroll to position [41, 0]
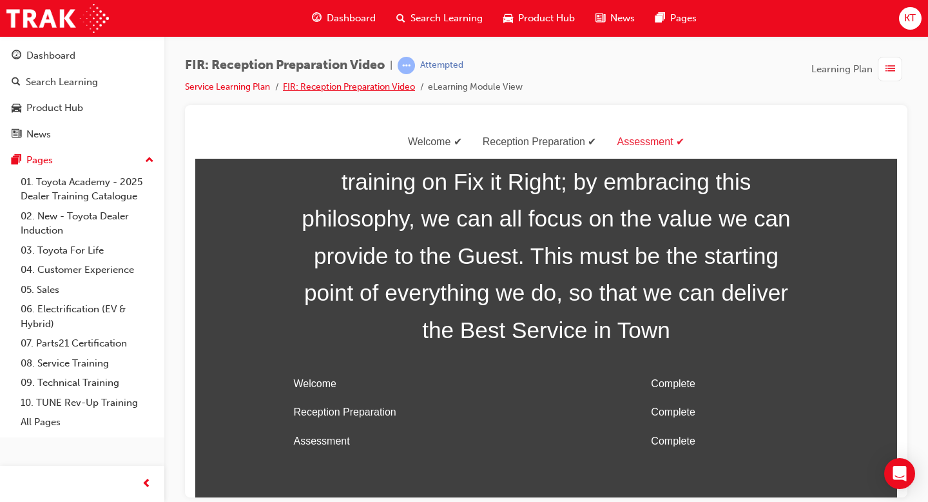
click at [386, 90] on link "FIR: Reception Preparation Video" at bounding box center [349, 86] width 132 height 11
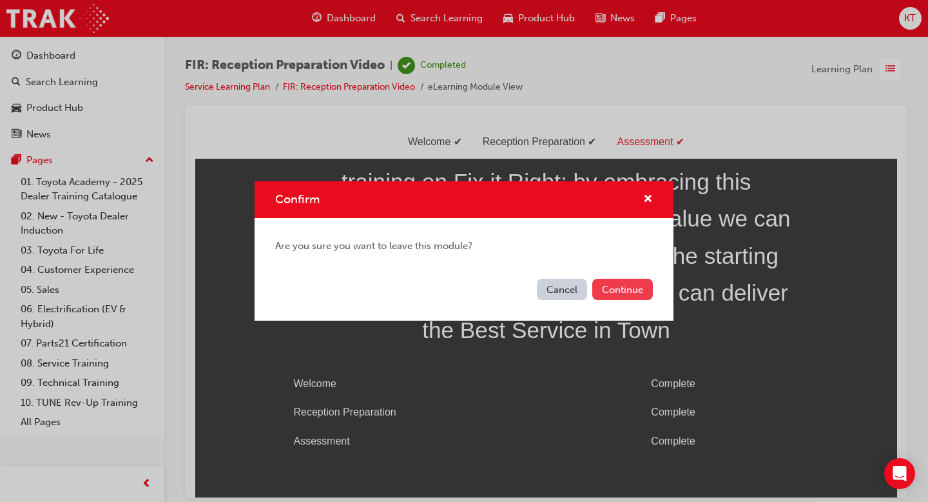
click at [612, 294] on button "Continue" at bounding box center [622, 288] width 61 height 21
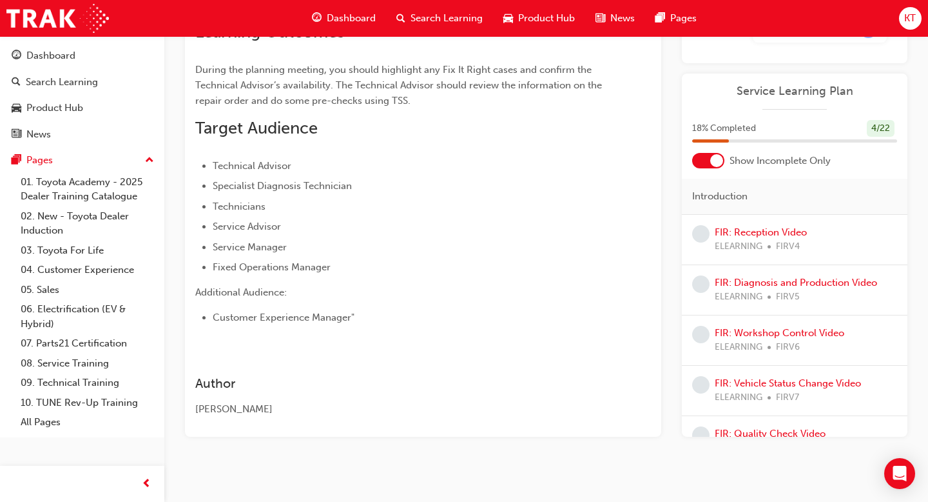
scroll to position [197, 0]
click at [708, 157] on div at bounding box center [708, 158] width 32 height 15
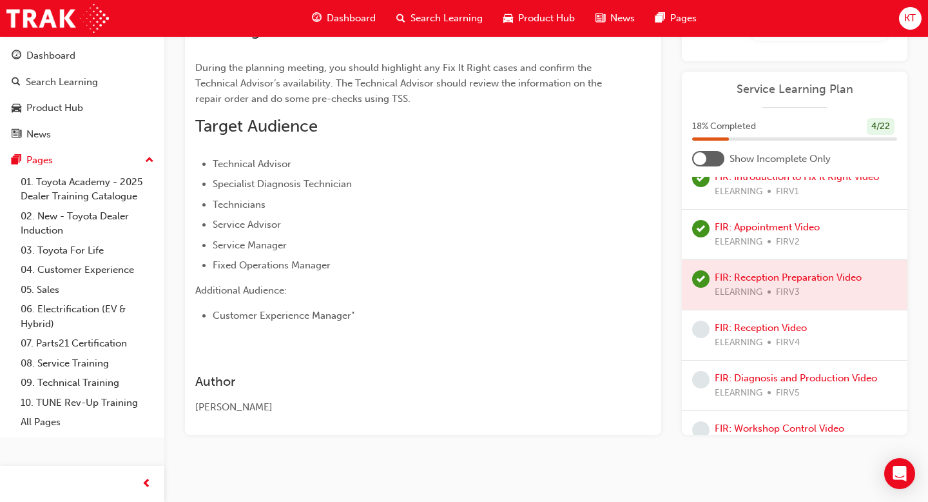
scroll to position [124, 0]
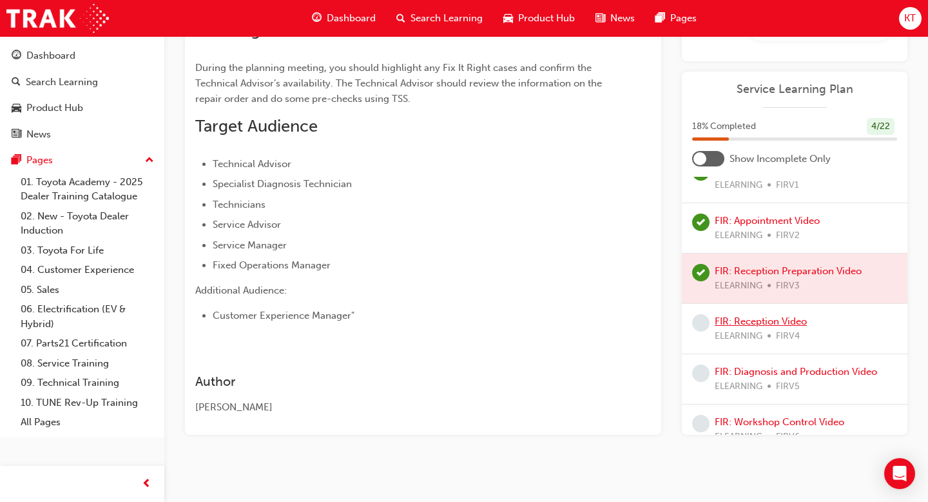
click at [776, 317] on link "FIR: Reception Video" at bounding box center [761, 321] width 92 height 12
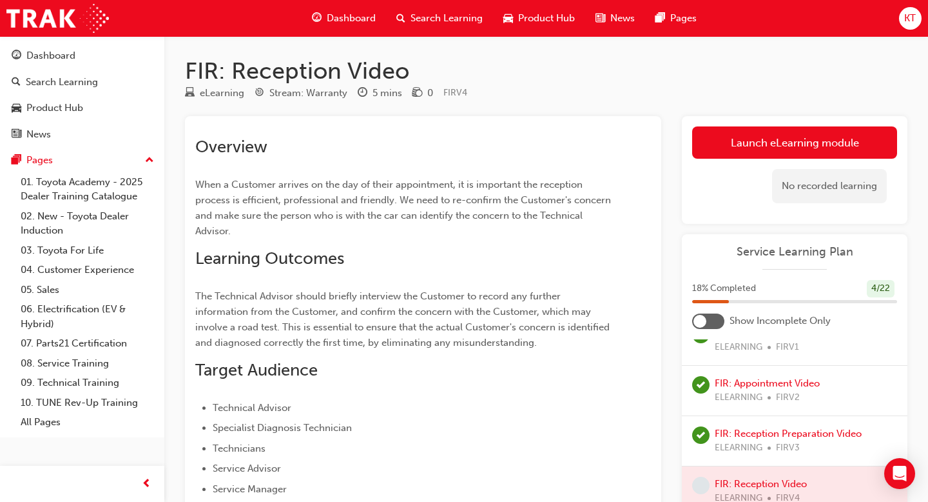
click at [763, 153] on link "Launch eLearning module" at bounding box center [794, 142] width 205 height 32
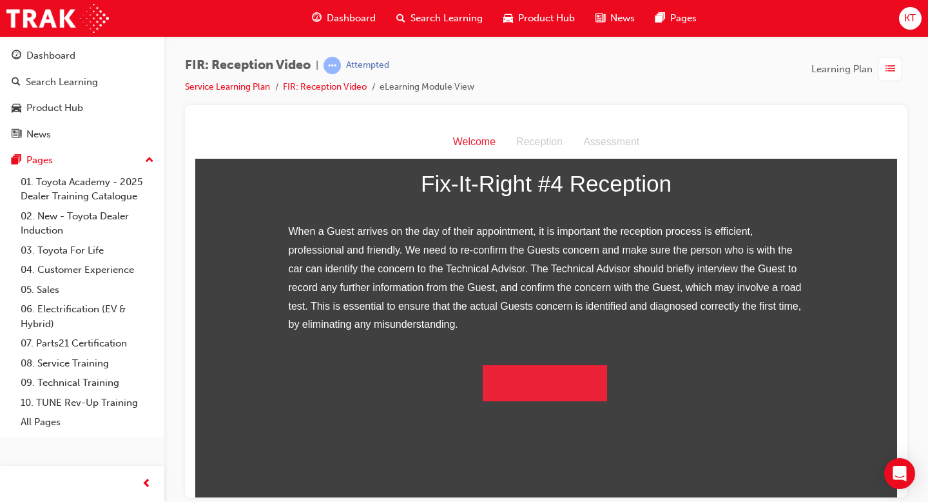
scroll to position [200, 0]
click at [532, 400] on button "Begin the module" at bounding box center [545, 382] width 124 height 36
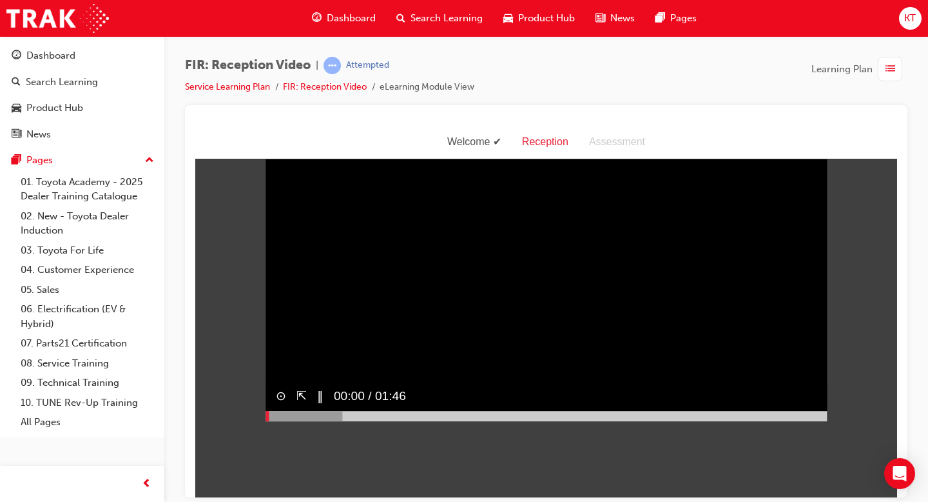
scroll to position [0, 0]
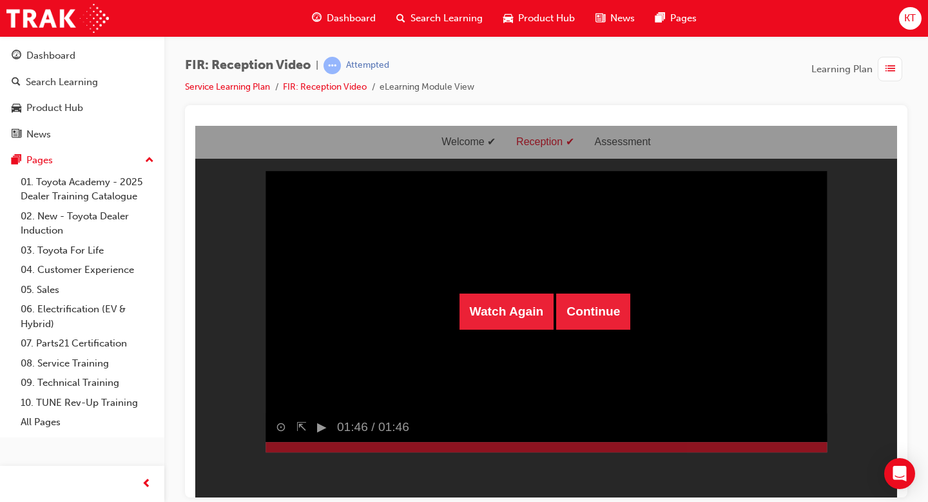
click at [583, 282] on div "Watch Again Continue" at bounding box center [546, 310] width 702 height 371
click at [583, 293] on button "Continue" at bounding box center [593, 311] width 74 height 36
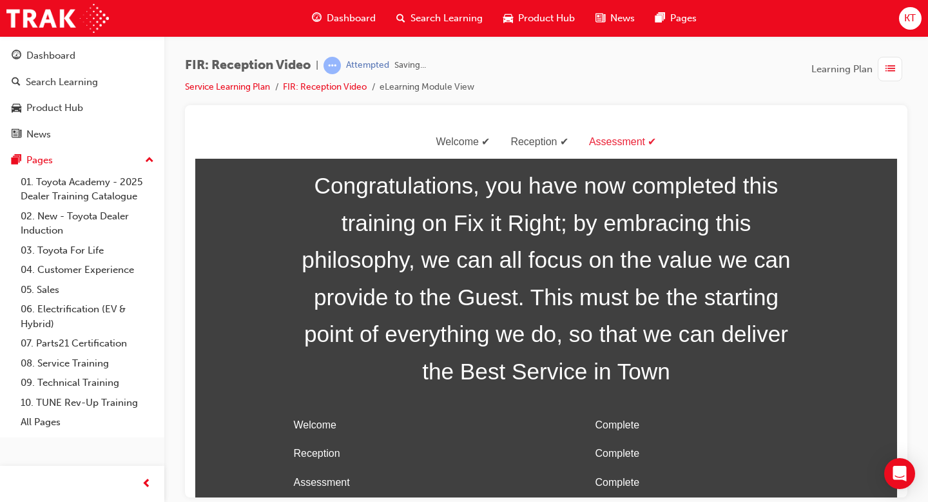
scroll to position [41, 0]
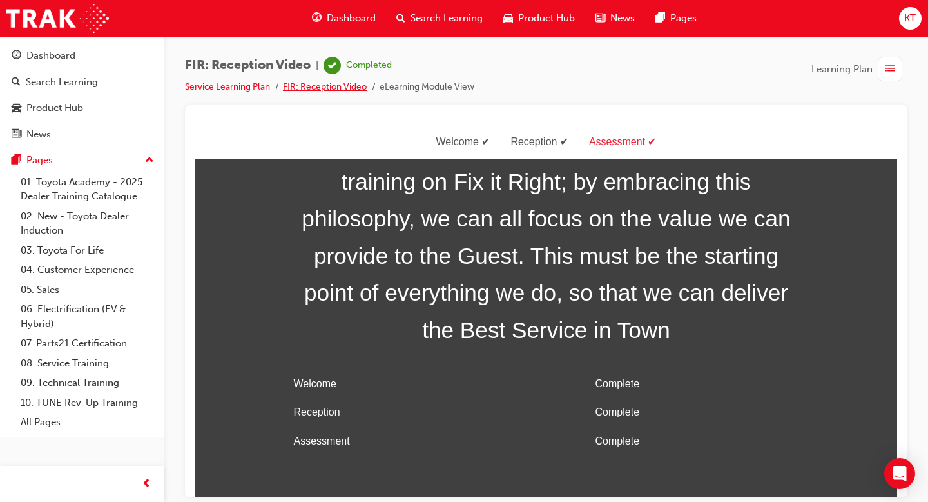
click at [360, 85] on link "FIR: Reception Video" at bounding box center [325, 86] width 84 height 11
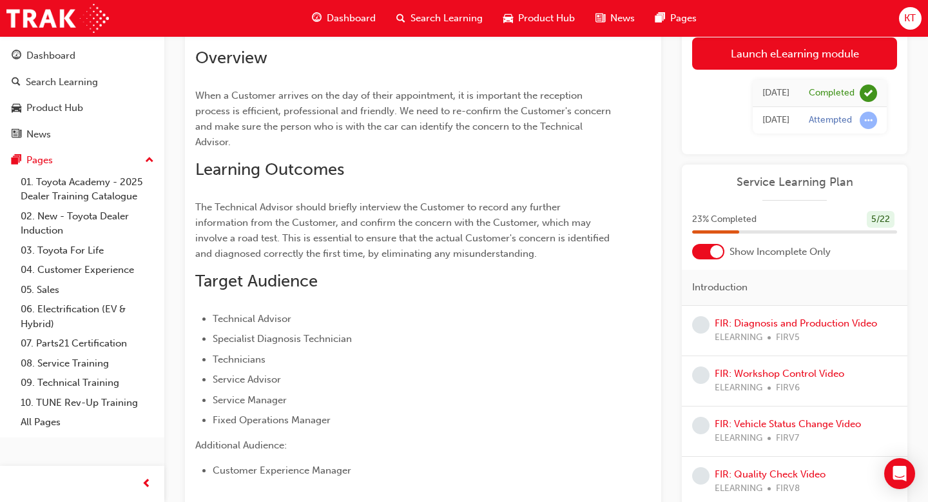
scroll to position [7, 0]
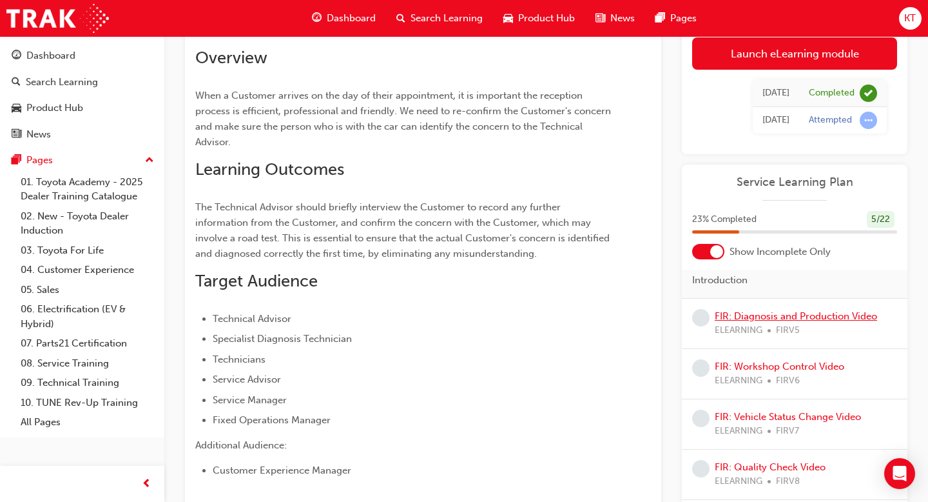
click at [808, 319] on link "FIR: Diagnosis and Production Video" at bounding box center [796, 316] width 162 height 12
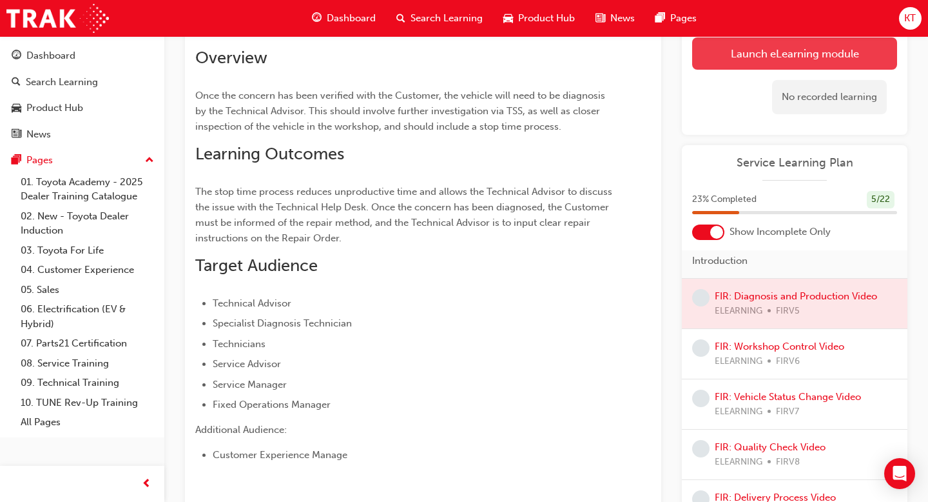
click at [728, 61] on link "Launch eLearning module" at bounding box center [794, 53] width 205 height 32
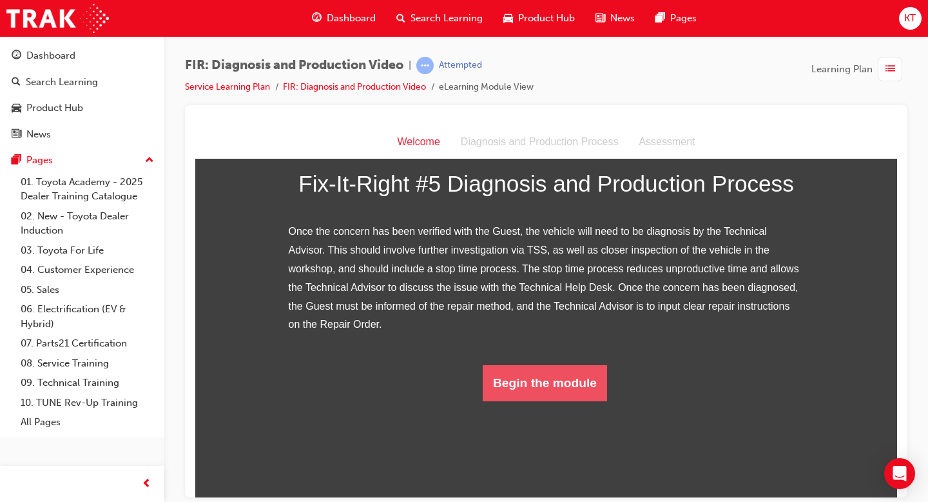
click at [505, 400] on button "Begin the module" at bounding box center [545, 382] width 124 height 36
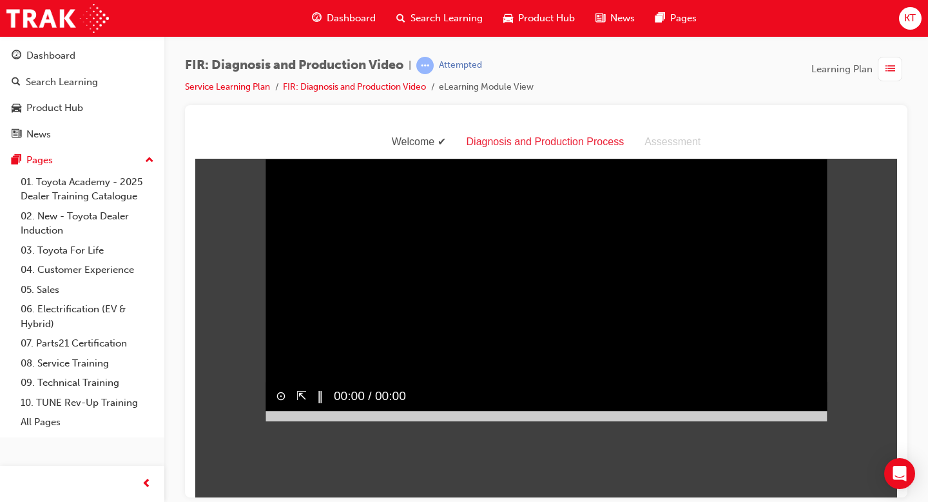
scroll to position [31, 0]
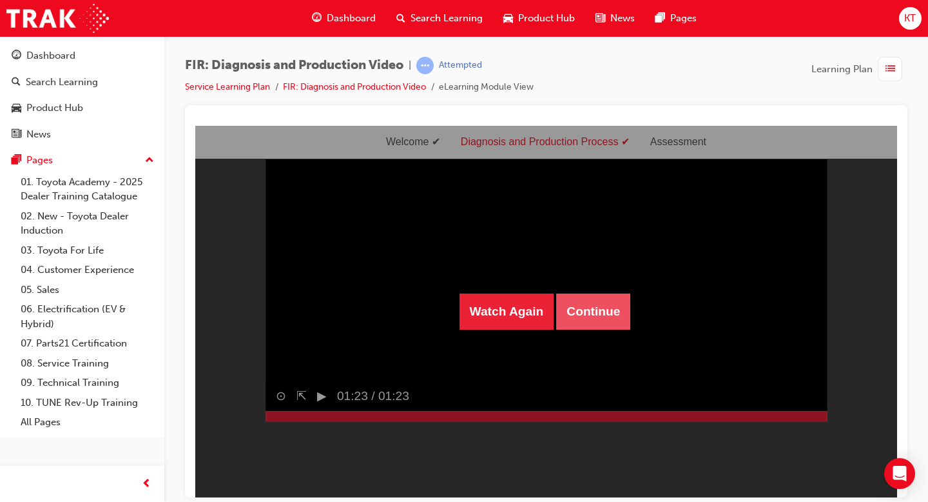
click at [582, 306] on button "Continue" at bounding box center [593, 311] width 74 height 36
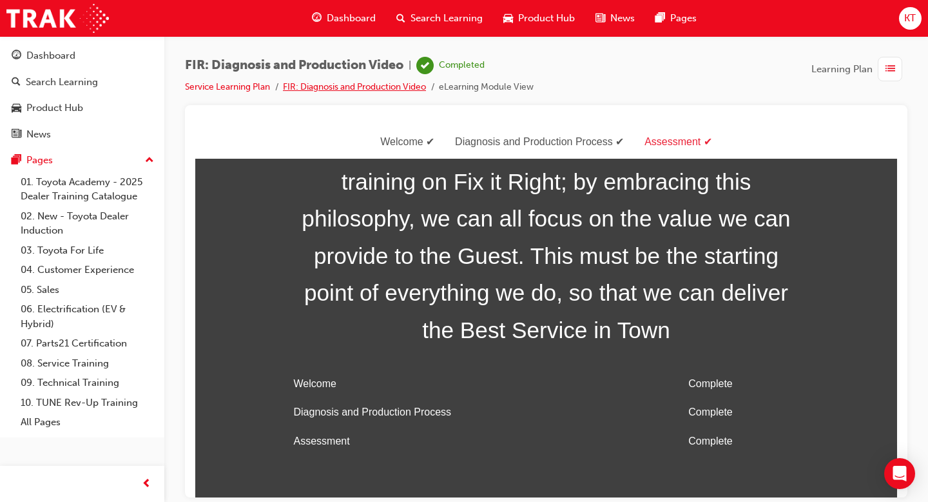
click at [375, 91] on link "FIR: Diagnosis and Production Video" at bounding box center [354, 86] width 143 height 11
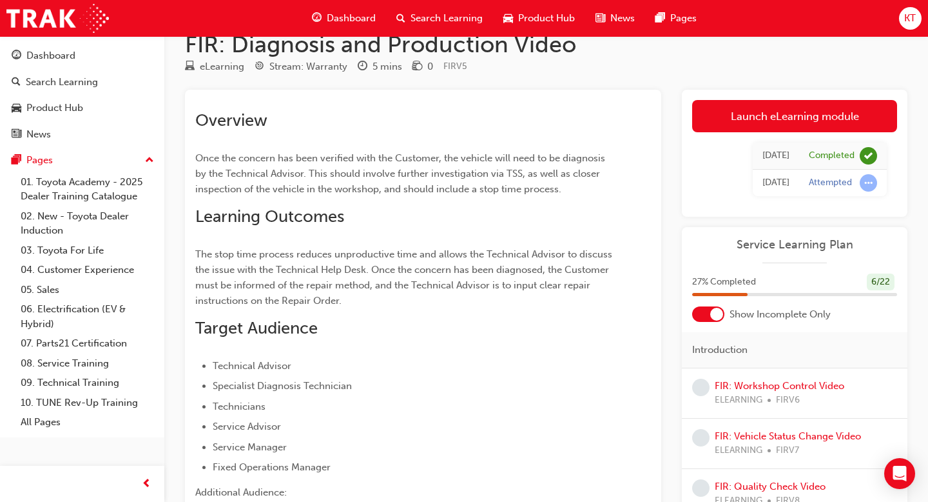
scroll to position [35, 0]
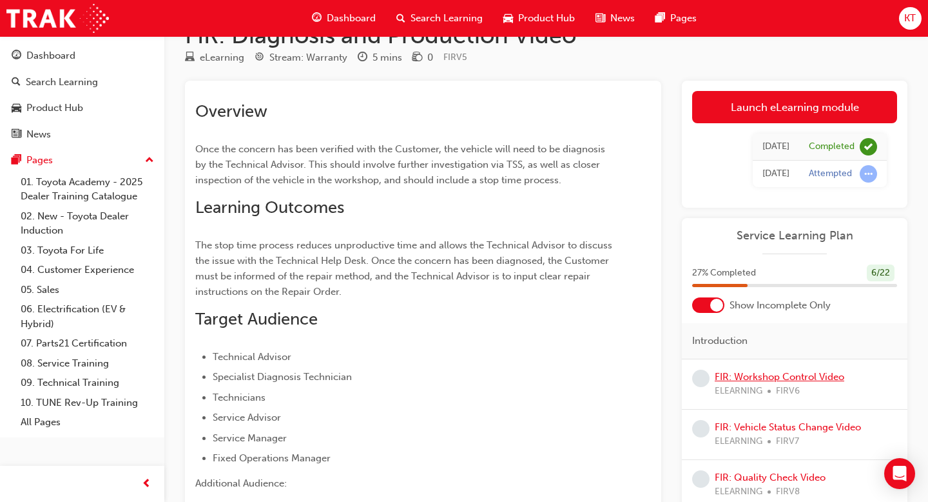
click at [769, 380] on link "FIR: Workshop Control Video" at bounding box center [780, 377] width 130 height 12
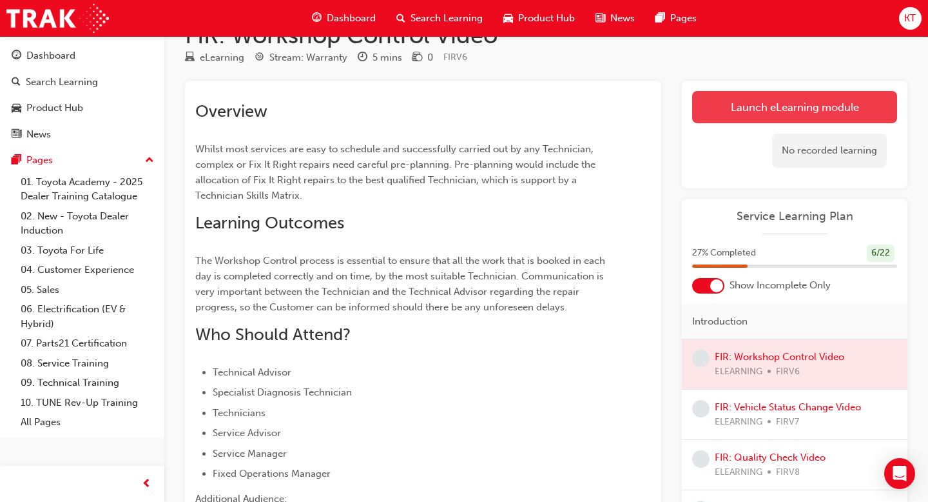
click at [801, 110] on link "Launch eLearning module" at bounding box center [794, 107] width 205 height 32
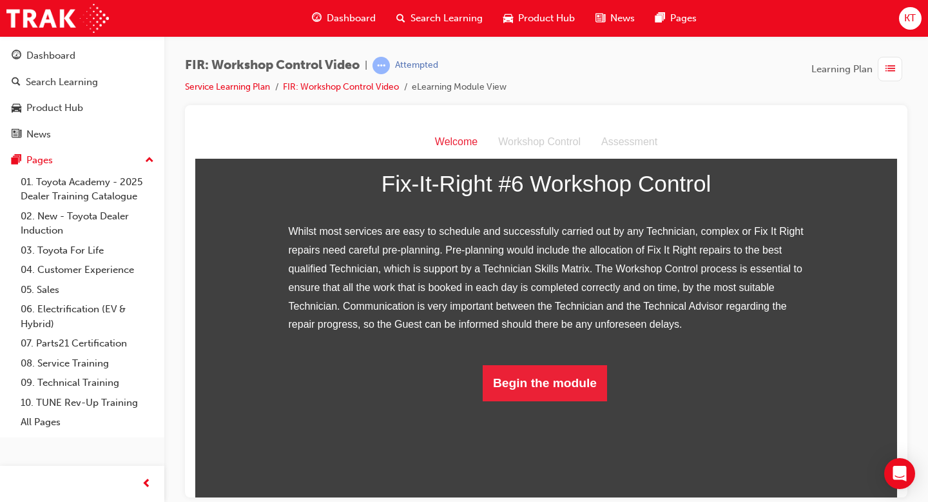
scroll to position [207, 0]
click at [514, 400] on button "Begin the module" at bounding box center [545, 382] width 124 height 36
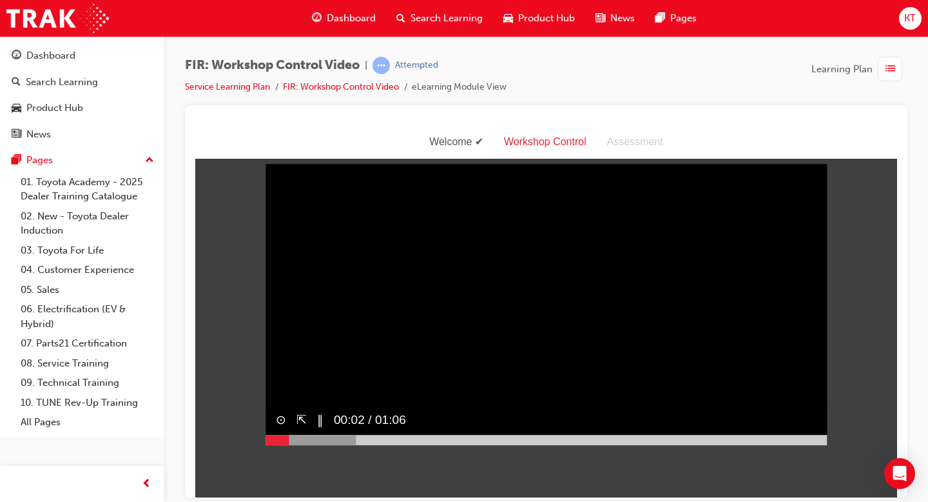
scroll to position [0, 0]
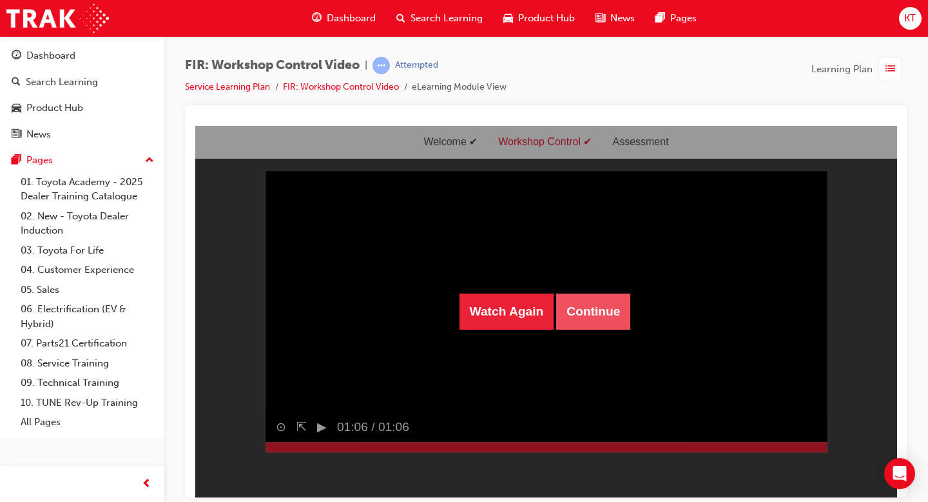
click at [589, 312] on button "Continue" at bounding box center [593, 311] width 74 height 36
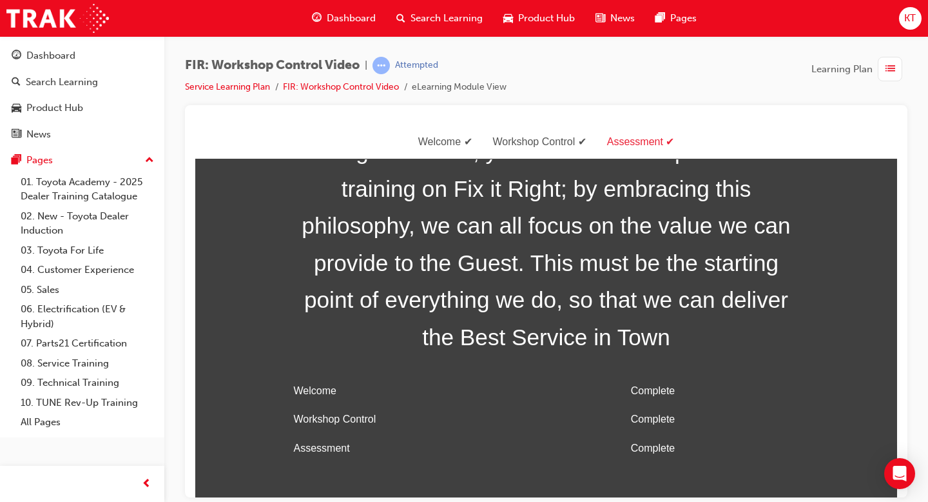
scroll to position [41, 0]
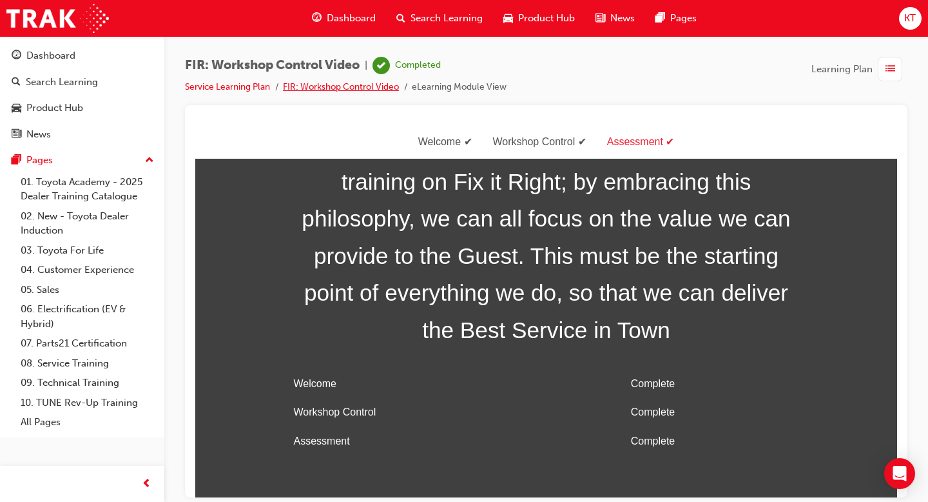
click at [360, 86] on link "FIR: Workshop Control Video" at bounding box center [341, 86] width 116 height 11
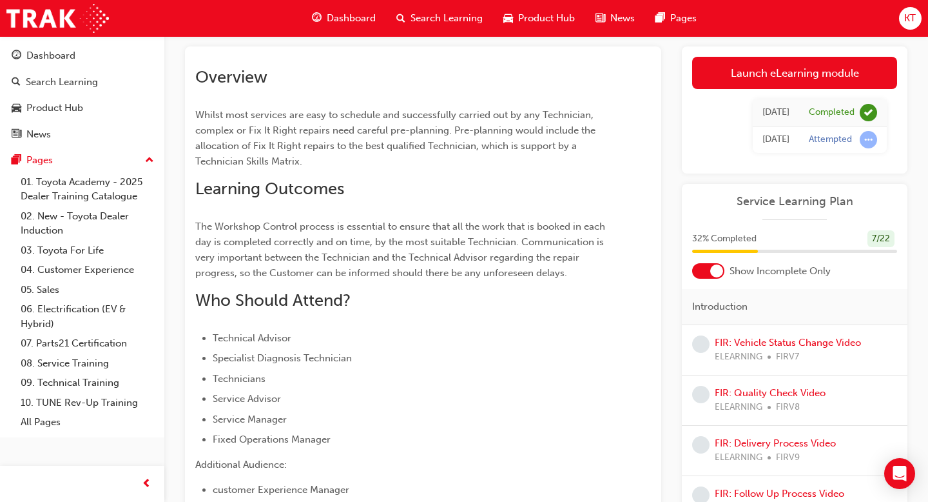
scroll to position [81, 0]
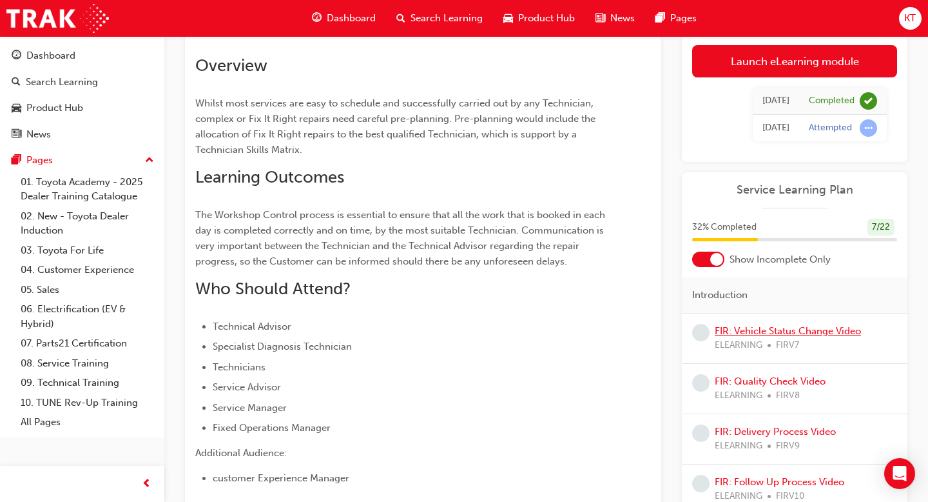
click at [753, 331] on link "FIR: Vehicle Status Change Video" at bounding box center [788, 331] width 146 height 12
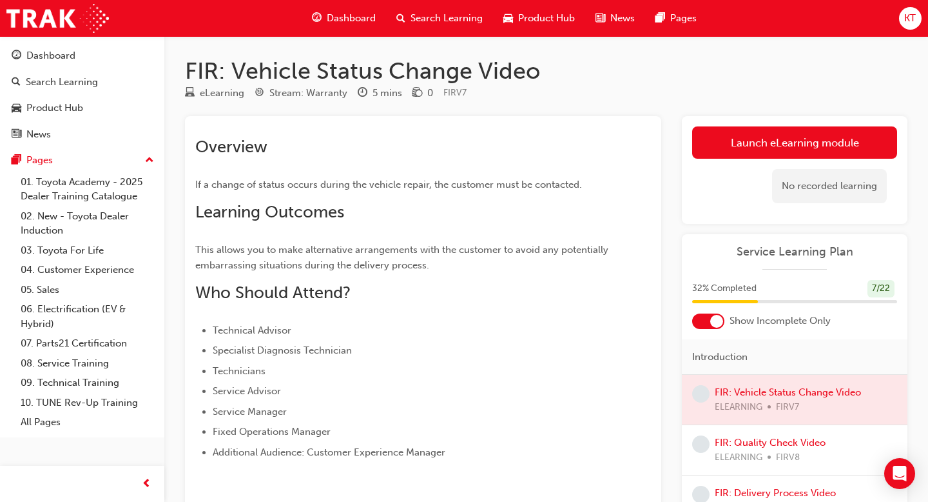
click at [752, 161] on div "No recorded learning" at bounding box center [794, 186] width 205 height 55
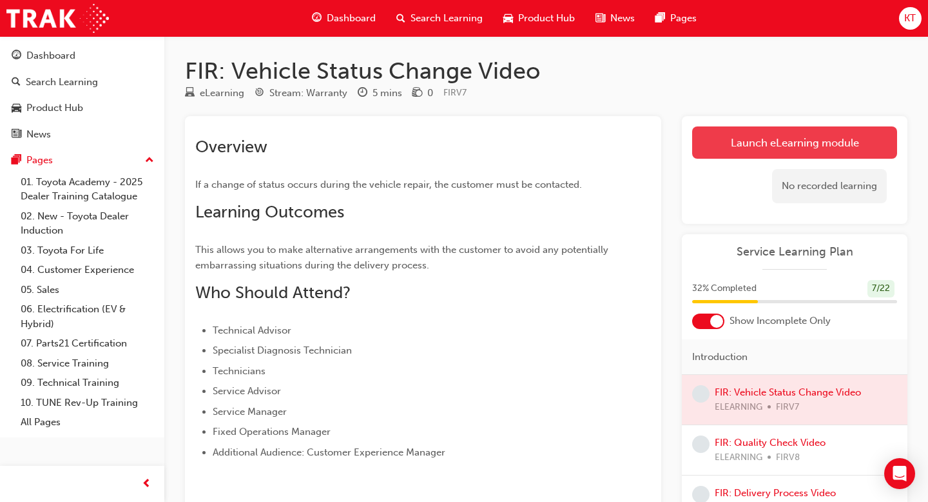
click at [751, 146] on link "Launch eLearning module" at bounding box center [794, 142] width 205 height 32
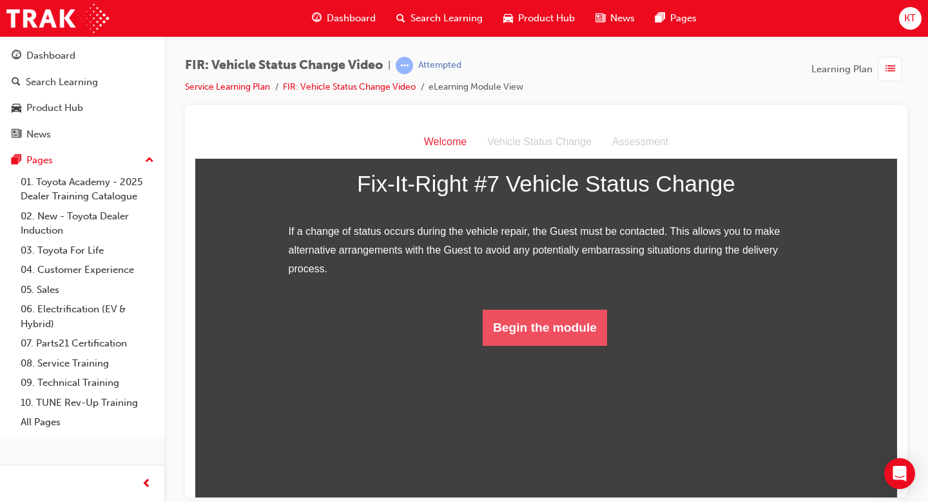
click at [540, 345] on button "Begin the module" at bounding box center [545, 327] width 124 height 36
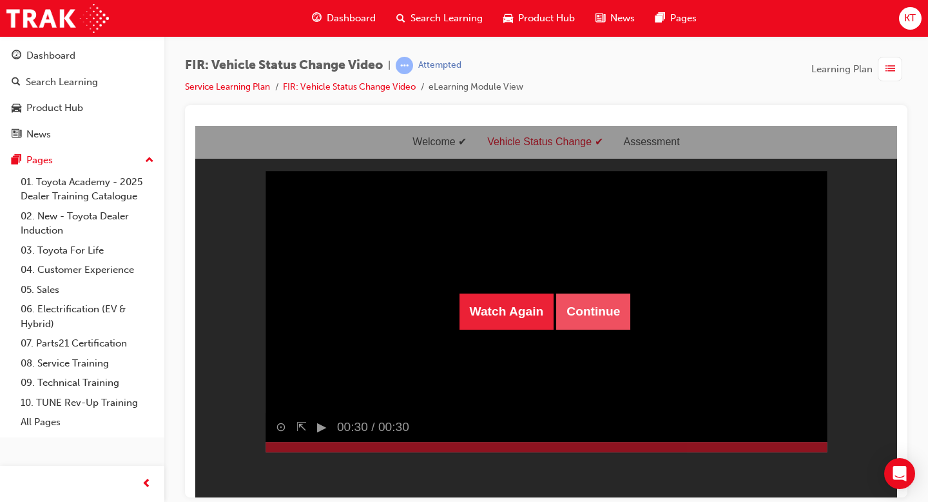
click at [587, 309] on button "Continue" at bounding box center [593, 311] width 74 height 36
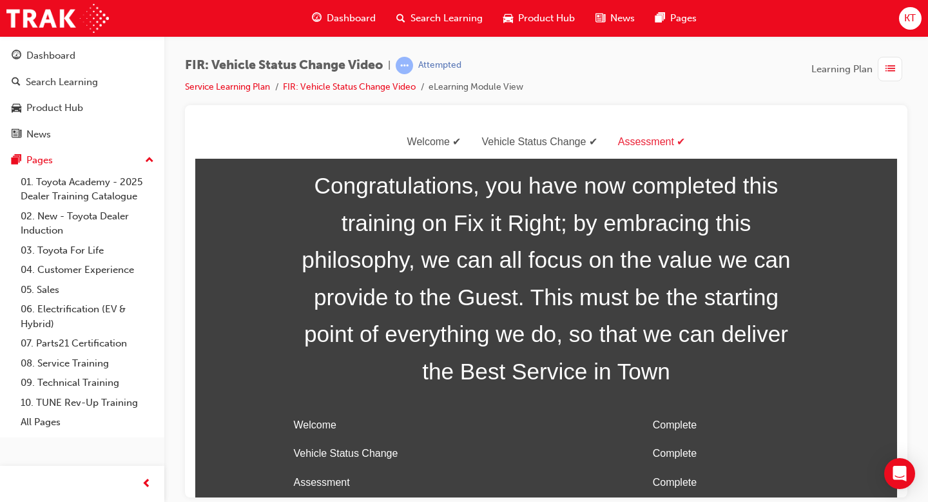
scroll to position [41, 0]
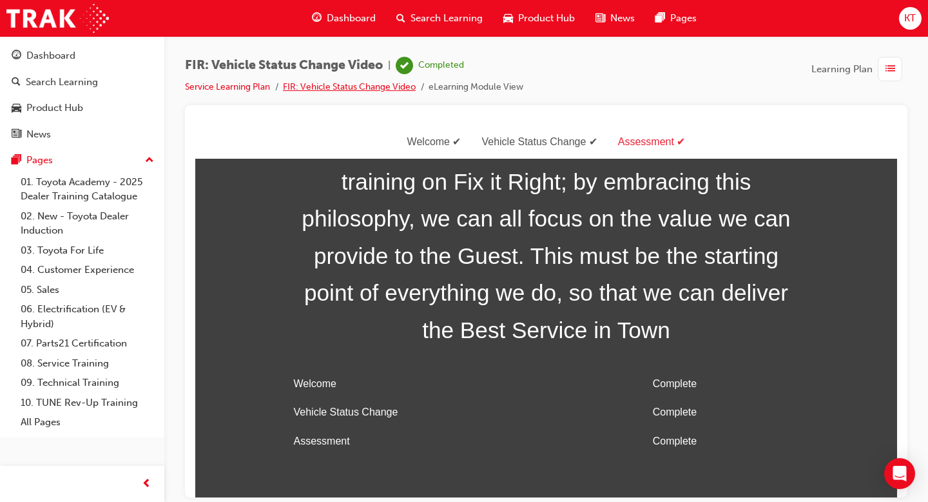
click at [387, 87] on link "FIR: Vehicle Status Change Video" at bounding box center [349, 86] width 133 height 11
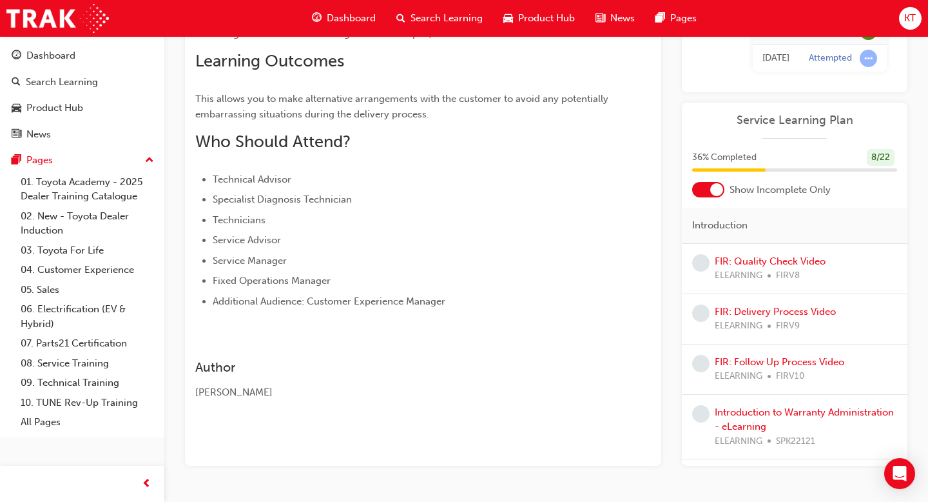
scroll to position [188, 0]
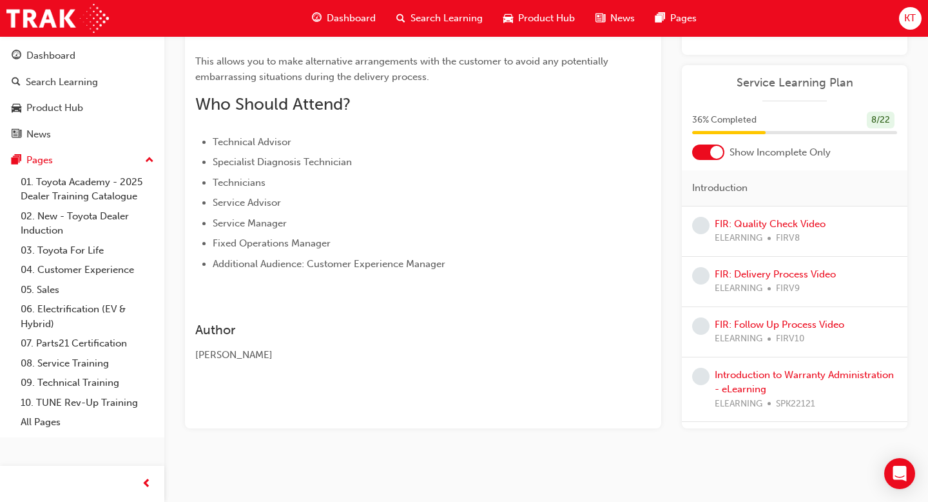
click at [773, 217] on div "FIR: Quality Check Video ELEARNING FIRV8" at bounding box center [770, 231] width 111 height 29
click at [777, 228] on link "FIR: Quality Check Video" at bounding box center [770, 224] width 111 height 12
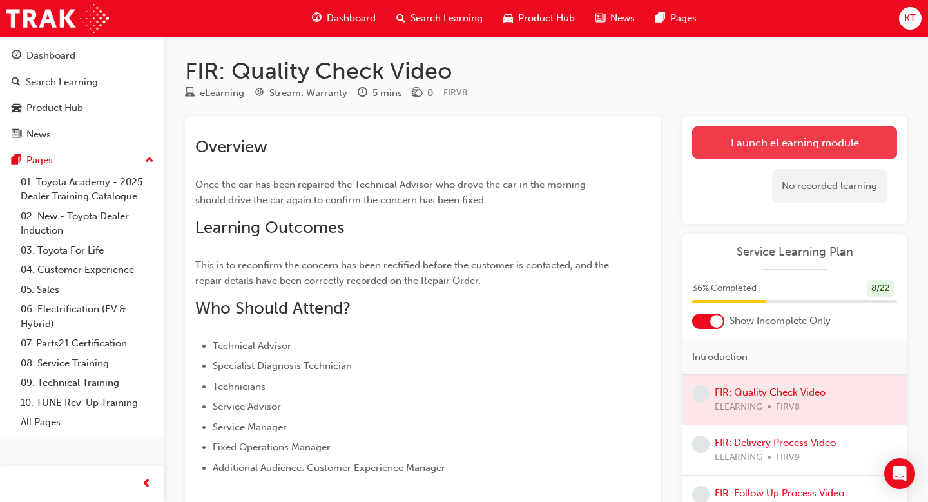
click at [742, 148] on link "Launch eLearning module" at bounding box center [794, 142] width 205 height 32
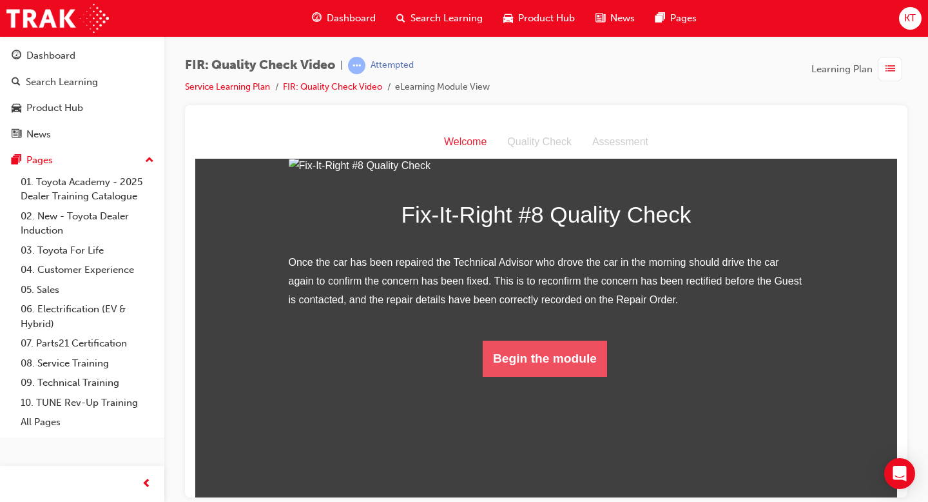
click at [558, 376] on button "Begin the module" at bounding box center [545, 358] width 124 height 36
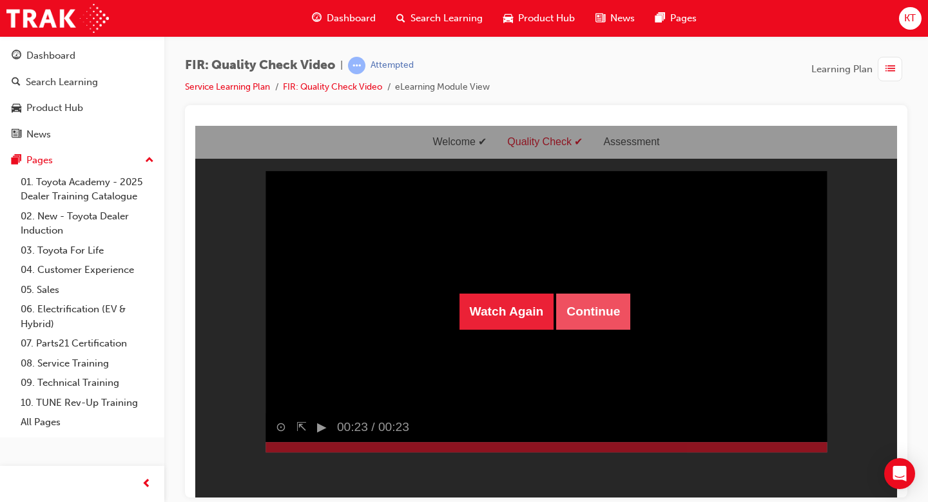
click at [613, 314] on button "Continue" at bounding box center [593, 311] width 74 height 36
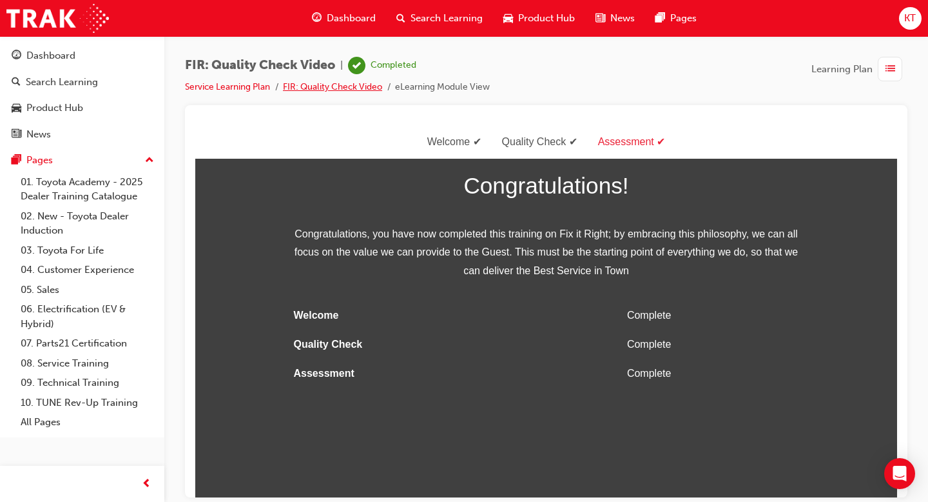
click at [349, 89] on link "FIR: Quality Check Video" at bounding box center [332, 86] width 99 height 11
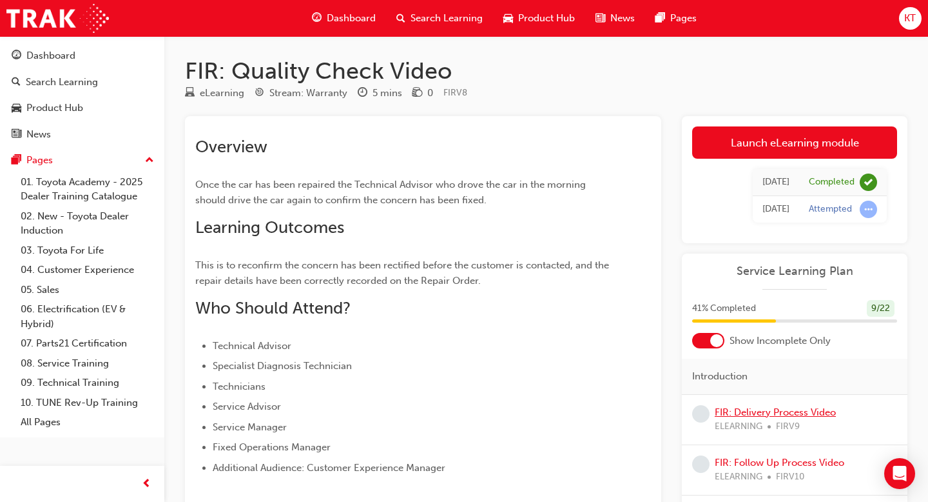
click at [805, 415] on link "FIR: Delivery Process Video" at bounding box center [775, 412] width 121 height 12
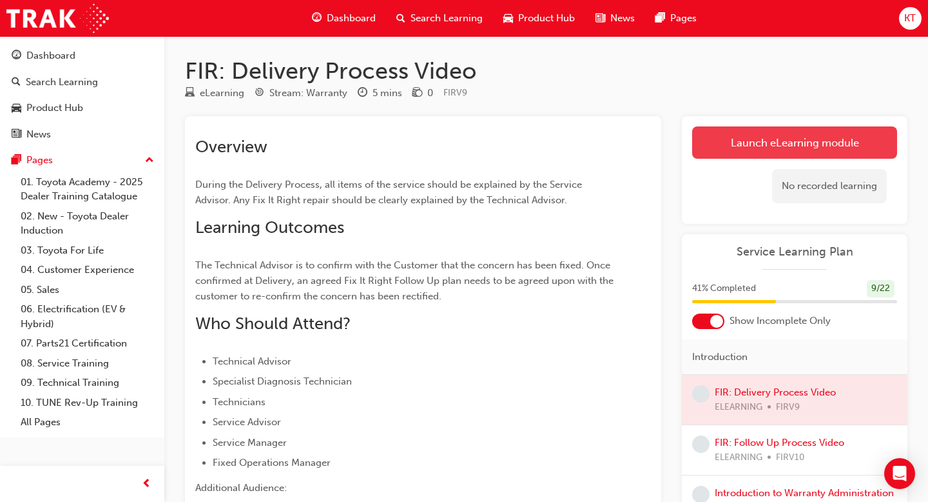
click at [743, 153] on link "Launch eLearning module" at bounding box center [794, 142] width 205 height 32
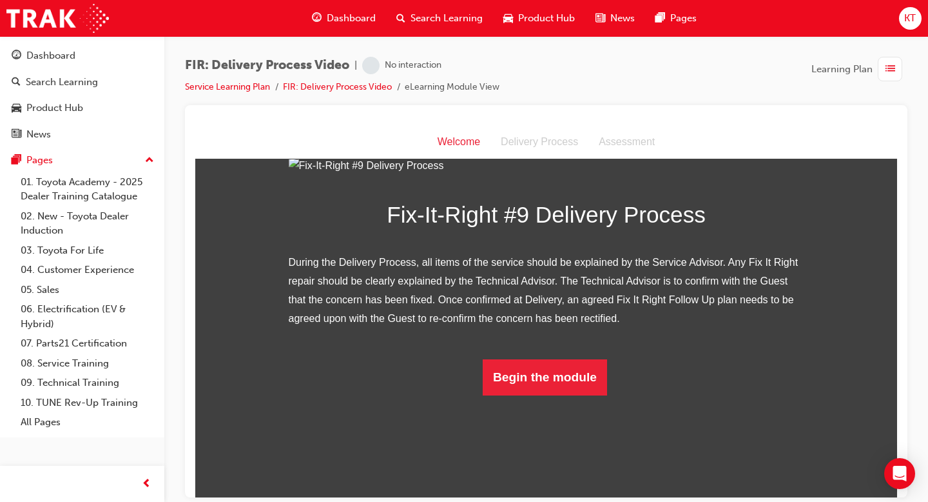
scroll to position [170, 0]
click at [552, 395] on button "Begin the module" at bounding box center [545, 376] width 124 height 36
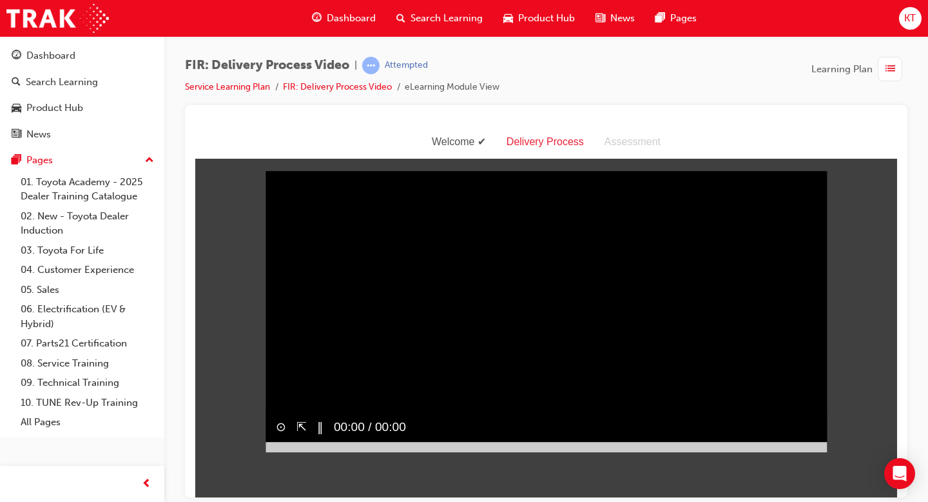
scroll to position [0, 0]
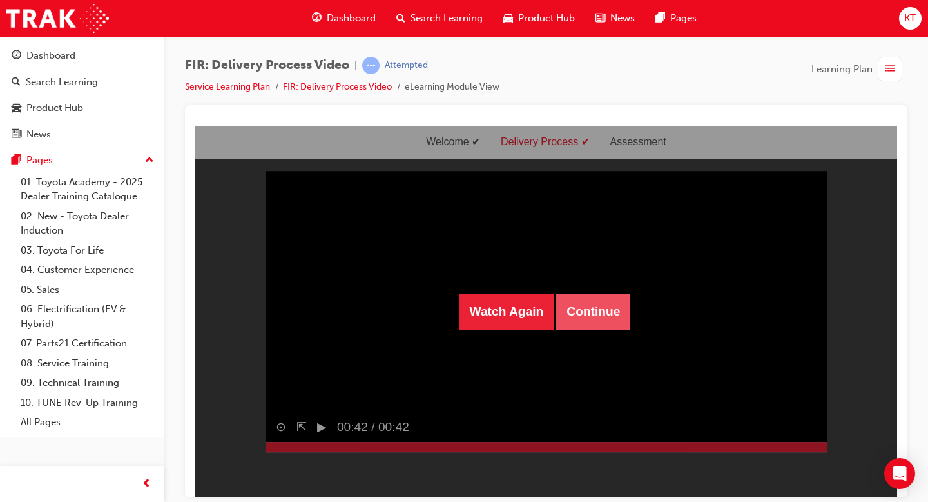
click at [604, 318] on button "Continue" at bounding box center [593, 311] width 74 height 36
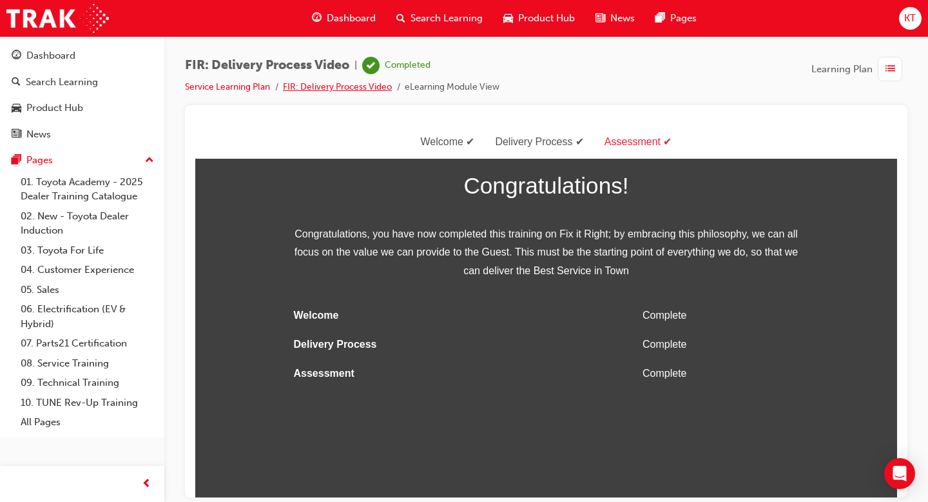
click at [331, 88] on link "FIR: Delivery Process Video" at bounding box center [337, 86] width 109 height 11
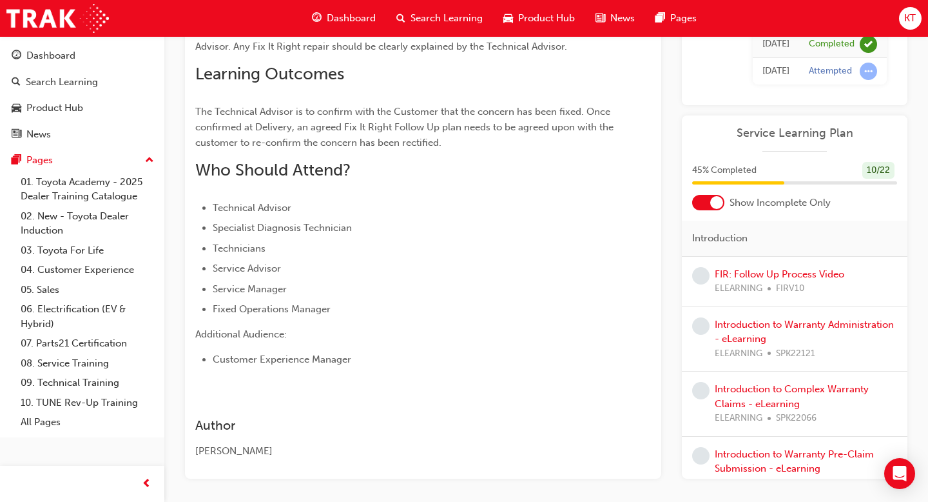
scroll to position [204, 0]
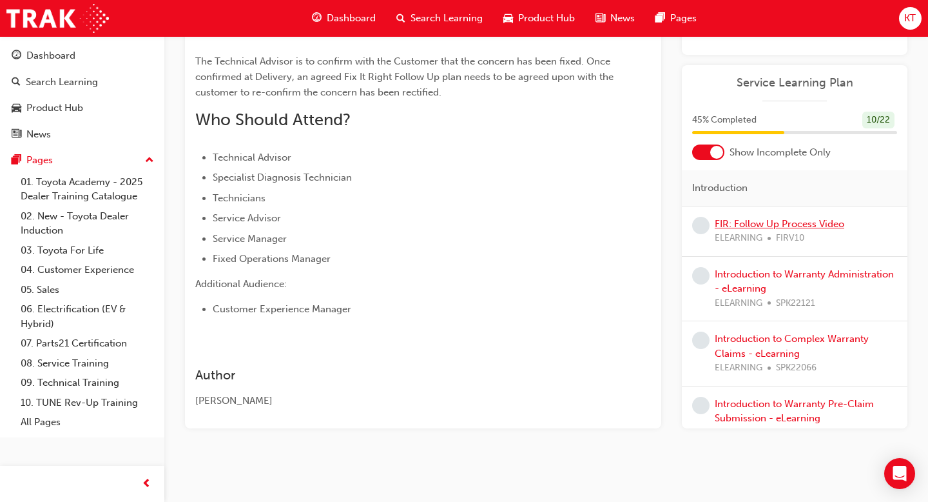
click at [814, 224] on link "FIR: Follow Up Process Video" at bounding box center [780, 224] width 130 height 12
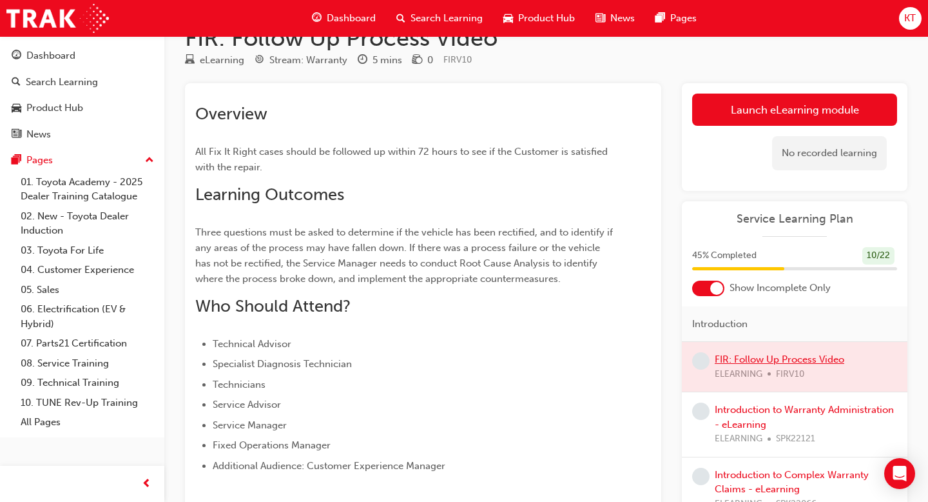
scroll to position [32, 0]
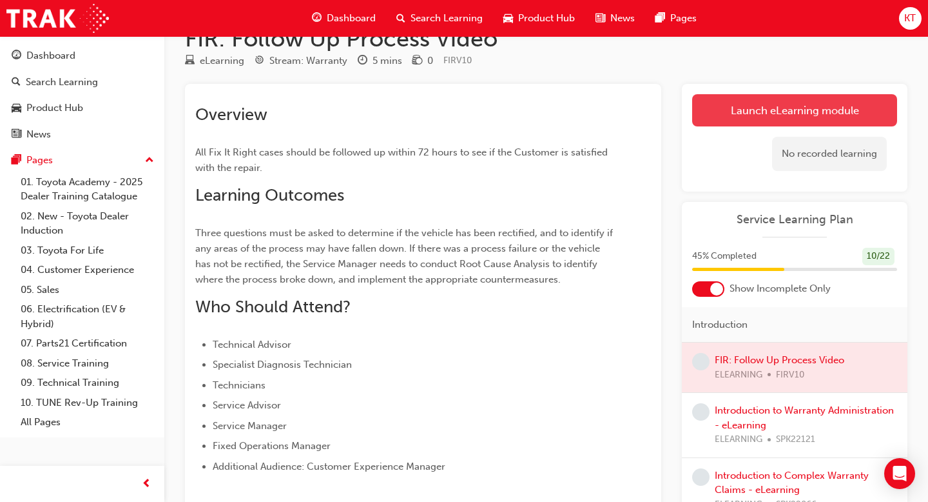
click at [746, 116] on link "Launch eLearning module" at bounding box center [794, 110] width 205 height 32
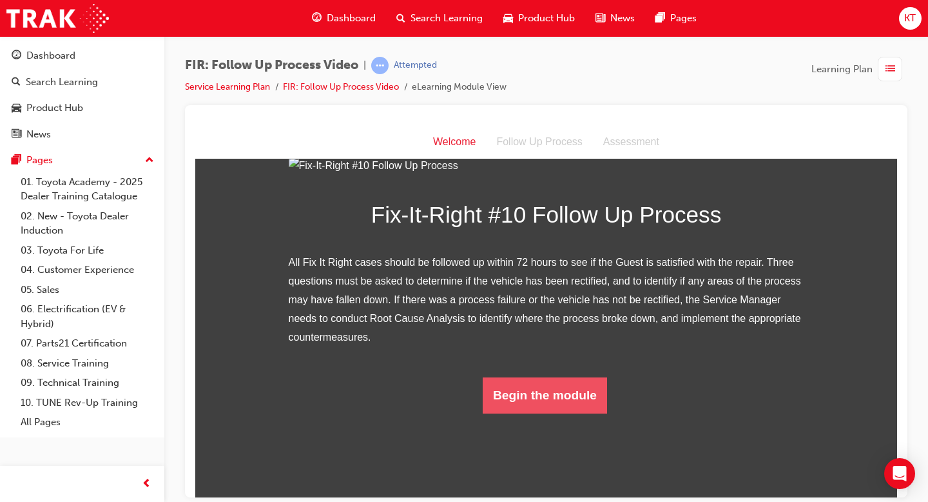
click at [529, 413] on button "Begin the module" at bounding box center [545, 394] width 124 height 36
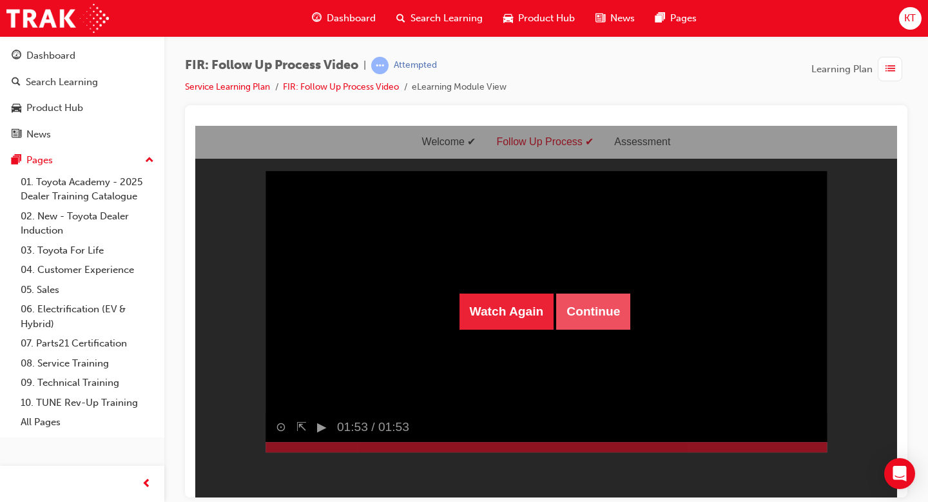
click at [592, 309] on button "Continue" at bounding box center [593, 311] width 74 height 36
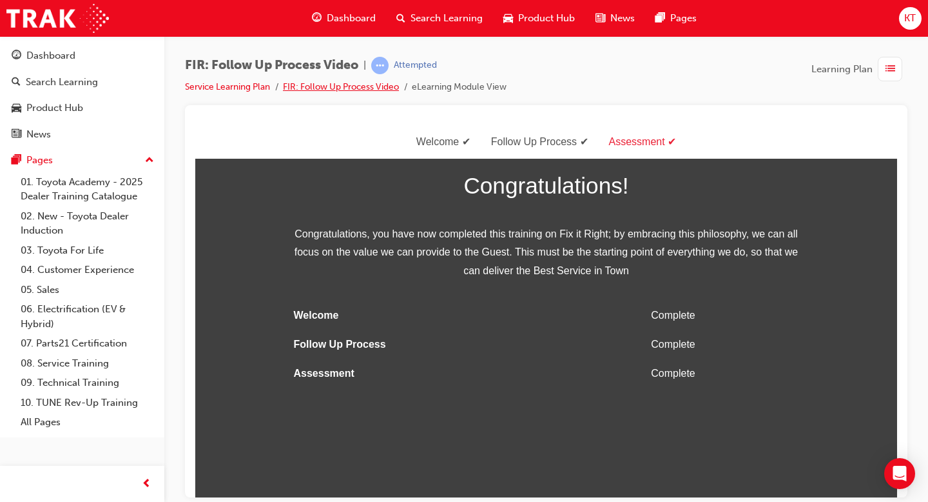
click at [346, 91] on link "FIR: Follow Up Process Video" at bounding box center [341, 86] width 116 height 11
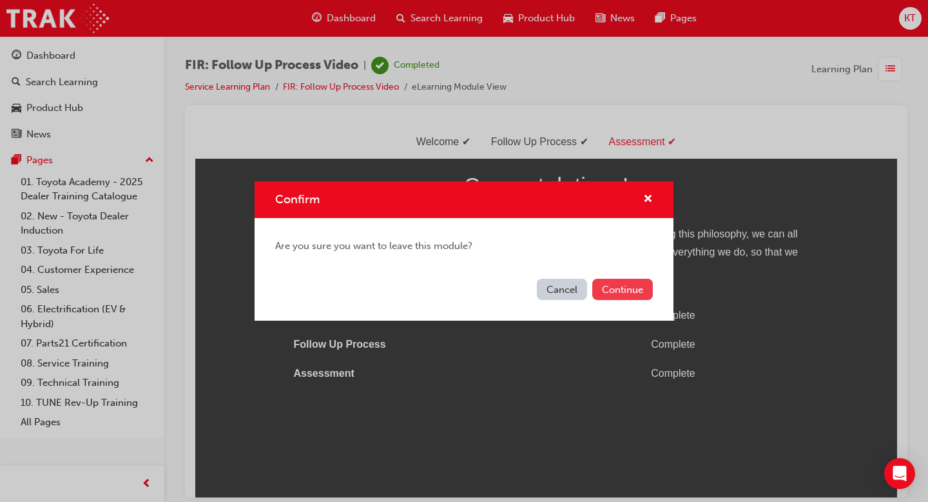
click at [605, 285] on button "Continue" at bounding box center [622, 288] width 61 height 21
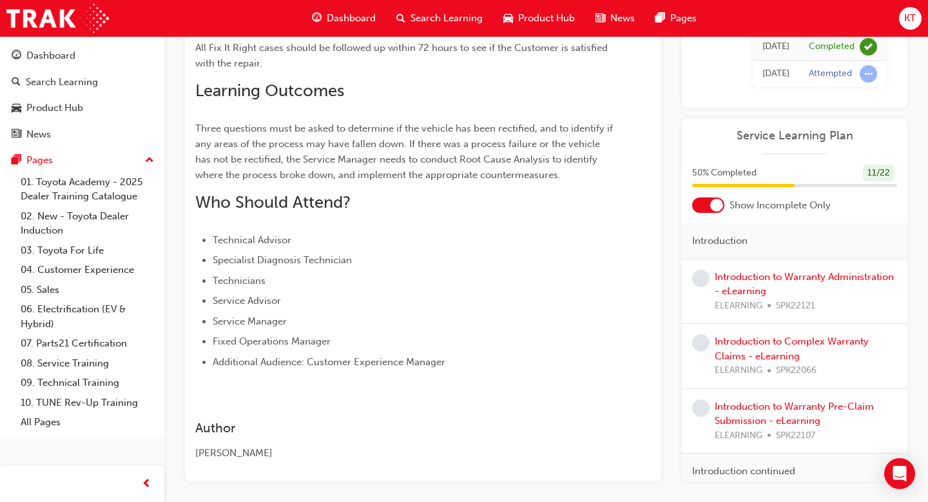
scroll to position [190, 0]
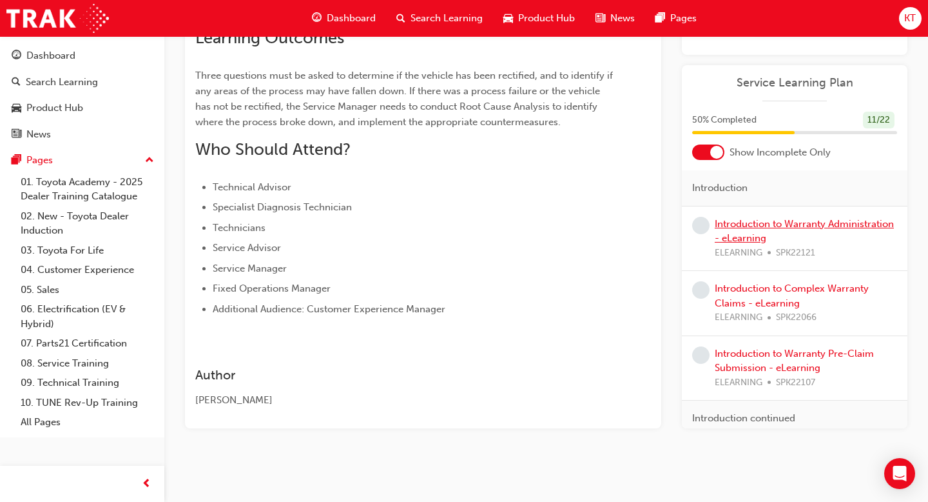
click at [748, 226] on link "Introduction to Warranty Administration - eLearning" at bounding box center [804, 230] width 179 height 26
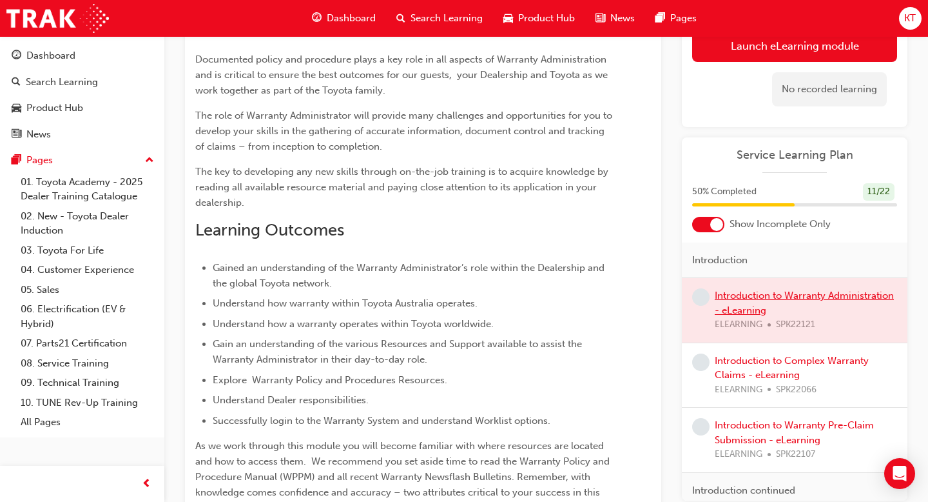
scroll to position [123, 0]
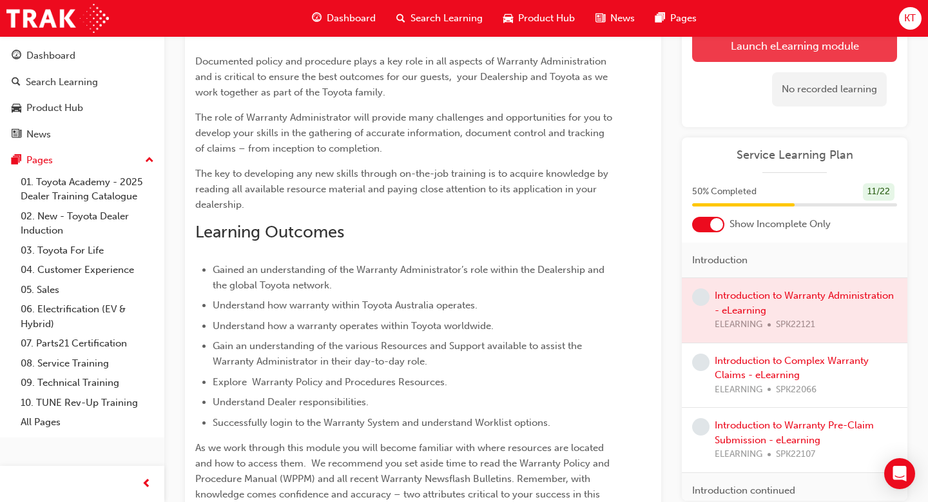
click at [736, 44] on link "Launch eLearning module" at bounding box center [794, 46] width 205 height 32
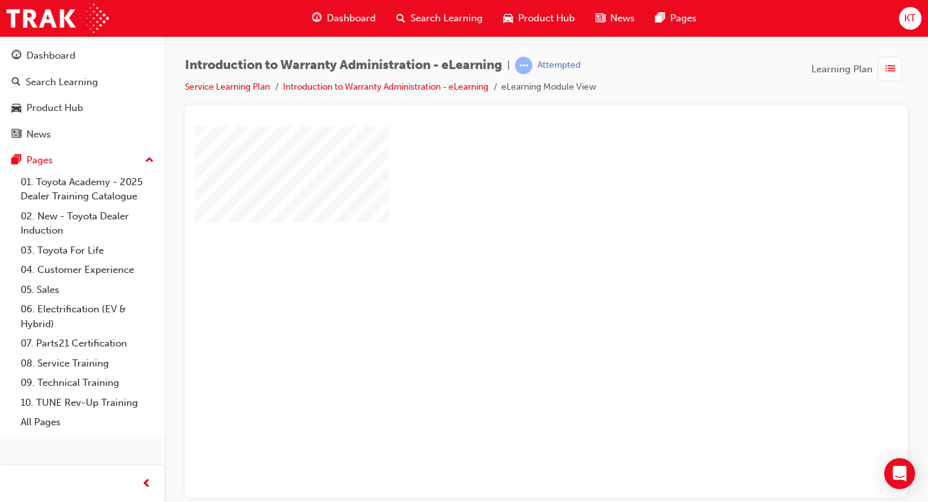
click at [612, 353] on div at bounding box center [633, 357] width 877 height 464
click at [509, 273] on div "play" at bounding box center [509, 273] width 0 height 0
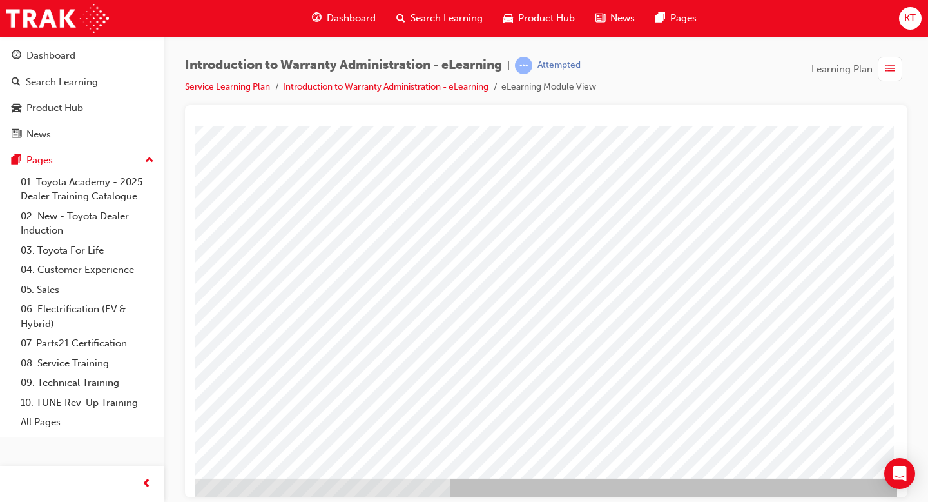
scroll to position [112, 175]
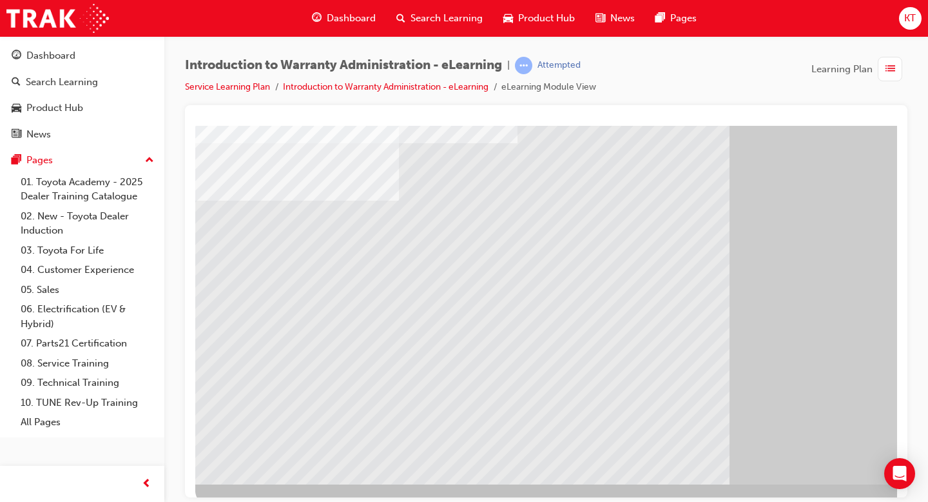
scroll to position [112, 0]
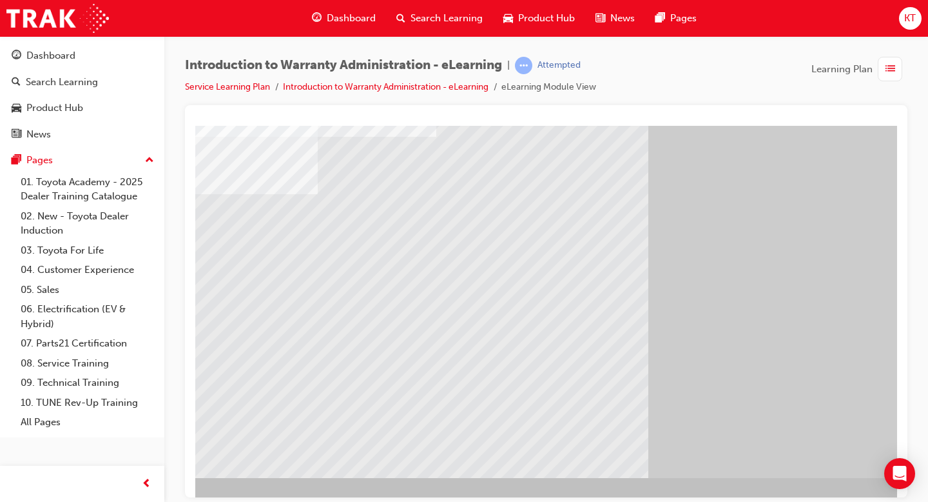
scroll to position [112, 175]
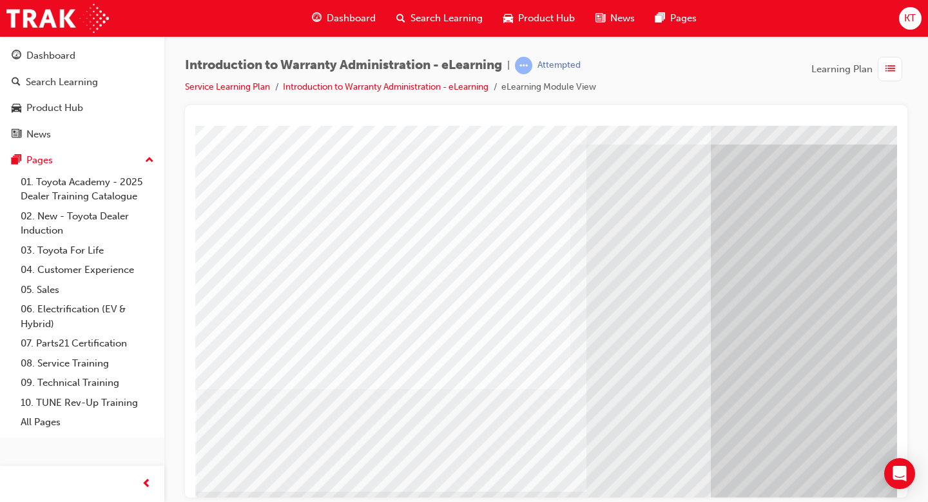
scroll to position [112, 0]
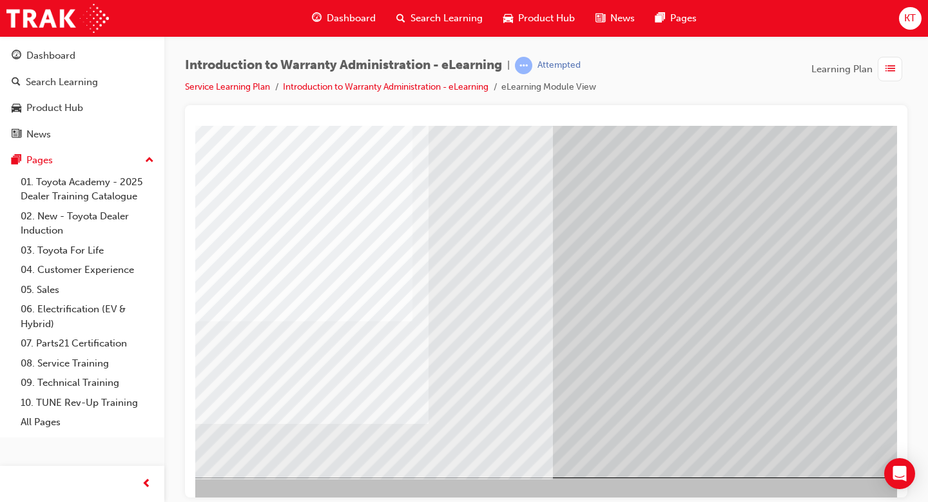
scroll to position [112, 175]
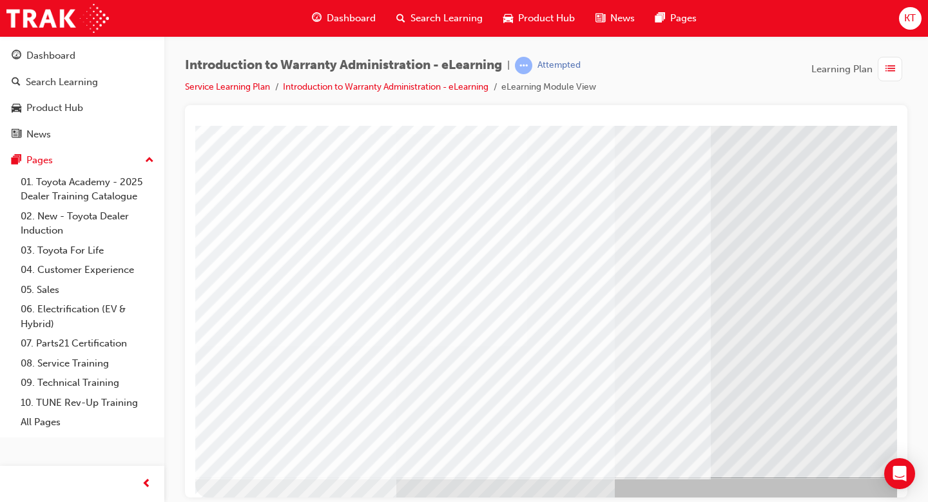
scroll to position [112, 175]
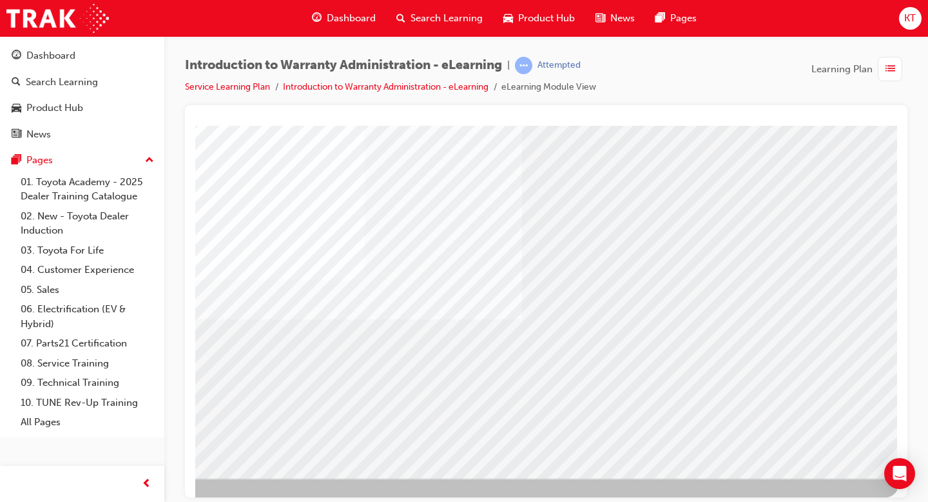
scroll to position [112, 175]
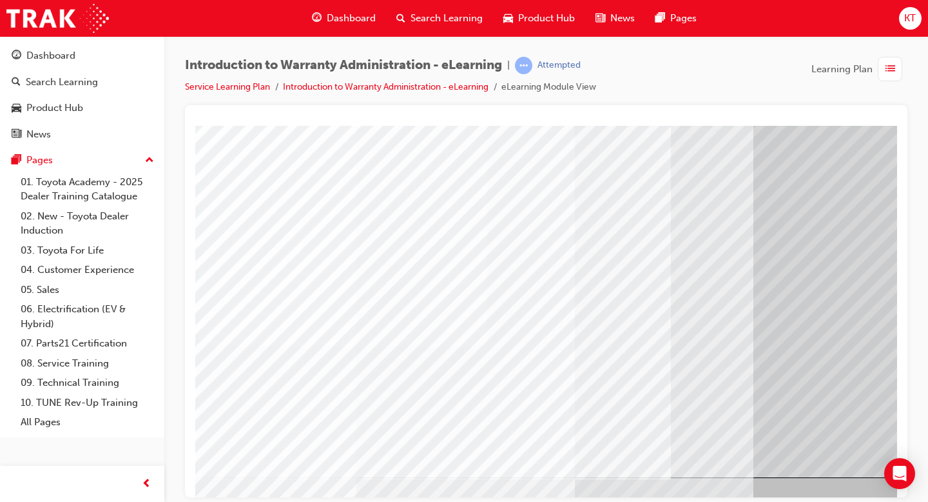
scroll to position [112, 0]
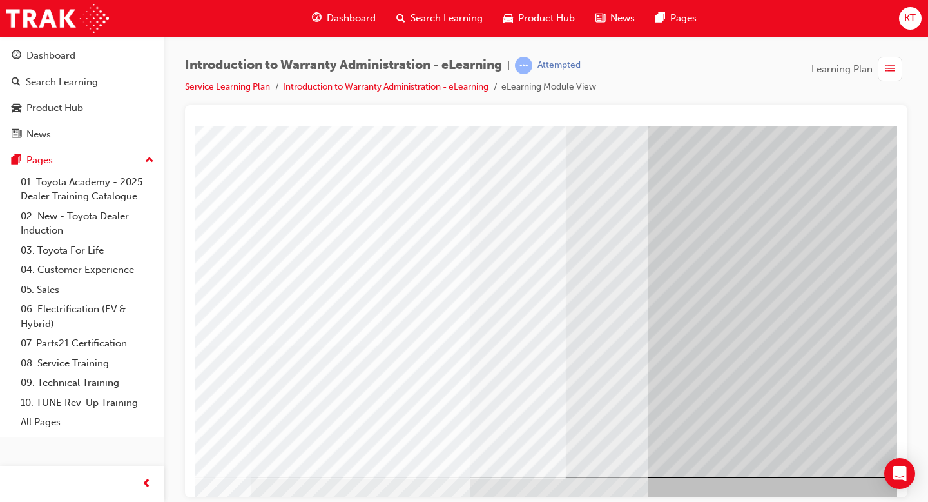
scroll to position [112, 175]
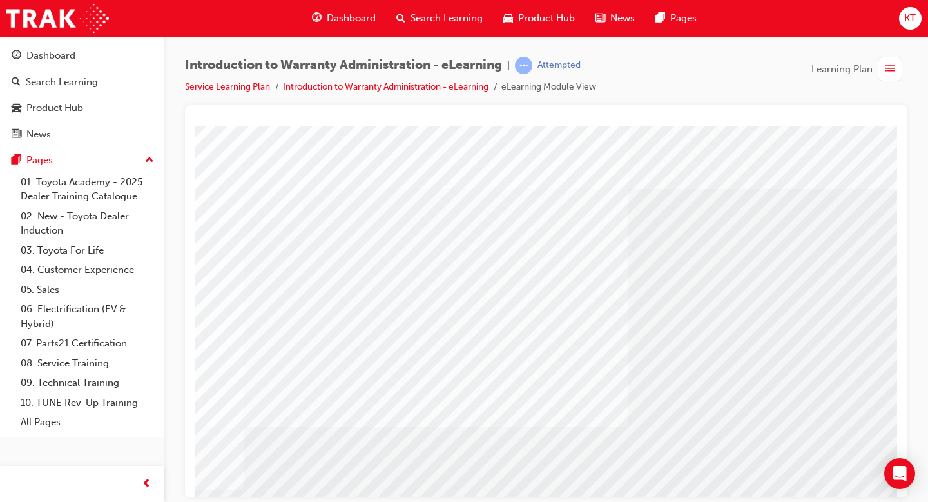
scroll to position [0, 175]
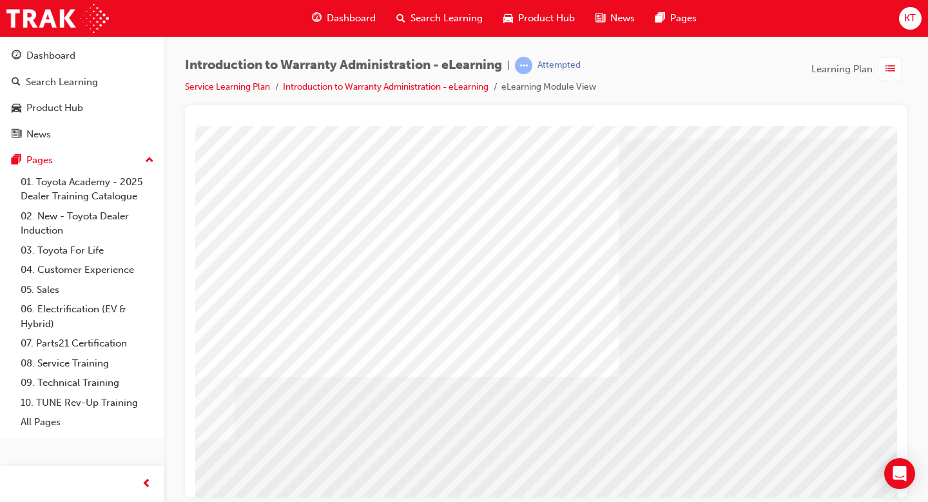
scroll to position [50, 96]
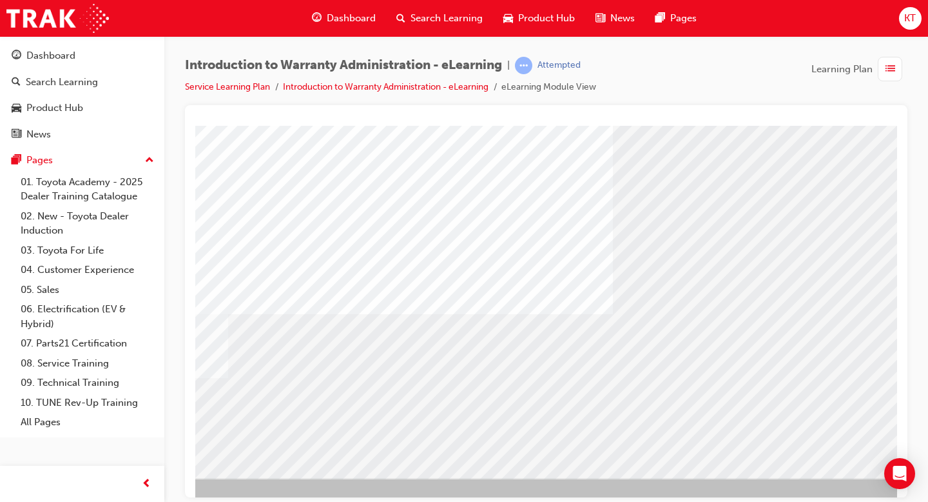
scroll to position [112, 175]
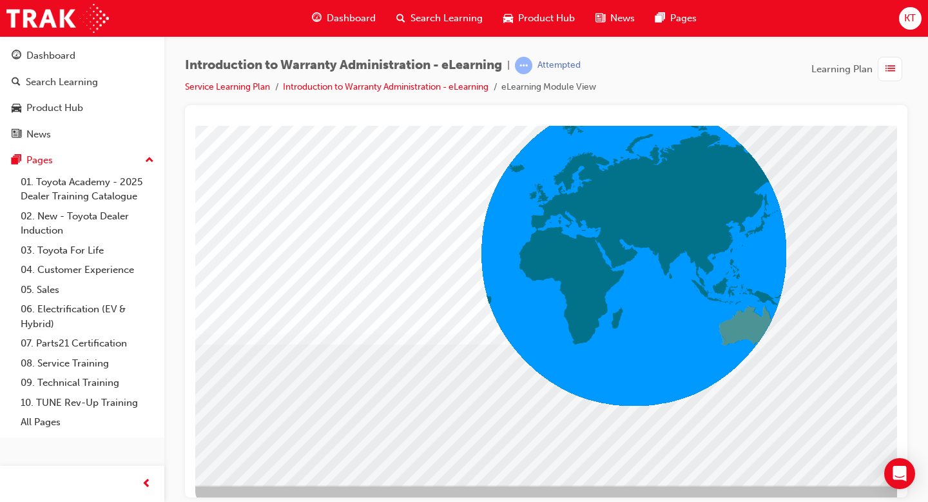
scroll to position [112, 0]
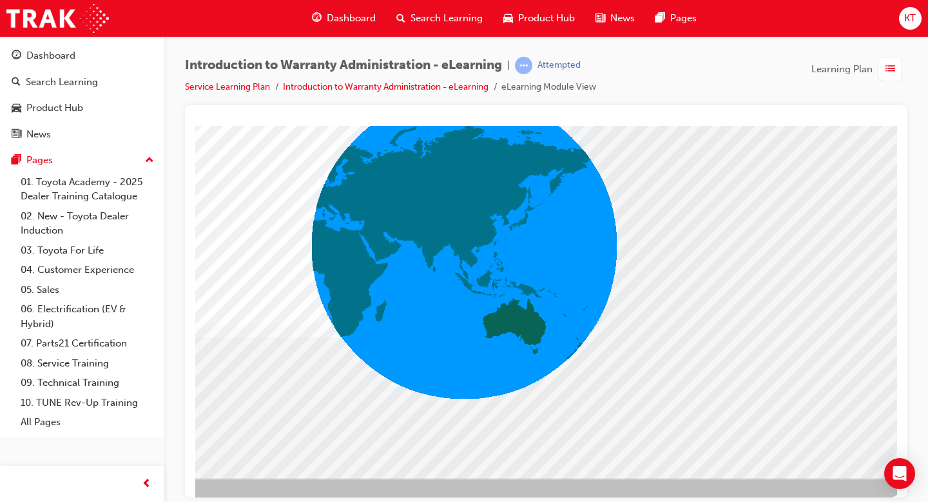
scroll to position [112, 175]
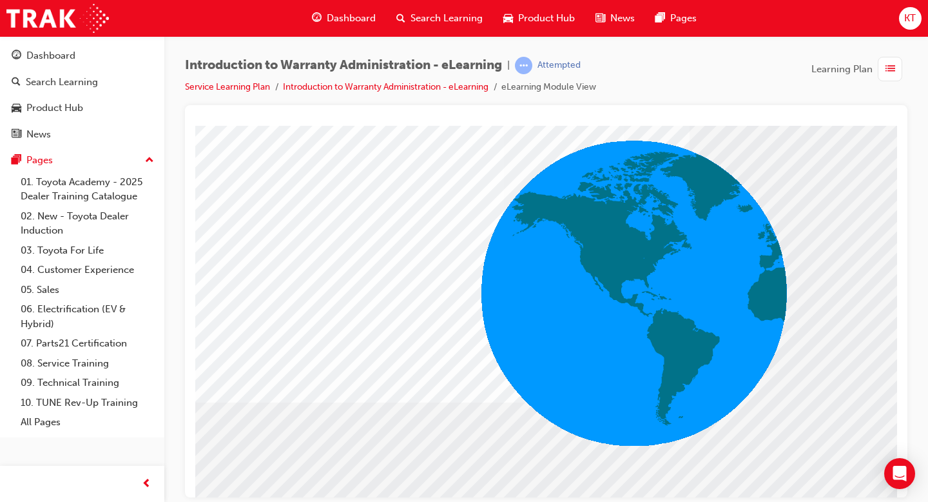
scroll to position [112, 0]
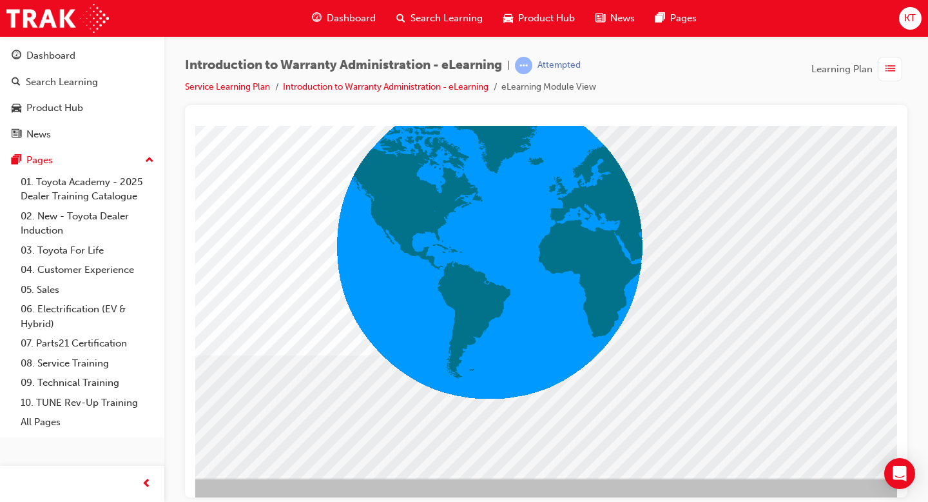
scroll to position [112, 175]
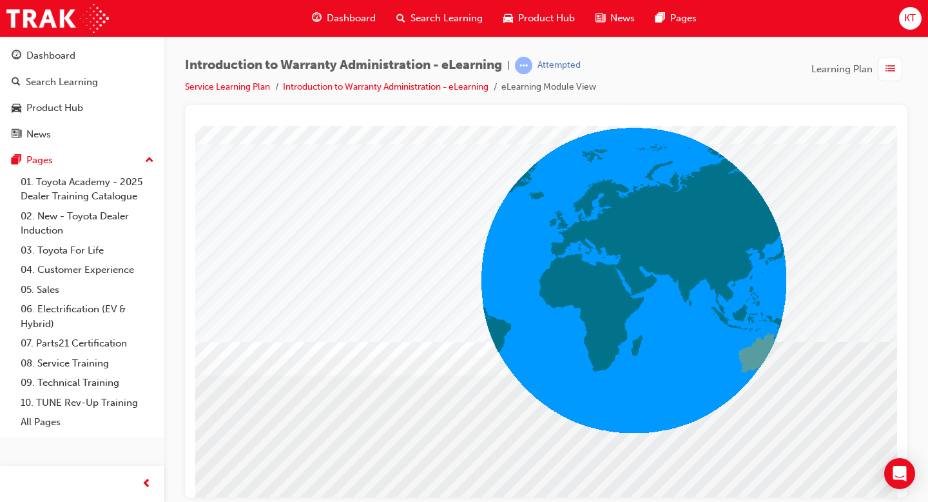
scroll to position [112, 0]
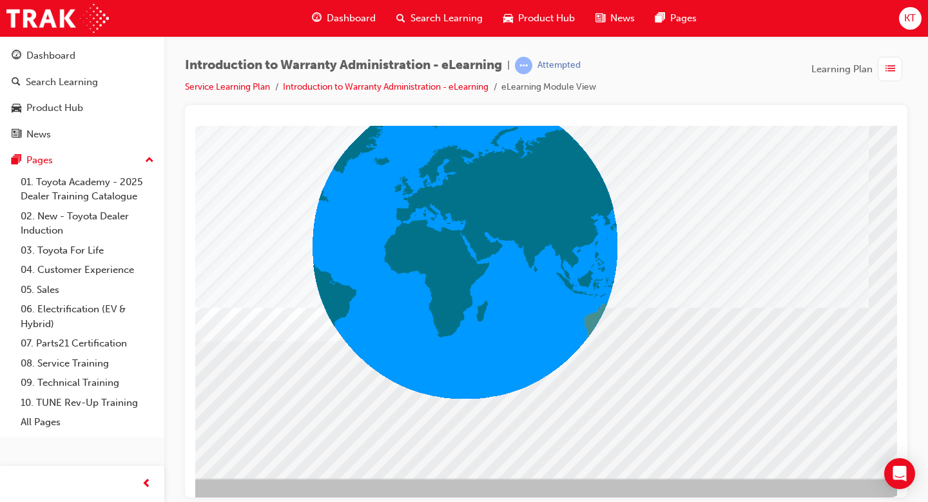
scroll to position [112, 175]
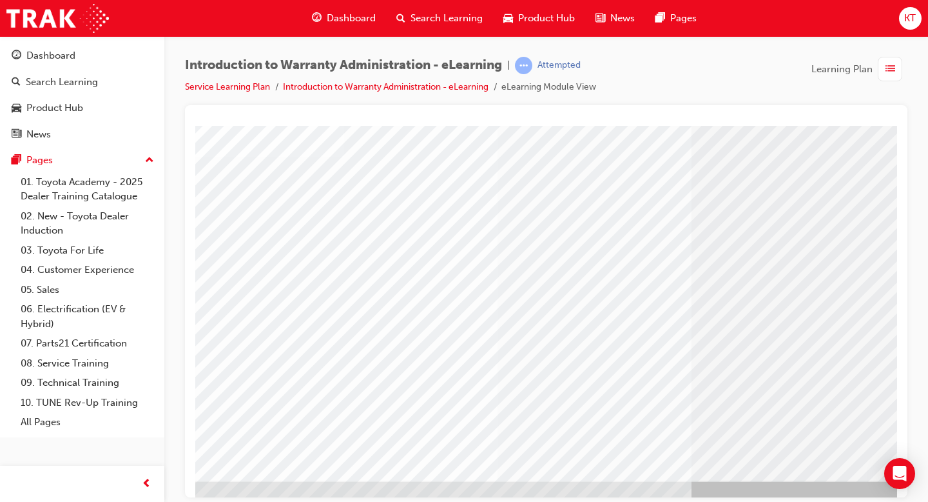
scroll to position [110, 12]
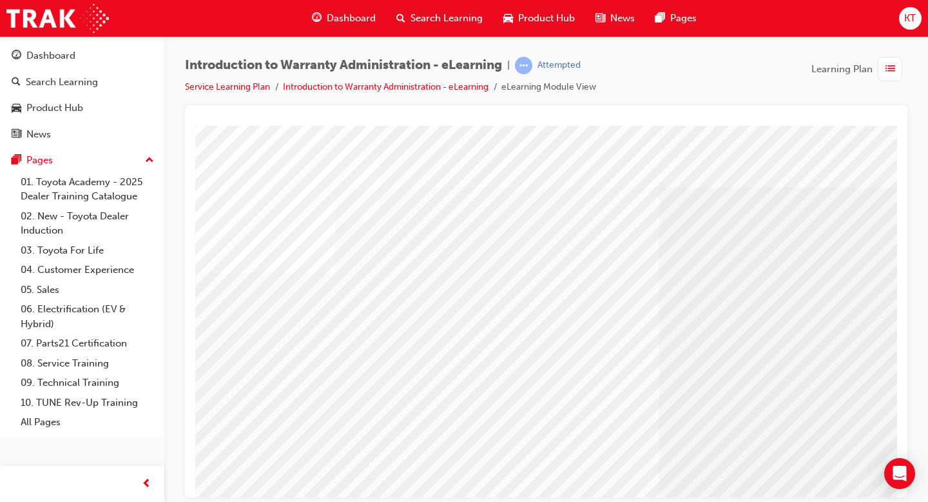
scroll to position [0, 10]
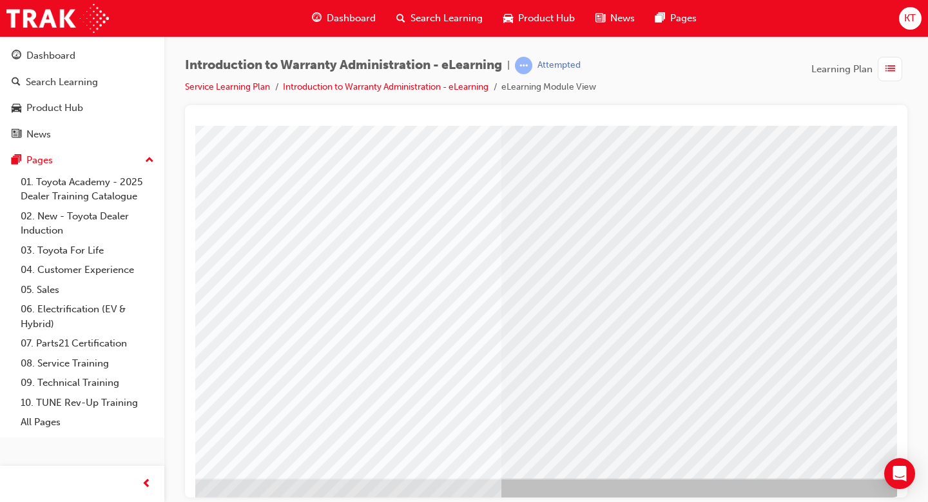
scroll to position [112, 175]
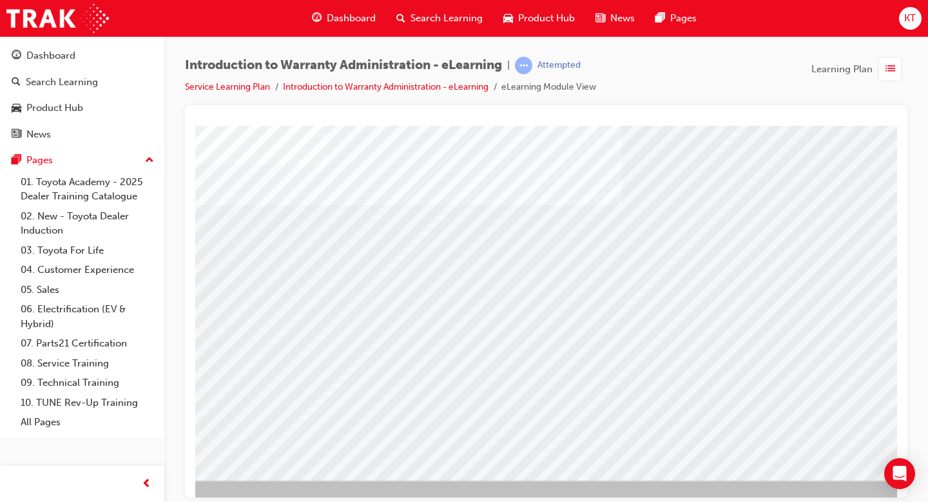
scroll to position [110, 15]
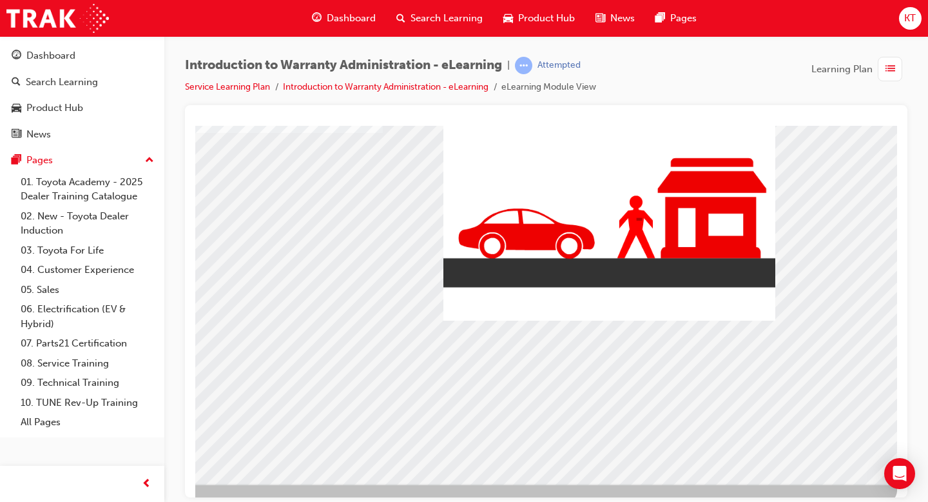
scroll to position [112, 175]
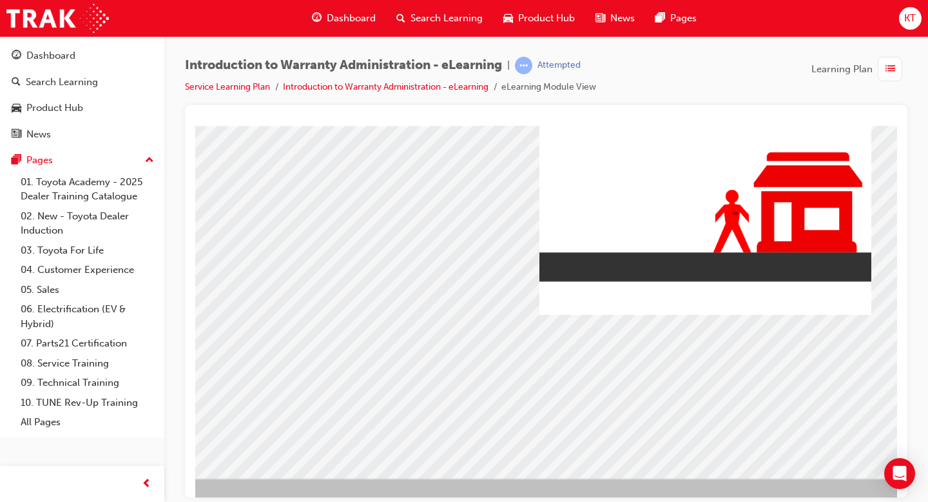
scroll to position [112, 0]
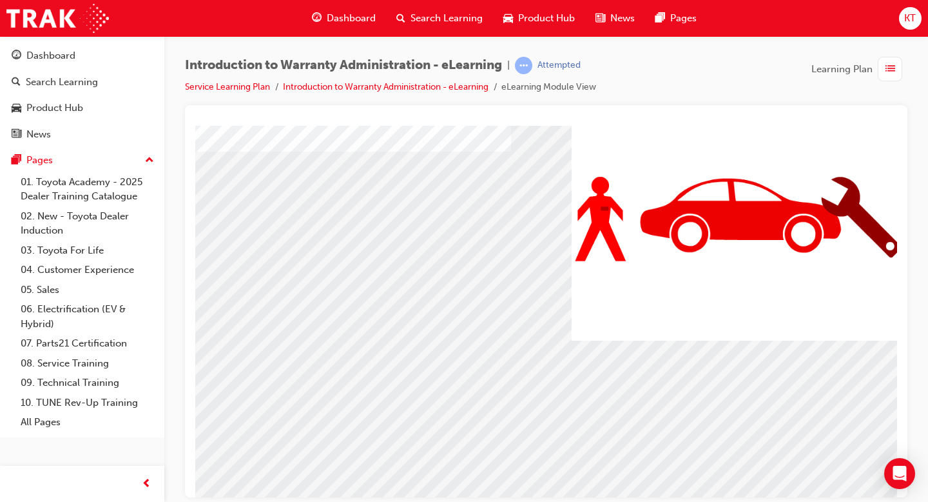
scroll to position [88, 0]
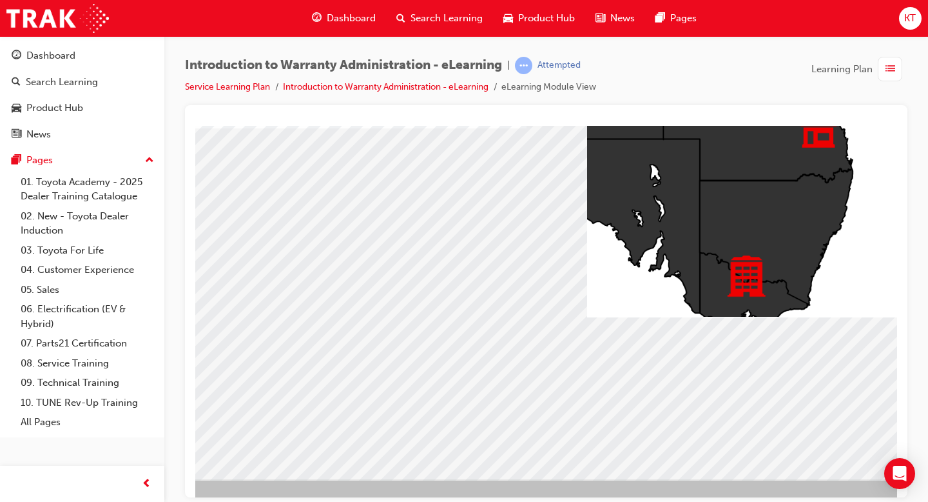
scroll to position [111, 0]
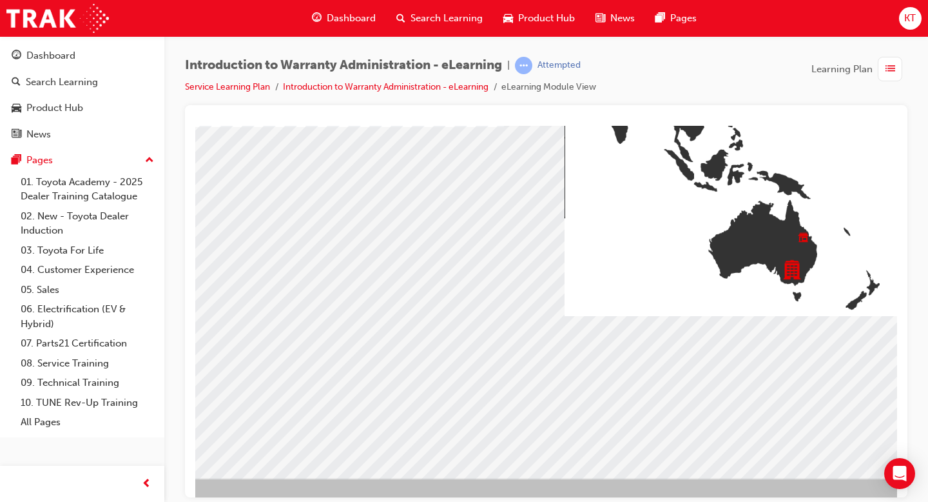
scroll to position [112, 0]
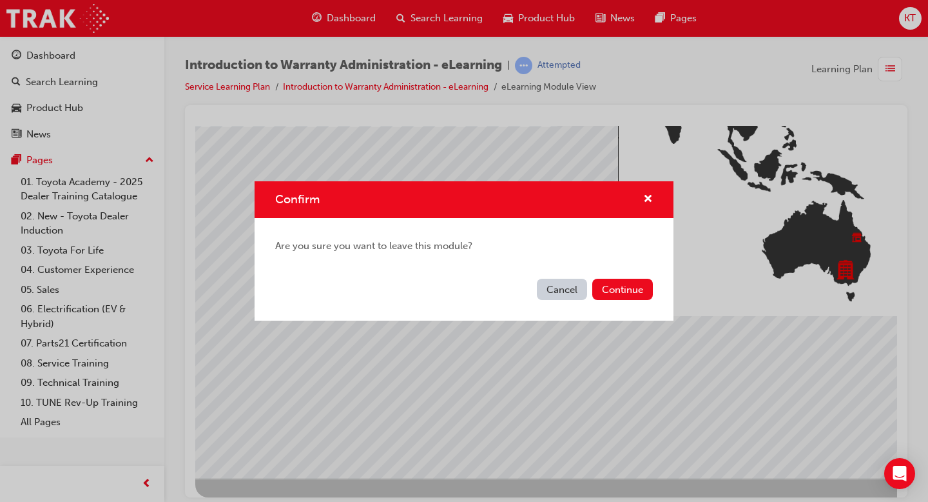
click at [557, 289] on button "Cancel" at bounding box center [562, 288] width 50 height 21
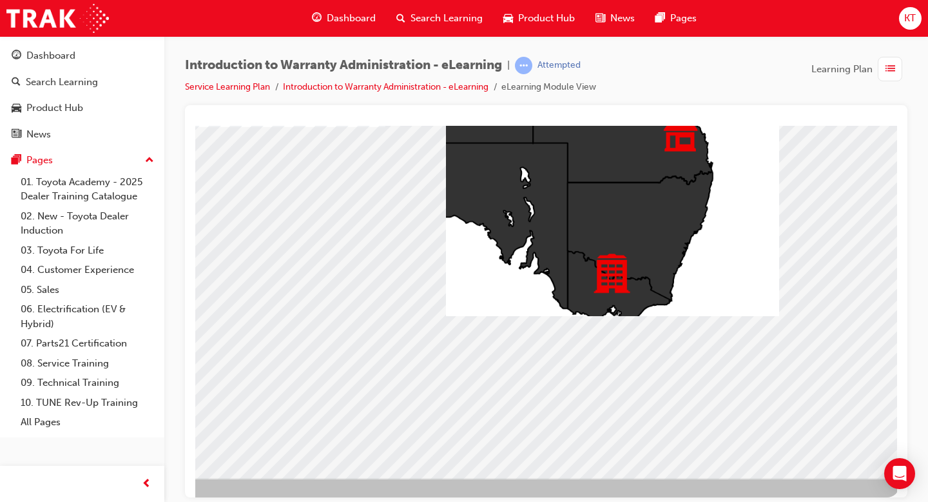
scroll to position [112, 175]
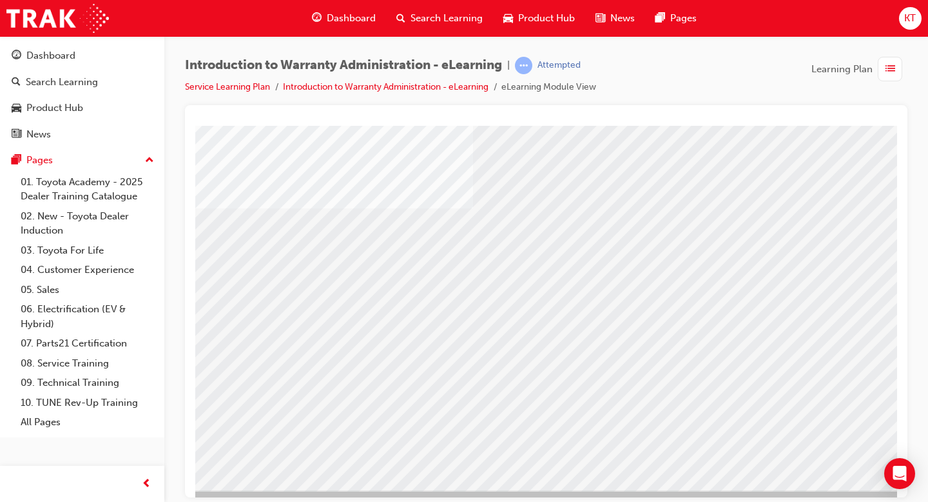
scroll to position [112, 0]
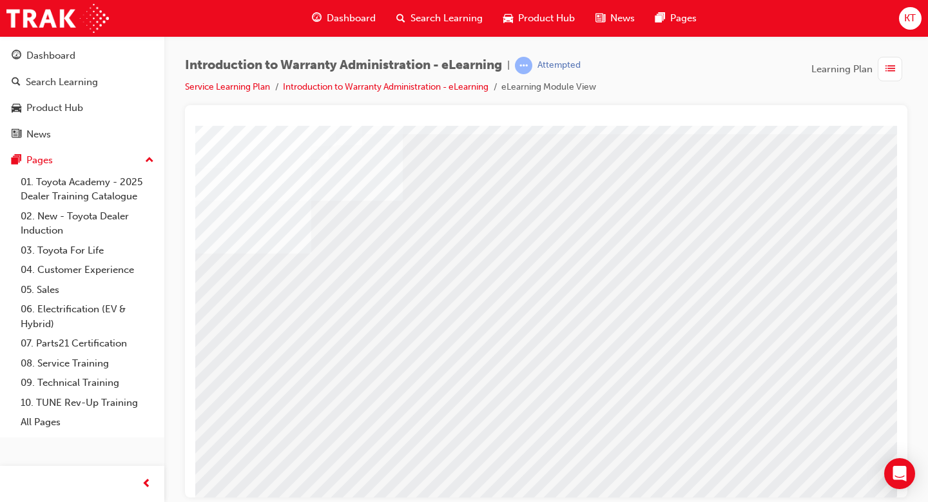
scroll to position [54, 162]
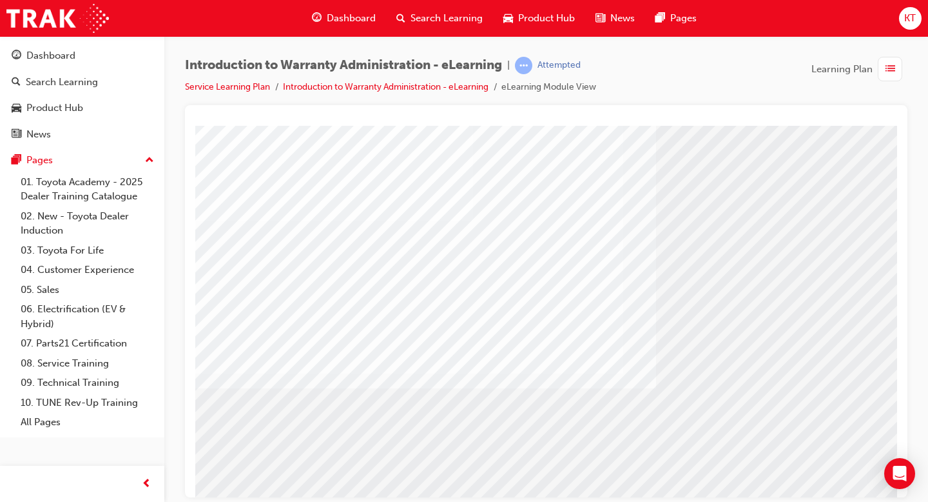
scroll to position [112, 0]
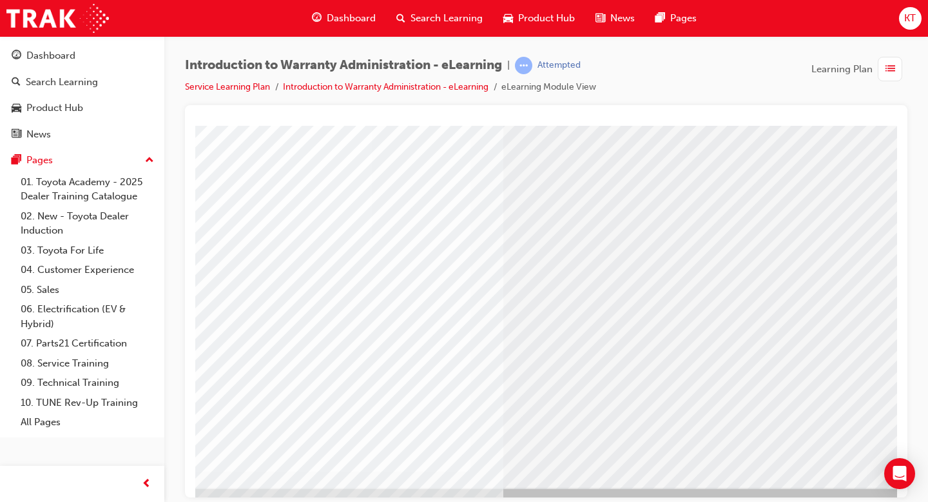
scroll to position [112, 153]
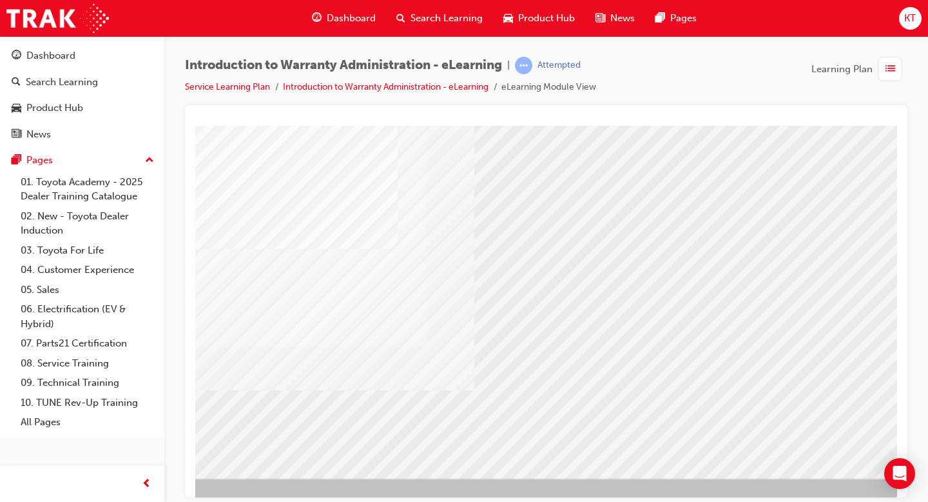
scroll to position [112, 170]
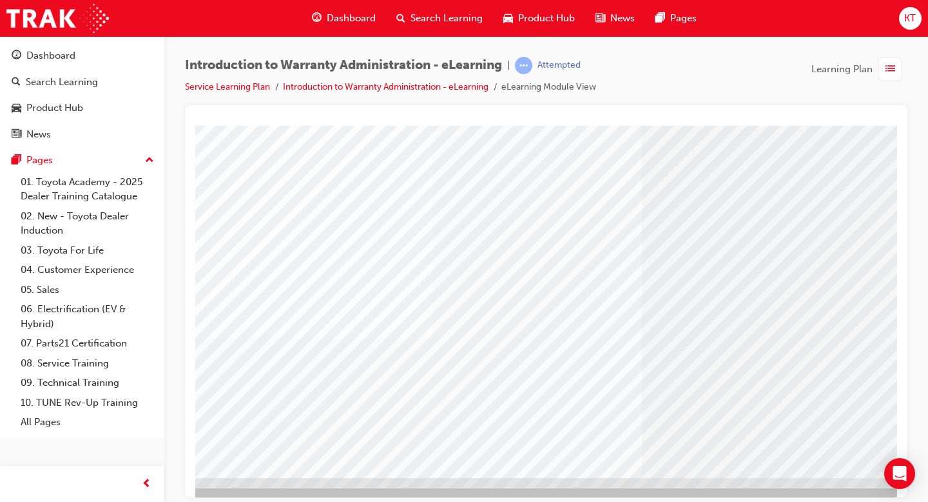
scroll to position [112, 175]
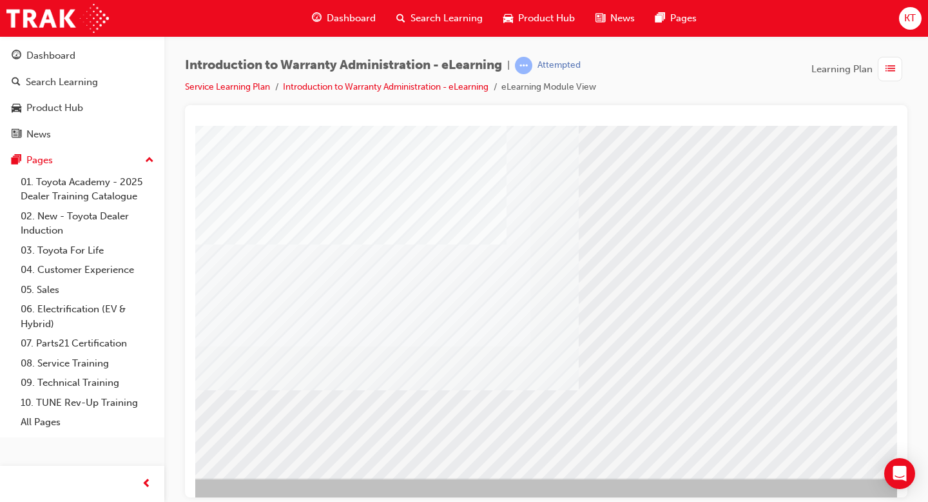
scroll to position [112, 0]
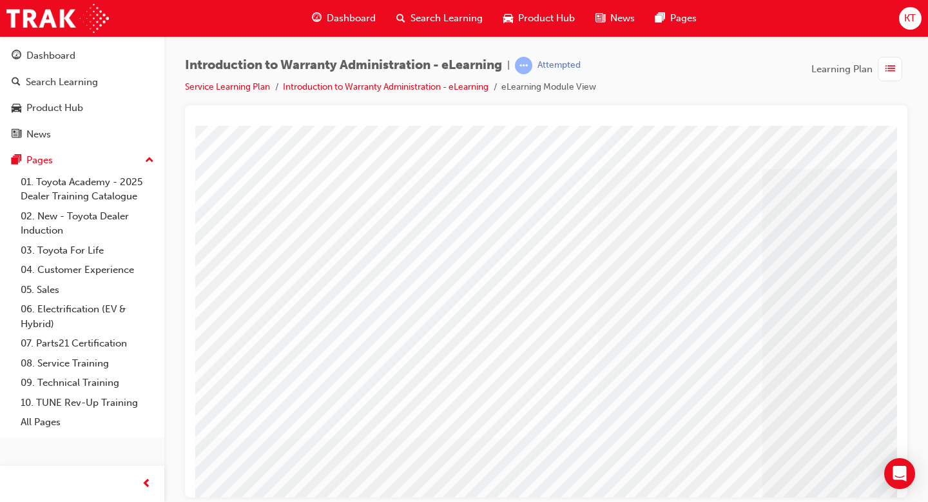
scroll to position [21, 0]
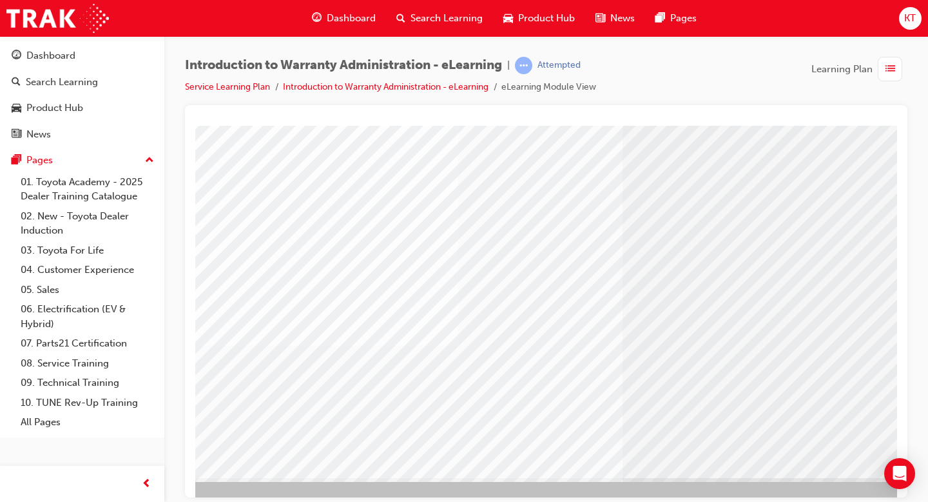
scroll to position [112, 175]
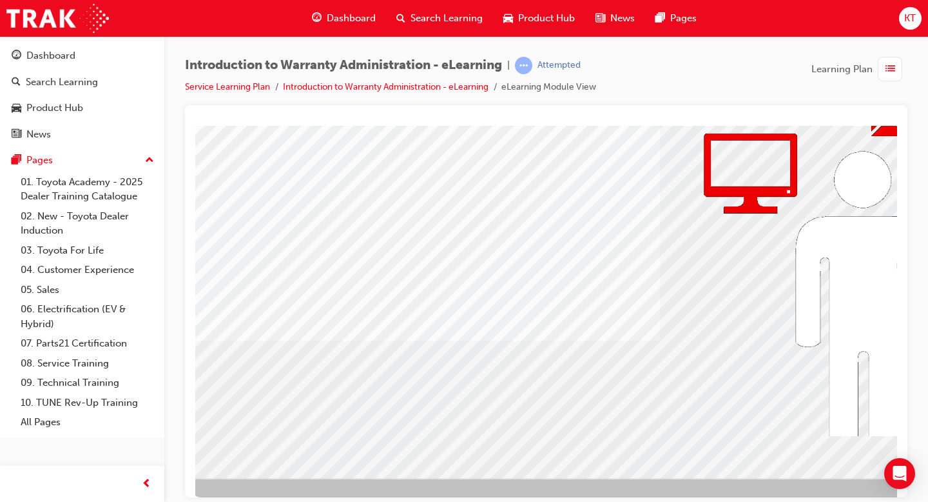
scroll to position [112, 0]
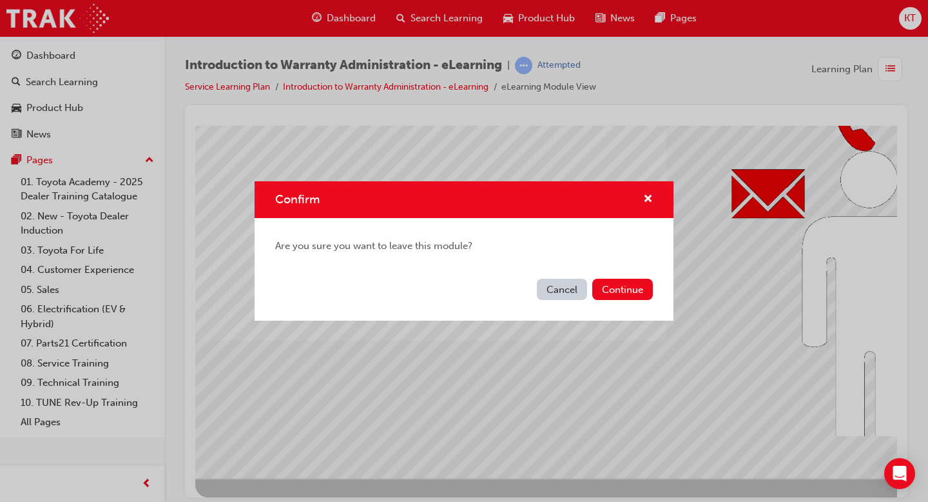
drag, startPoint x: 564, startPoint y: 294, endPoint x: 368, endPoint y: 169, distance: 232.5
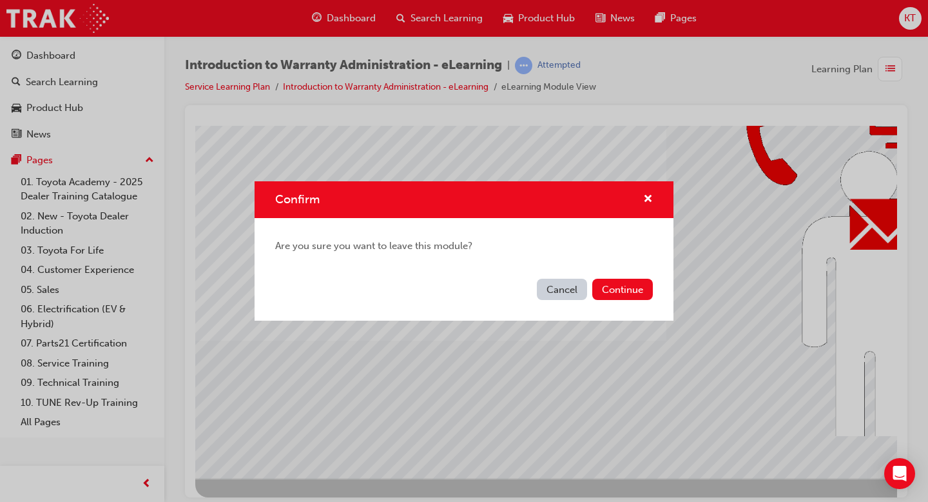
click at [564, 294] on button "Cancel" at bounding box center [562, 288] width 50 height 21
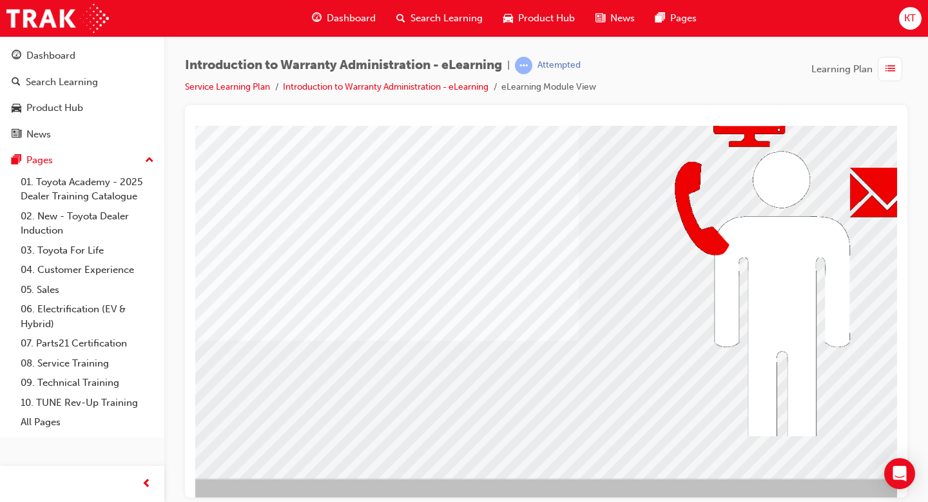
scroll to position [112, 175]
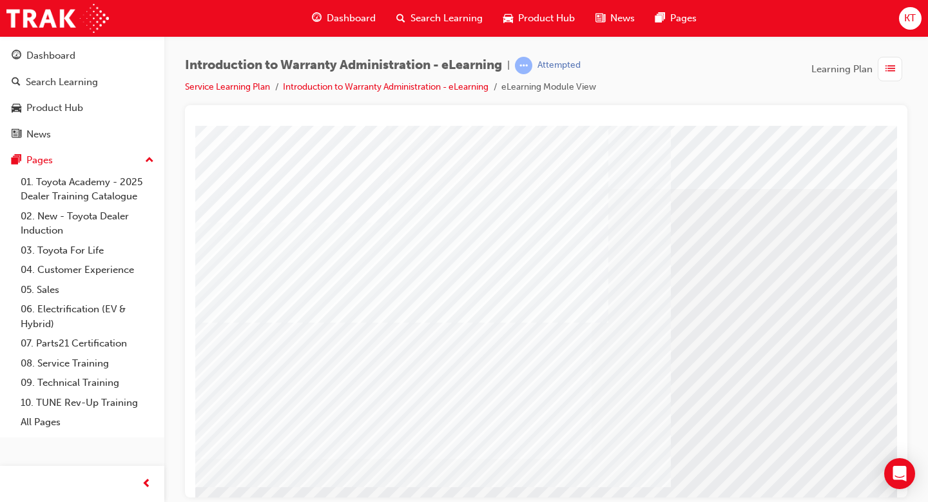
scroll to position [112, 0]
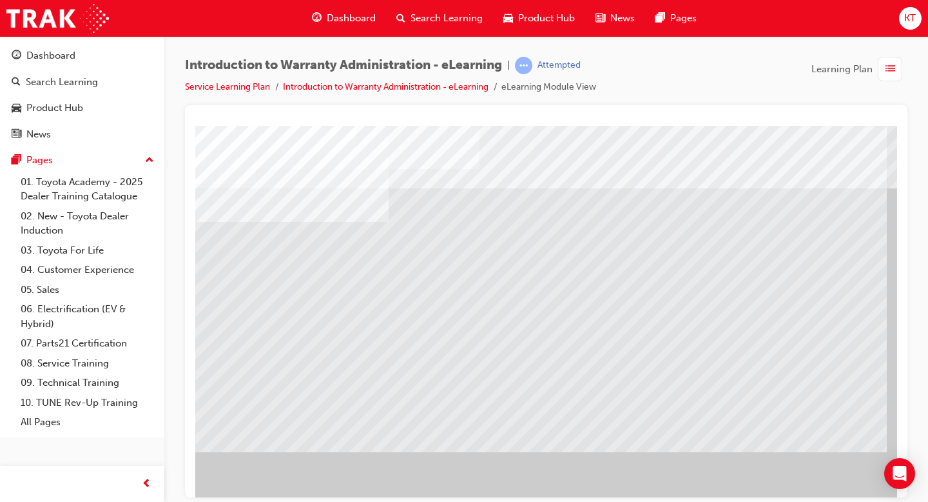
scroll to position [0, 7]
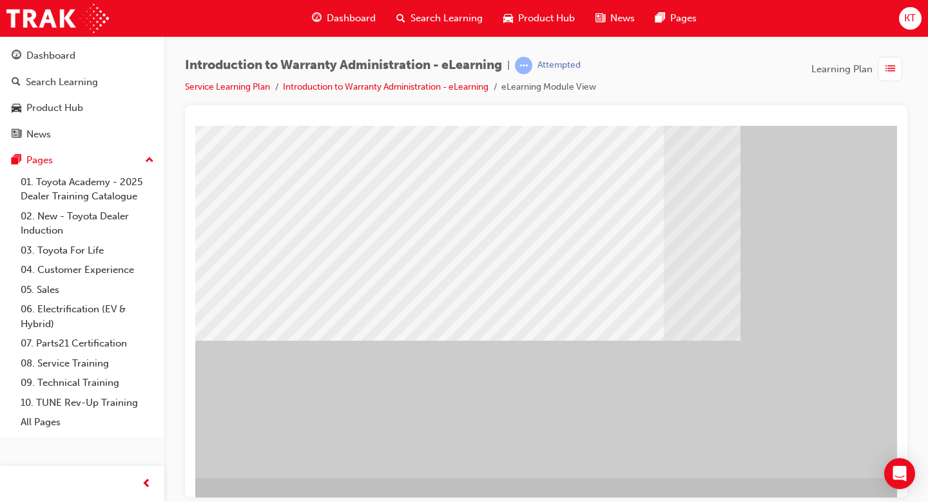
scroll to position [112, 175]
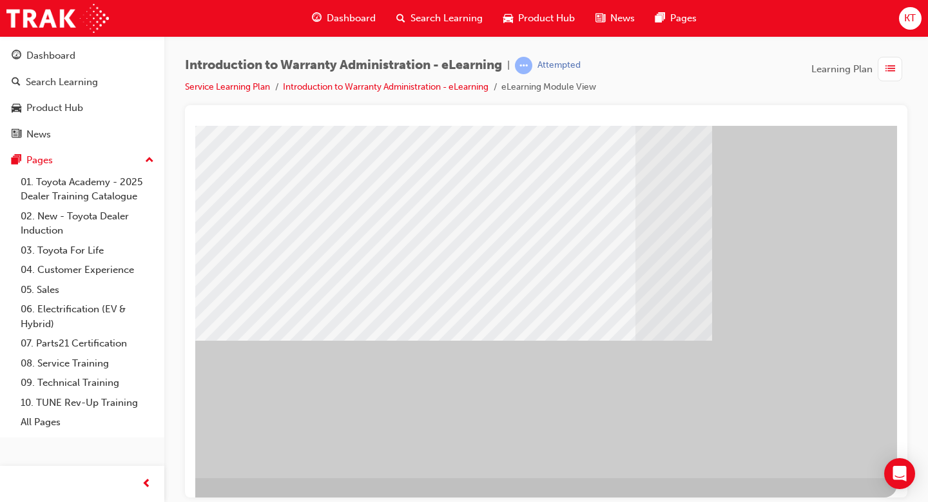
click at [799, 462] on div "" at bounding box center [459, 245] width 877 height 464
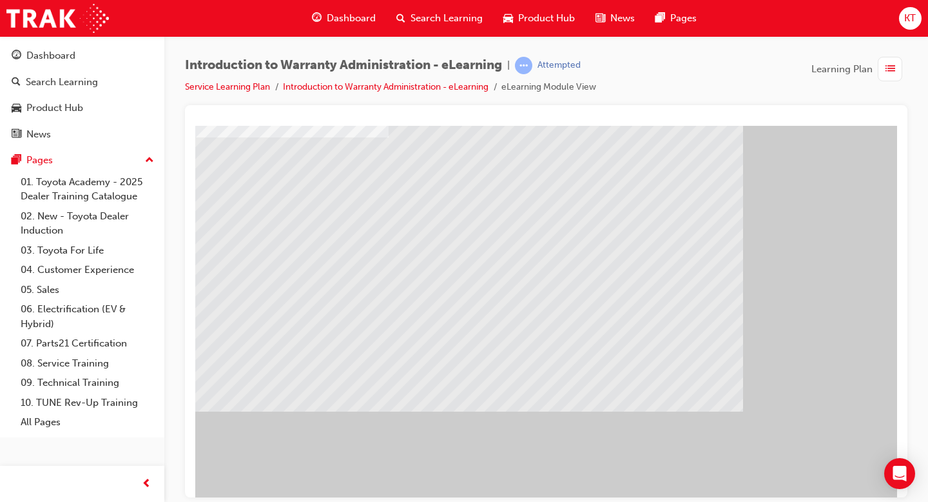
scroll to position [81, 0]
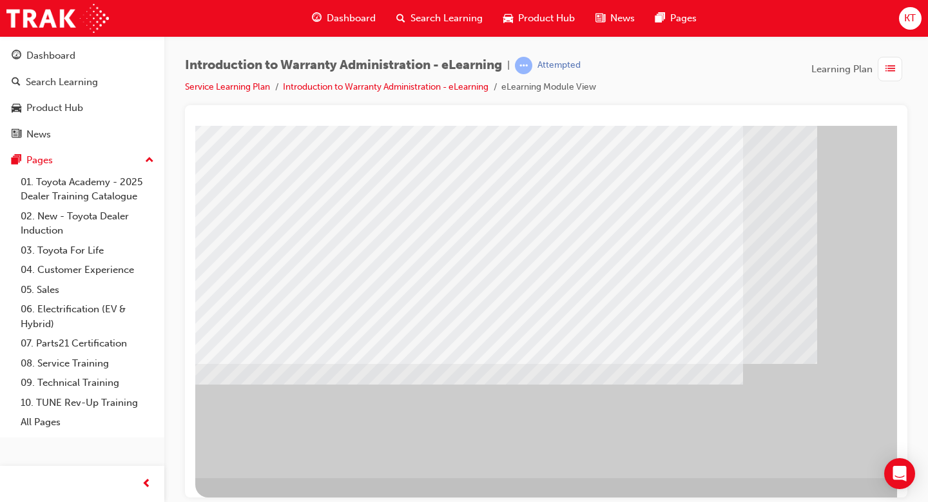
scroll to position [112, 175]
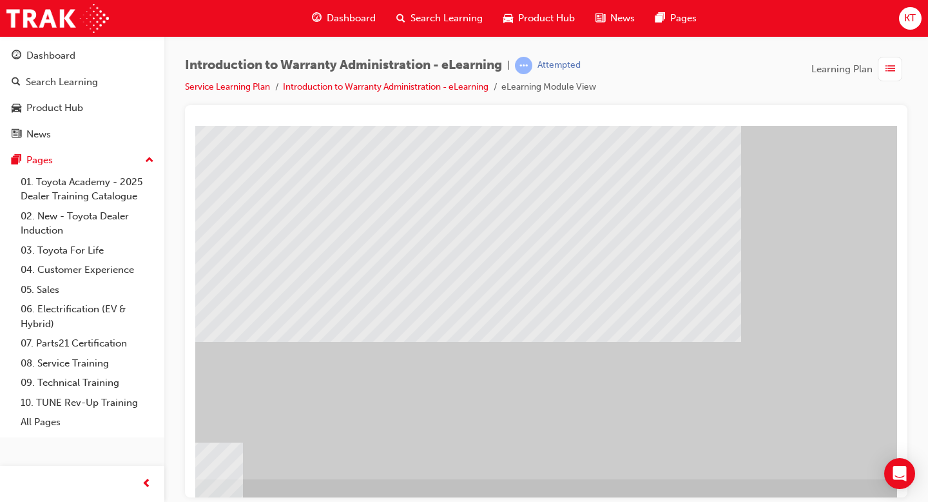
scroll to position [111, 175]
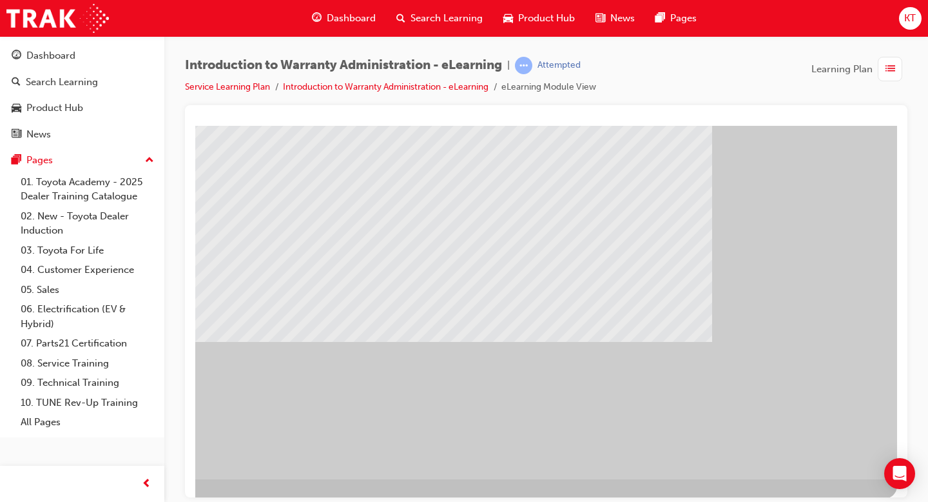
drag, startPoint x: 716, startPoint y: 332, endPoint x: 720, endPoint y: 339, distance: 8.1
